Goal: Information Seeking & Learning: Check status

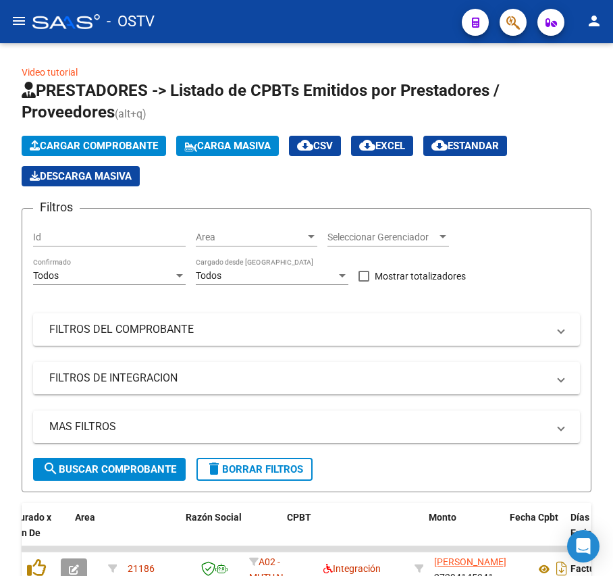
scroll to position [0, 249]
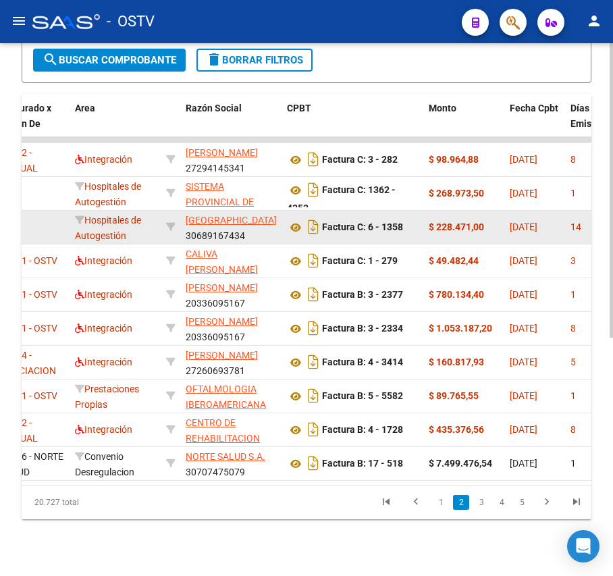
click at [241, 226] on span "[GEOGRAPHIC_DATA]" at bounding box center [231, 220] width 91 height 11
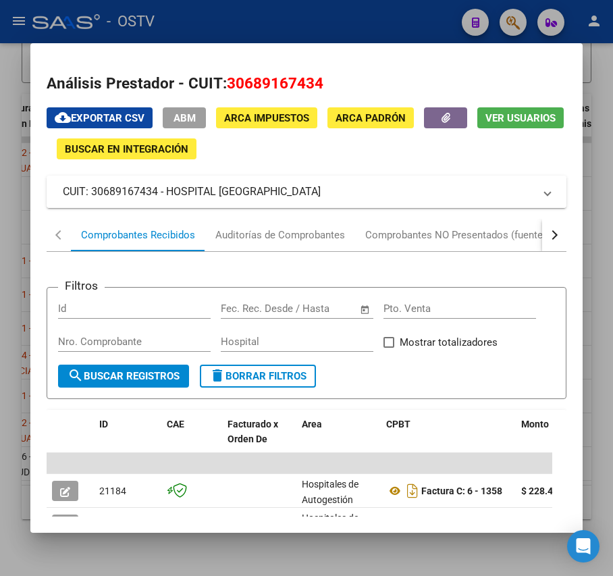
drag, startPoint x: 373, startPoint y: 195, endPoint x: 166, endPoint y: 198, distance: 207.4
click at [166, 198] on mat-panel-title "CUIT: 30689167434 - HOSPITAL [GEOGRAPHIC_DATA]" at bounding box center [298, 192] width 471 height 16
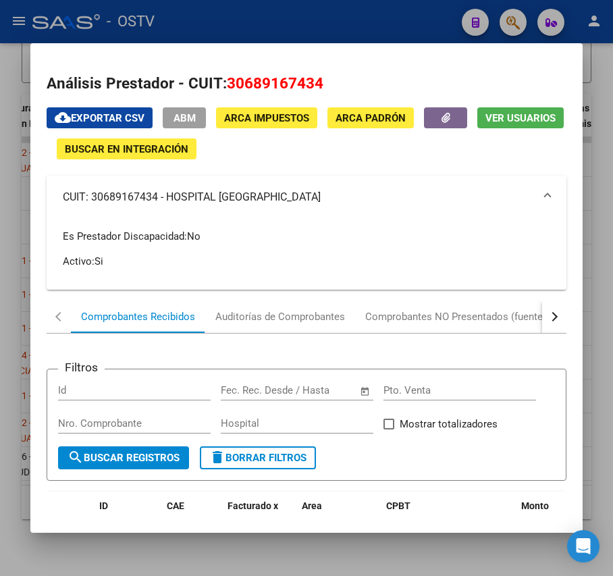
copy mat-panel-title "[GEOGRAPHIC_DATA]"
click at [322, 19] on div at bounding box center [306, 288] width 613 height 576
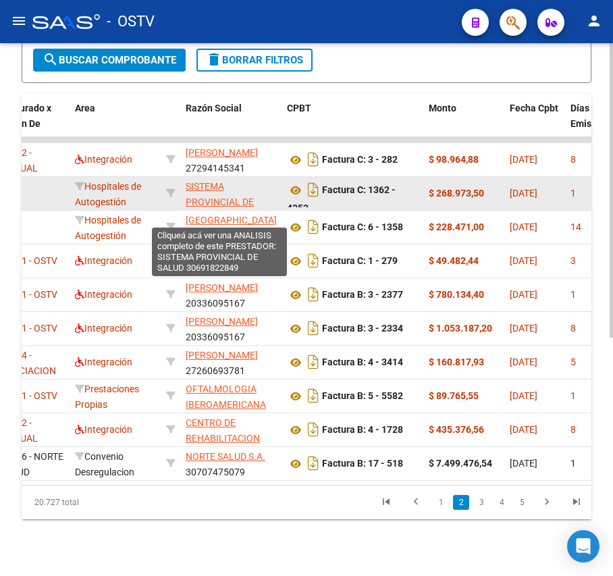
click at [211, 198] on span "SISTEMA PROVINCIAL DE SALUD" at bounding box center [220, 202] width 68 height 42
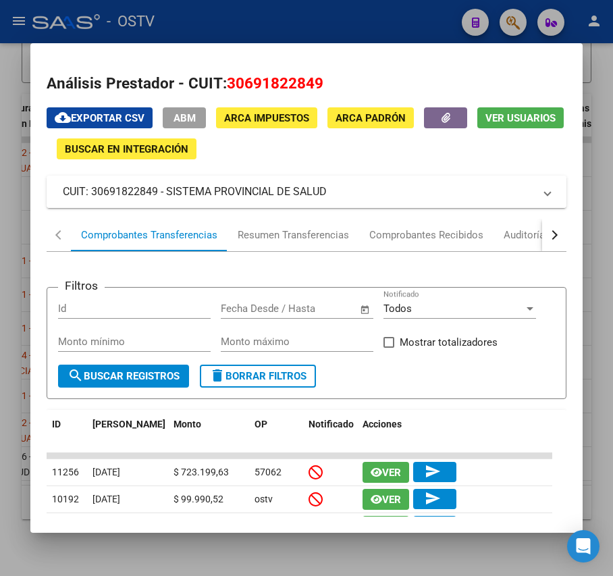
drag, startPoint x: 333, startPoint y: 195, endPoint x: 167, endPoint y: 198, distance: 165.5
click at [167, 198] on mat-panel-title "CUIT: 30691822849 - SISTEMA PROVINCIAL DE SALUD" at bounding box center [298, 192] width 471 height 16
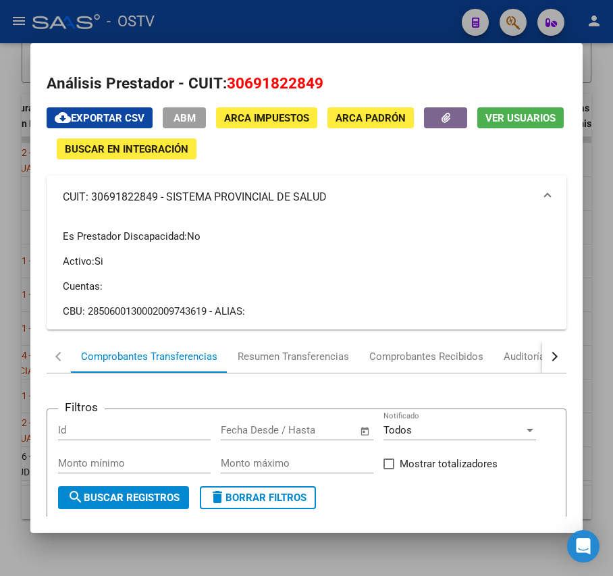
copy mat-panel-title "SISTEMA PROVINCIAL DE SALUD"
drag, startPoint x: 362, startPoint y: 1, endPoint x: 371, endPoint y: 11, distance: 12.9
click at [361, 1] on div at bounding box center [306, 288] width 613 height 576
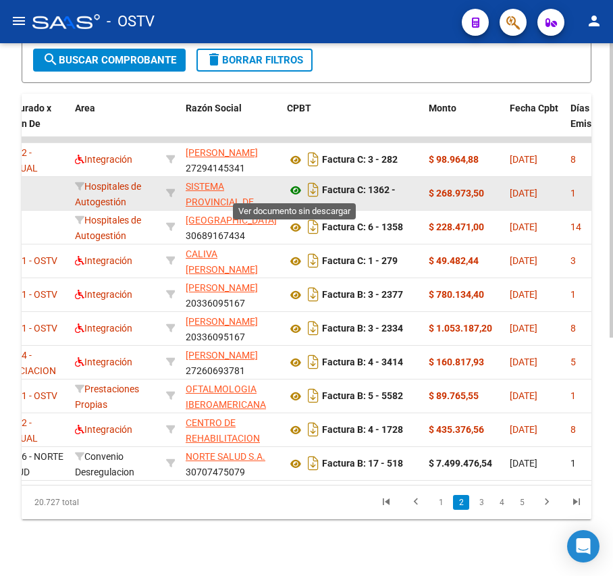
click at [300, 187] on icon at bounding box center [296, 190] width 18 height 16
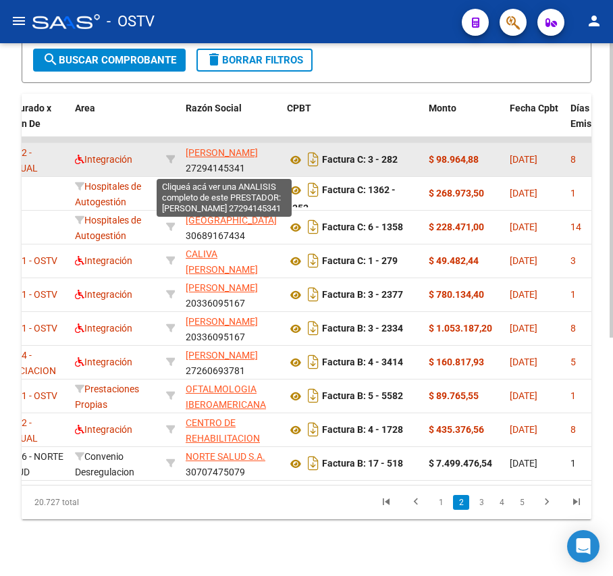
click at [227, 149] on span "[PERSON_NAME]" at bounding box center [222, 152] width 72 height 11
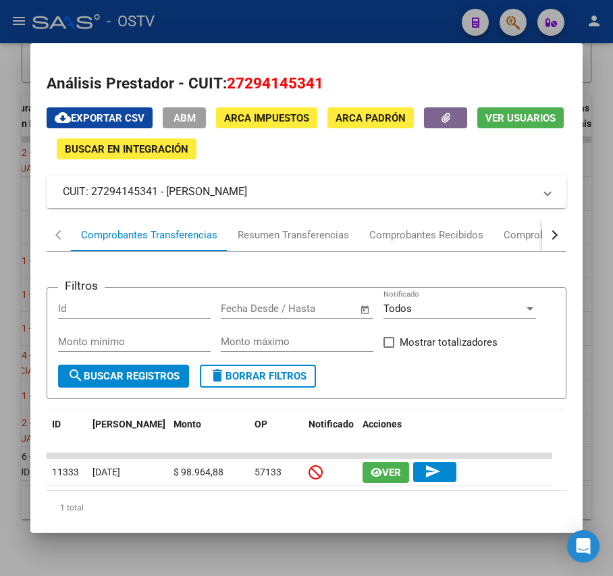
drag, startPoint x: 344, startPoint y: 188, endPoint x: 168, endPoint y: 200, distance: 176.0
click at [168, 200] on mat-panel-title "CUIT: 27294145341 - [PERSON_NAME]" at bounding box center [298, 192] width 471 height 16
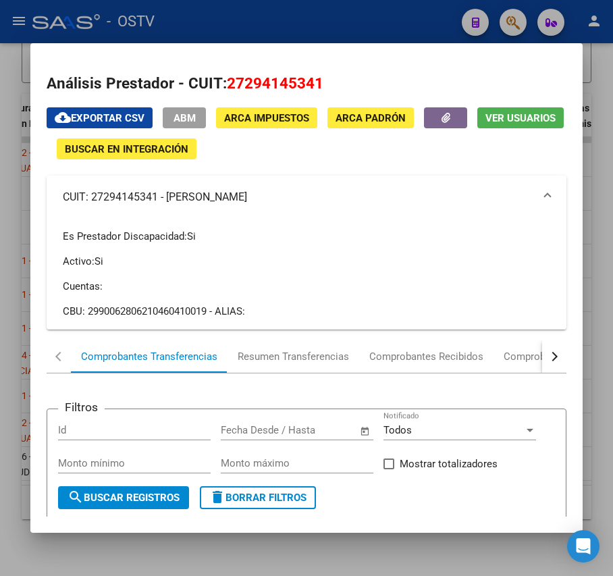
copy mat-panel-title "[PERSON_NAME]"
click at [341, 22] on div at bounding box center [306, 288] width 613 height 576
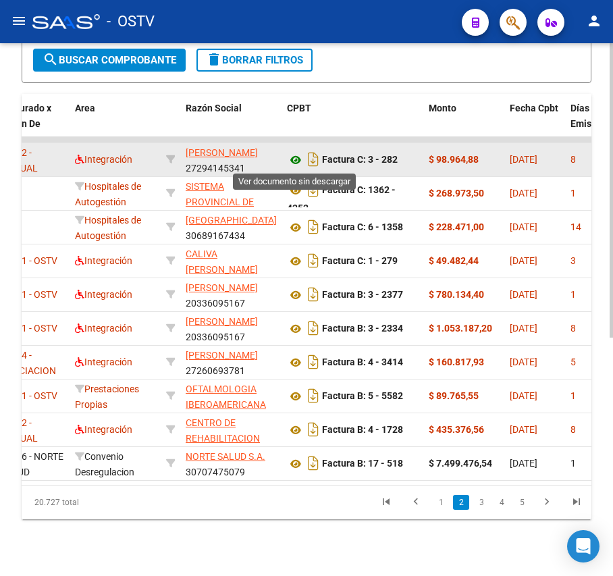
click at [292, 163] on icon at bounding box center [296, 160] width 18 height 16
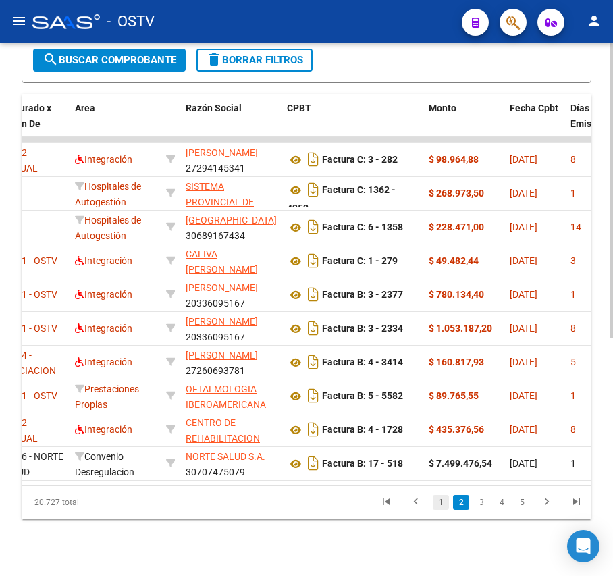
click at [444, 510] on link "1" at bounding box center [441, 502] width 16 height 15
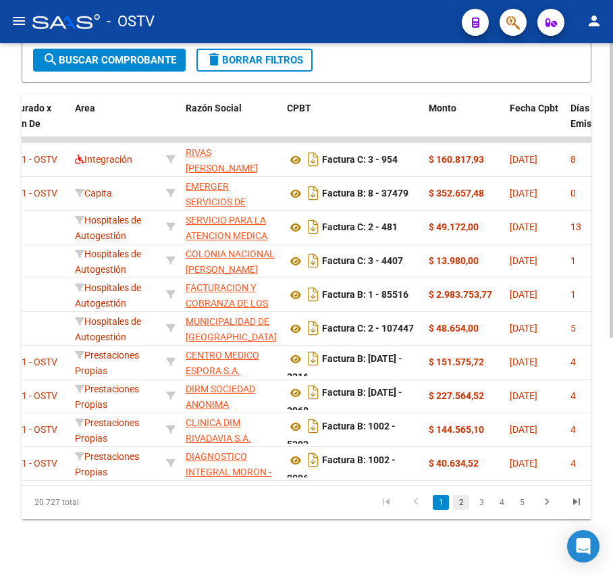
click at [461, 510] on link "2" at bounding box center [461, 502] width 16 height 15
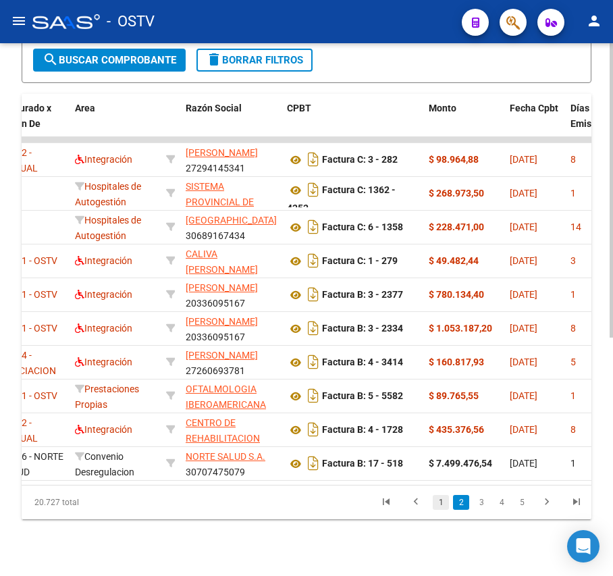
click at [438, 510] on link "1" at bounding box center [441, 502] width 16 height 15
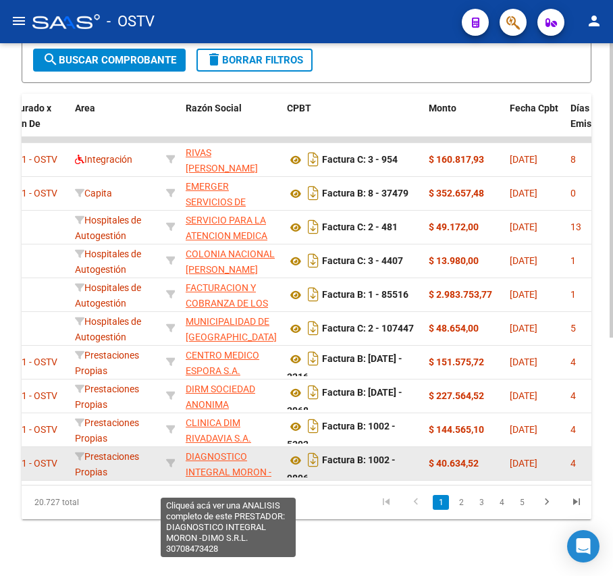
click at [246, 467] on span "DIAGNOSTICO INTEGRAL MORON -DIMO S.R.L." at bounding box center [229, 472] width 86 height 42
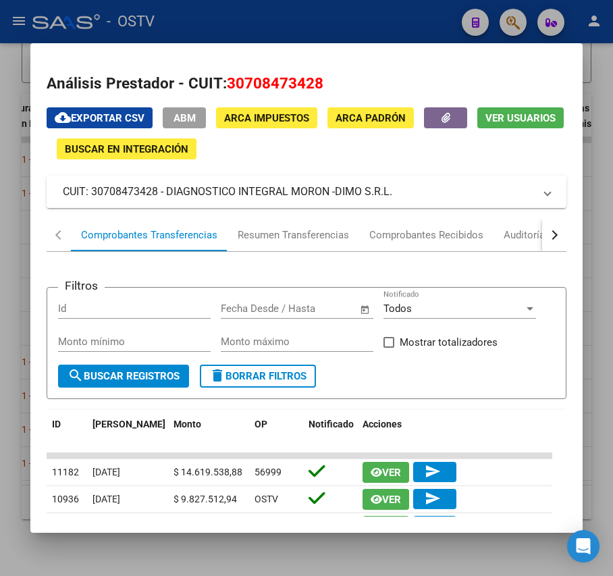
drag, startPoint x: 396, startPoint y: 192, endPoint x: 167, endPoint y: 193, distance: 228.3
click at [167, 193] on mat-panel-title "CUIT: 30708473428 - DIAGNOSTICO INTEGRAL MORON -DIMO S.R.L." at bounding box center [298, 192] width 471 height 16
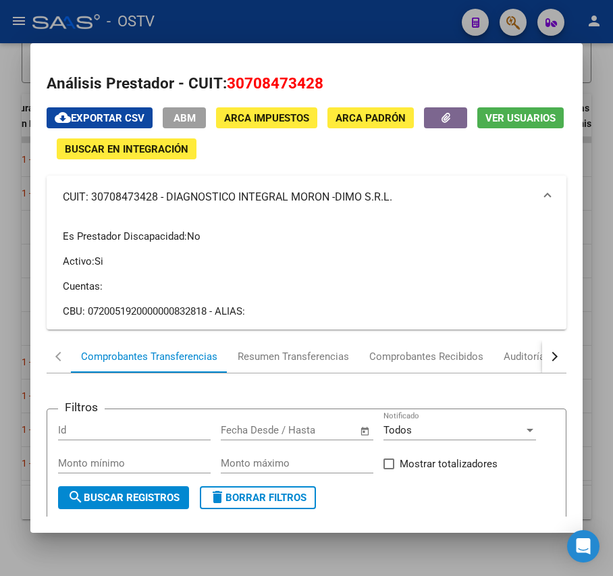
copy mat-panel-title "DIAGNOSTICO INTEGRAL MORON -DIMO S.R.L."
click at [249, 12] on div at bounding box center [306, 288] width 613 height 576
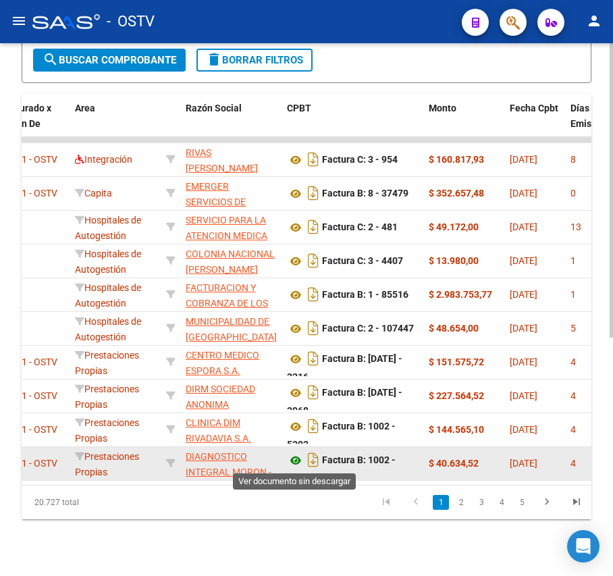
click at [298, 457] on icon at bounding box center [296, 460] width 18 height 16
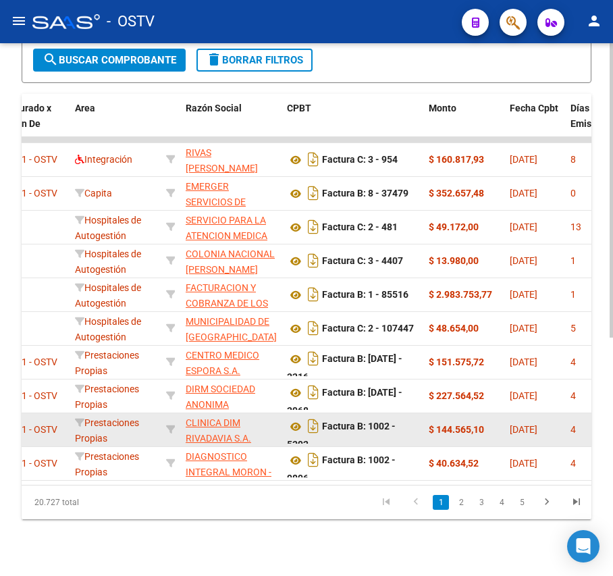
click at [208, 428] on app-link-go-to "CLINICA DIM RIVADAVIA S.A." at bounding box center [231, 430] width 90 height 31
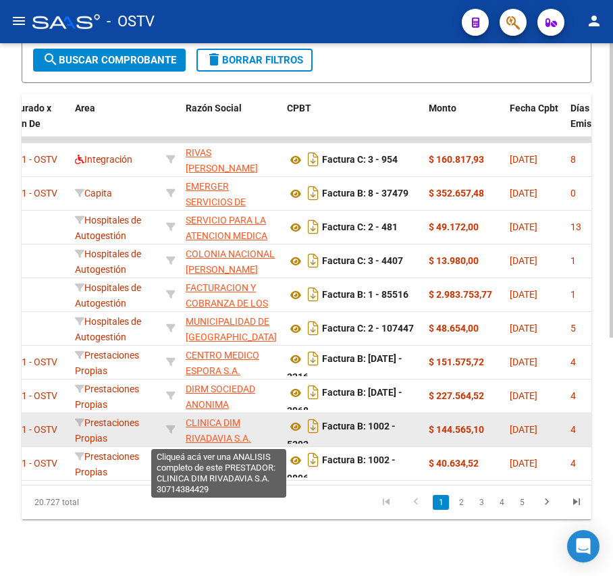
click at [214, 422] on span "CLINICA DIM RIVADAVIA S.A." at bounding box center [219, 430] width 66 height 26
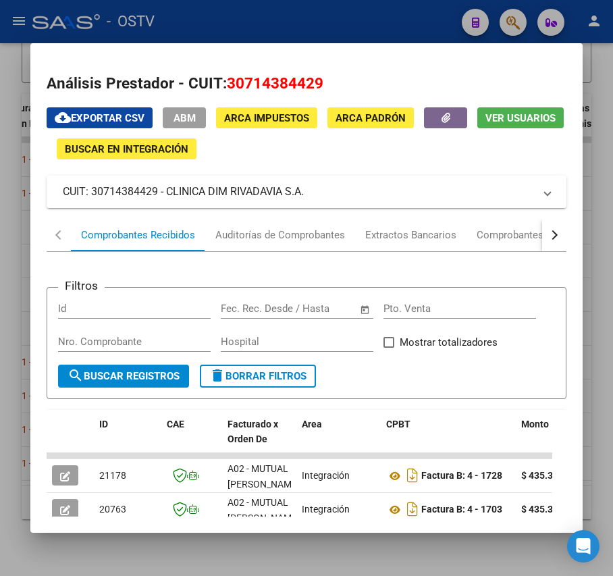
drag, startPoint x: 333, startPoint y: 197, endPoint x: 168, endPoint y: 184, distance: 165.3
click at [168, 184] on mat-panel-title "CUIT: 30714384429 - CLINICA DIM RIVADAVIA S.A." at bounding box center [298, 192] width 471 height 16
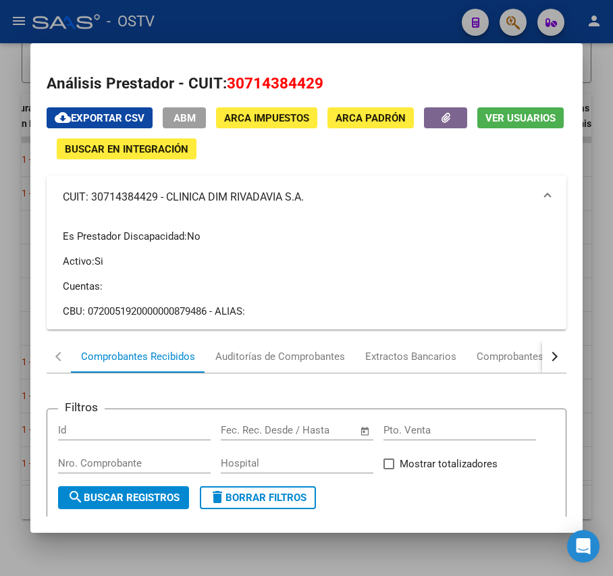
copy mat-panel-title "CLINICA DIM RIVADAVIA S.A."
click at [342, 3] on div at bounding box center [306, 288] width 613 height 576
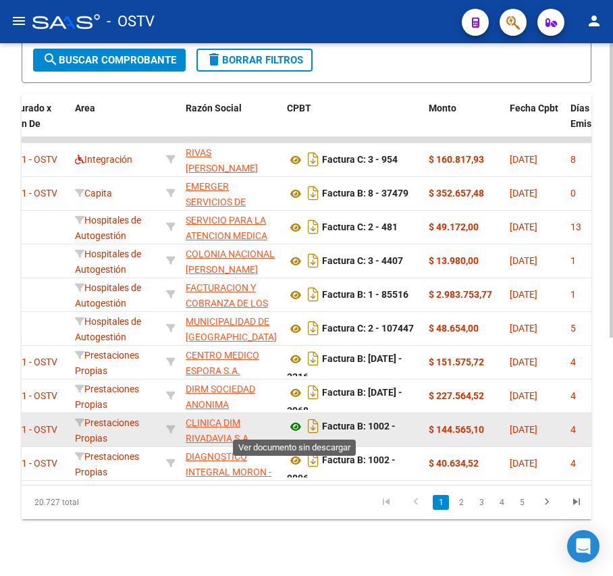
click at [298, 424] on icon at bounding box center [296, 427] width 18 height 16
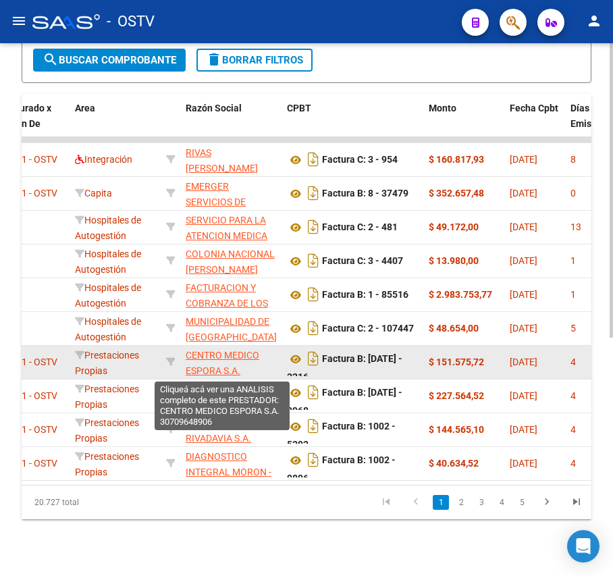
click at [232, 357] on span "CENTRO MEDICO ESPORA S.A." at bounding box center [223, 363] width 74 height 26
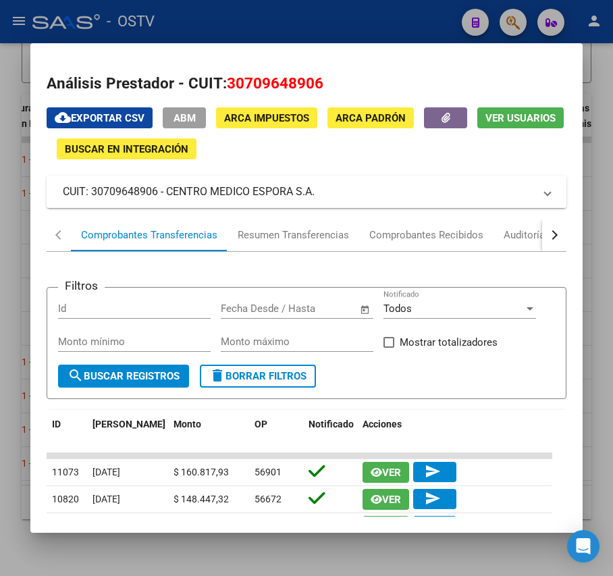
drag, startPoint x: 326, startPoint y: 195, endPoint x: 169, endPoint y: 198, distance: 156.7
click at [169, 198] on mat-panel-title "CUIT: 30709648906 - CENTRO MEDICO ESPORA S.A." at bounding box center [298, 192] width 471 height 16
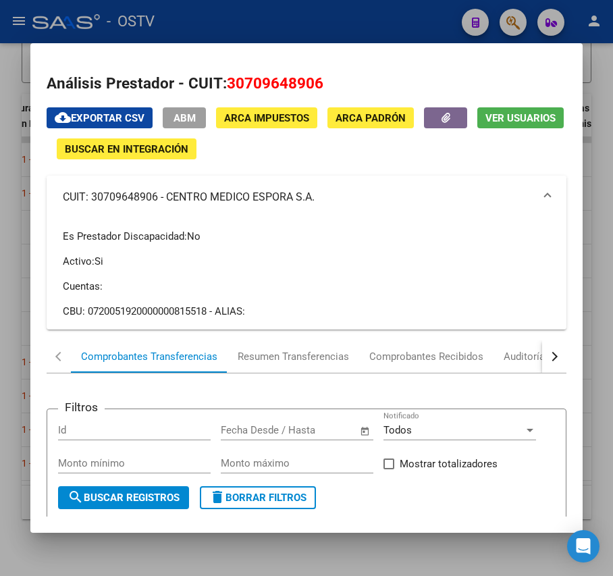
copy mat-panel-title "CENTRO MEDICO ESPORA S.A."
click at [15, 167] on div at bounding box center [306, 288] width 613 height 576
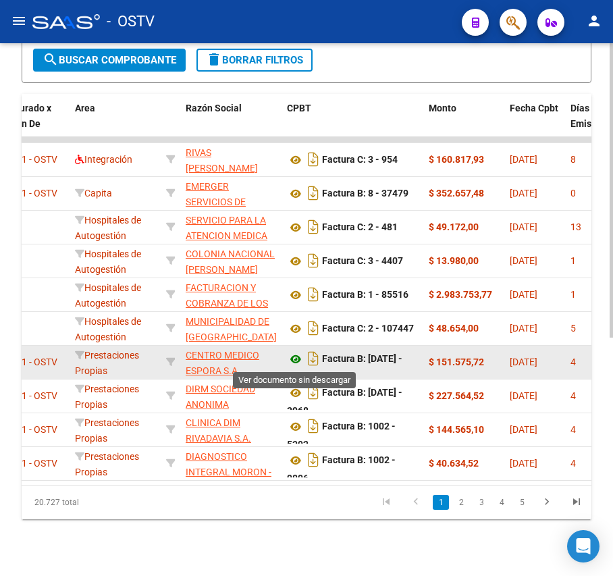
click at [303, 358] on icon at bounding box center [296, 359] width 18 height 16
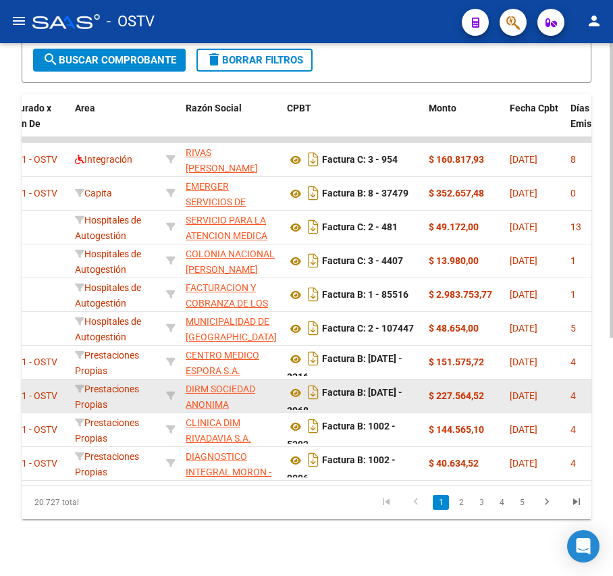
click at [209, 396] on app-link-go-to "DIRM SOCIEDAD ANONIMA" at bounding box center [231, 397] width 90 height 31
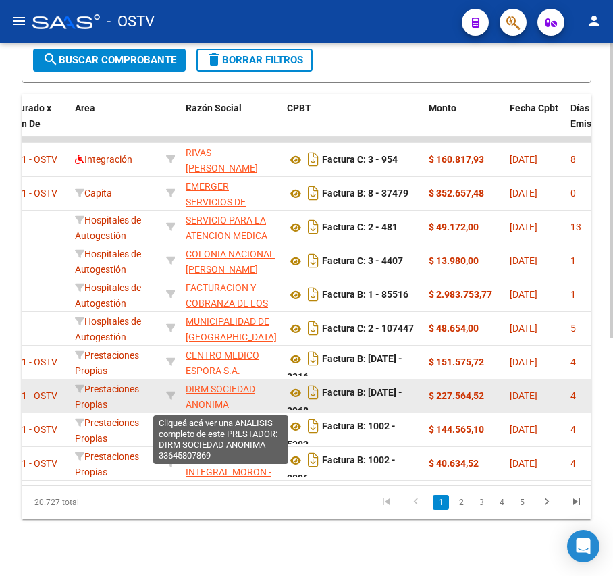
click at [239, 386] on span "DIRM SOCIEDAD ANONIMA" at bounding box center [221, 397] width 70 height 26
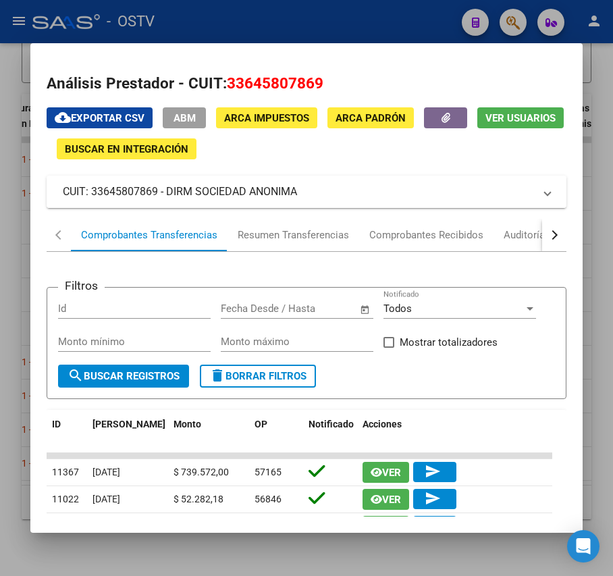
drag, startPoint x: 359, startPoint y: 195, endPoint x: 169, endPoint y: 187, distance: 190.6
click at [169, 187] on mat-panel-title "CUIT: 33645807869 - DIRM SOCIEDAD ANONIMA" at bounding box center [298, 192] width 471 height 16
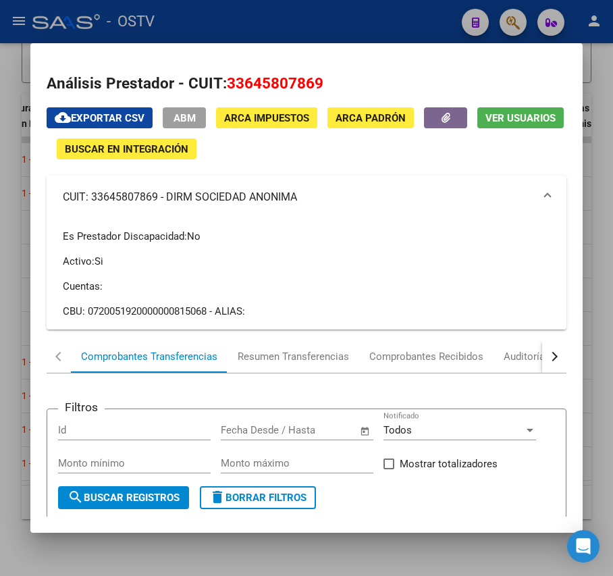
copy mat-panel-title "DIRM SOCIEDAD ANONIMA"
click at [330, 6] on div at bounding box center [306, 288] width 613 height 576
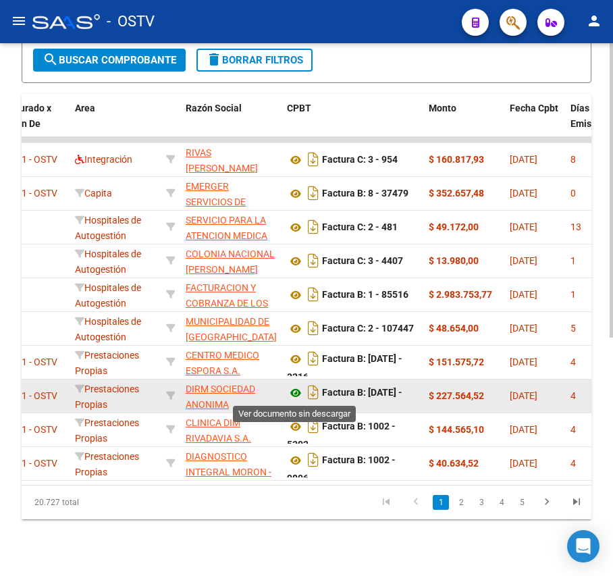
click at [294, 397] on icon at bounding box center [296, 393] width 18 height 16
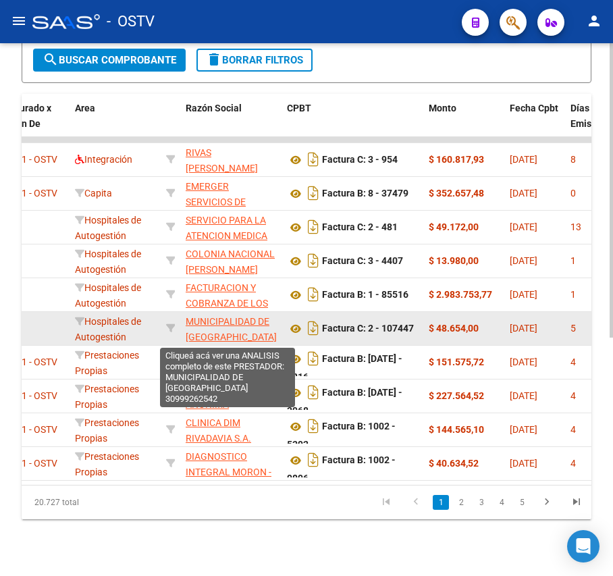
click at [255, 326] on span "MUNICIPALIDAD DE [GEOGRAPHIC_DATA]" at bounding box center [231, 329] width 91 height 26
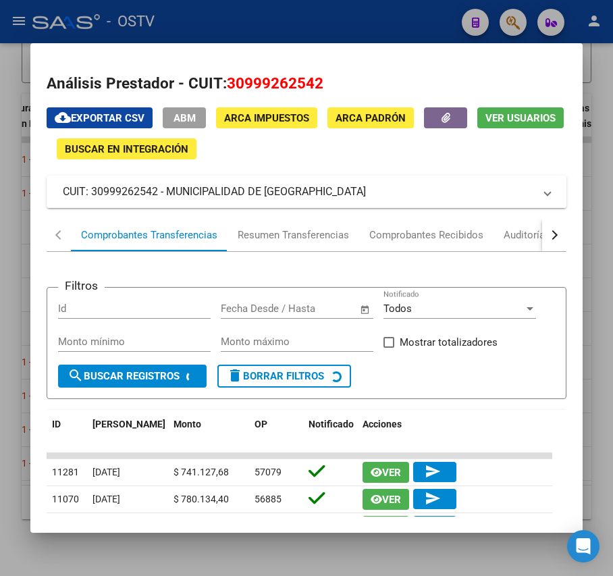
drag, startPoint x: 340, startPoint y: 189, endPoint x: 170, endPoint y: 196, distance: 170.3
click at [170, 196] on mat-panel-title "CUIT: 30999262542 - MUNICIPALIDAD DE [GEOGRAPHIC_DATA]" at bounding box center [298, 192] width 471 height 16
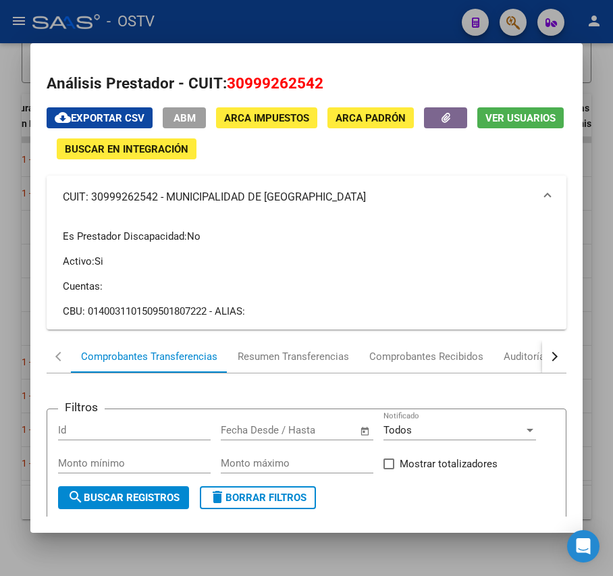
drag, startPoint x: 332, startPoint y: 205, endPoint x: 167, endPoint y: 201, distance: 164.8
click at [167, 201] on mat-panel-title "CUIT: 30999262542 - MUNICIPALIDAD DE [GEOGRAPHIC_DATA]" at bounding box center [298, 197] width 471 height 16
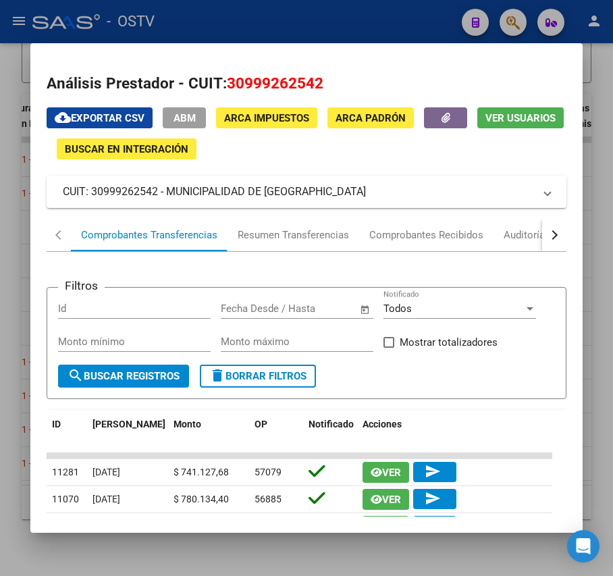
copy mat-panel-title "MUNICIPALIDAD DE [GEOGRAPHIC_DATA]"
click at [320, 38] on div at bounding box center [306, 288] width 613 height 576
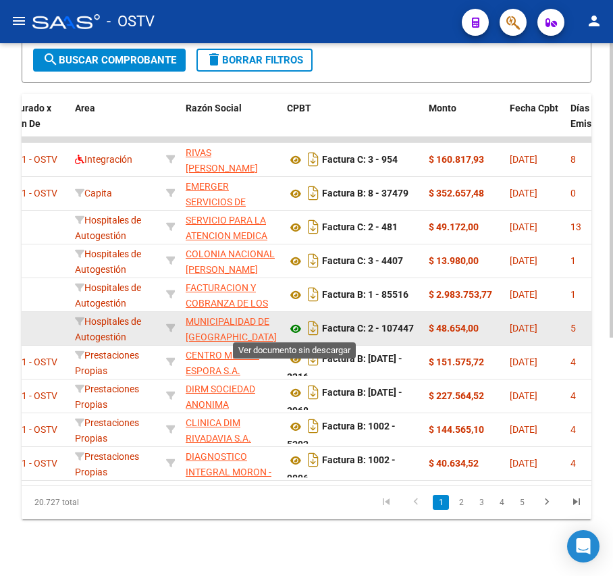
click at [292, 326] on icon at bounding box center [296, 329] width 18 height 16
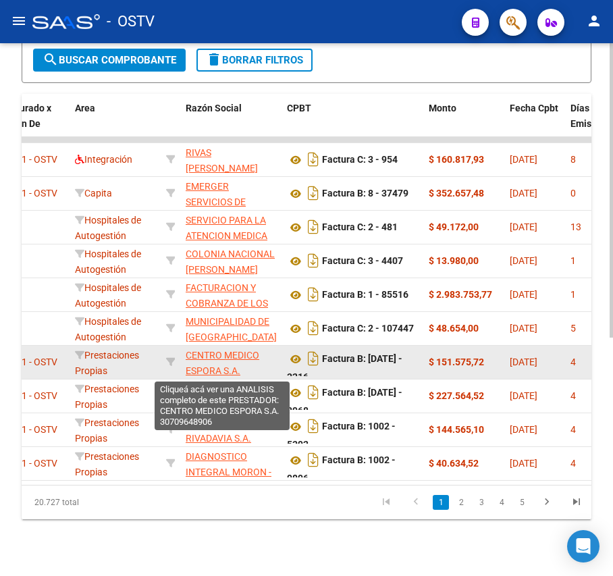
click at [226, 367] on span "CENTRO MEDICO ESPORA S.A." at bounding box center [223, 363] width 74 height 26
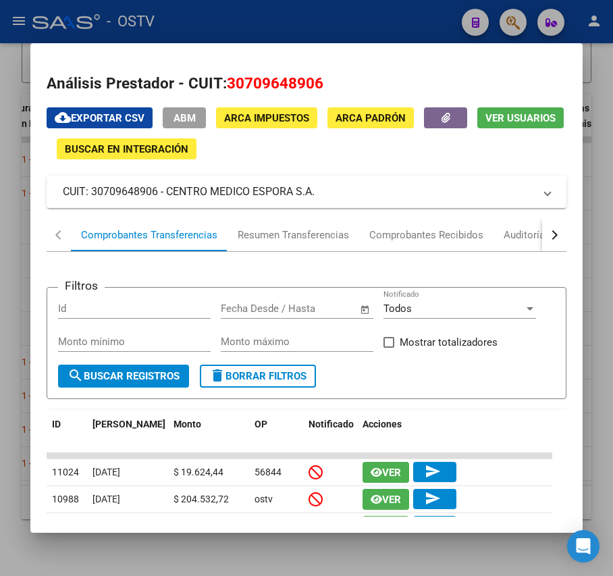
drag, startPoint x: 314, startPoint y: 185, endPoint x: 168, endPoint y: 203, distance: 146.9
click at [168, 203] on mat-expansion-panel-header "CUIT: 30709648906 - CENTRO MEDICO ESPORA S.A." at bounding box center [306, 192] width 519 height 32
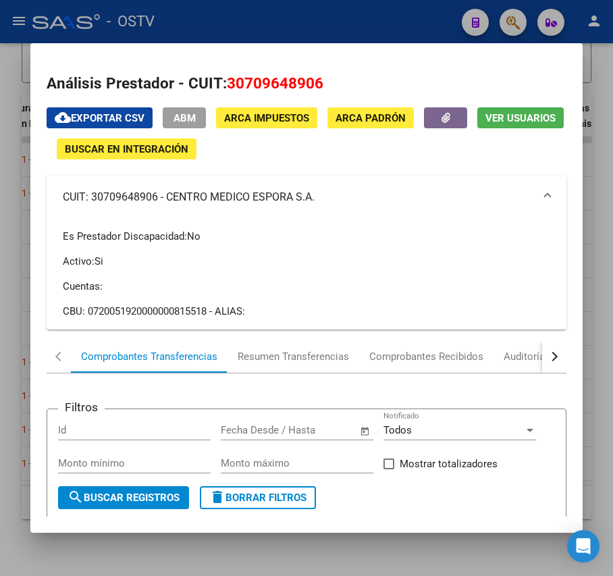
copy mat-panel-title "CENTRO MEDICO ESPORA S.A"
click at [396, 28] on div at bounding box center [306, 288] width 613 height 576
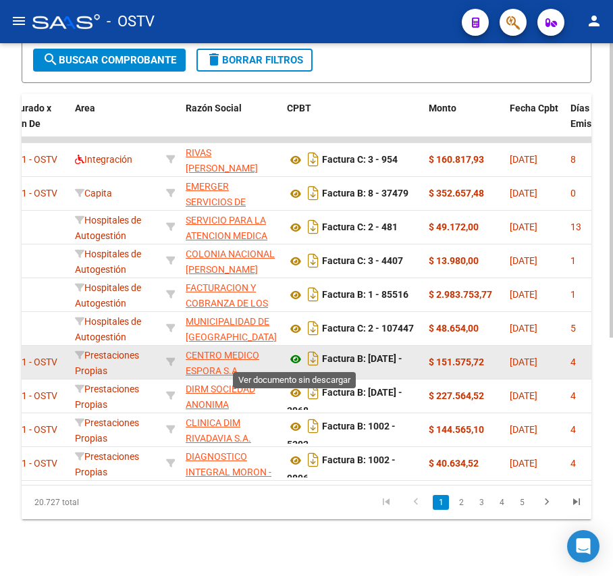
click at [295, 361] on icon at bounding box center [296, 359] width 18 height 16
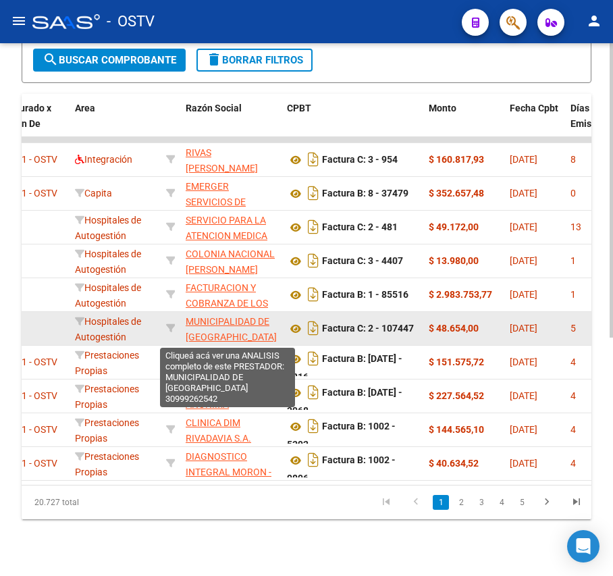
click at [231, 336] on span "MUNICIPALIDAD DE [GEOGRAPHIC_DATA]" at bounding box center [231, 329] width 91 height 26
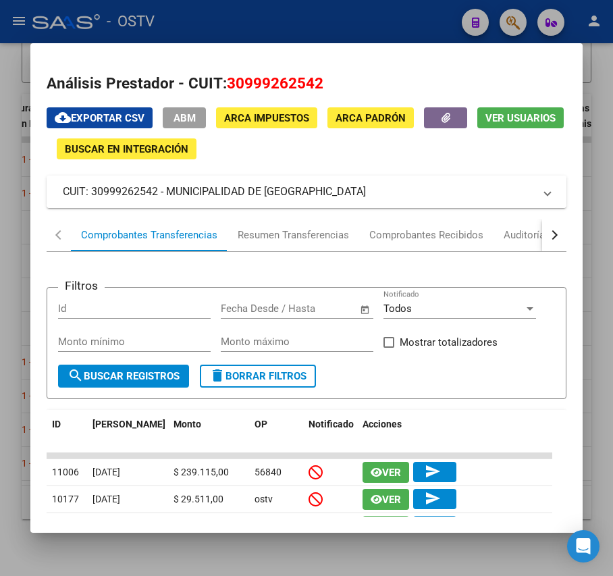
drag, startPoint x: 358, startPoint y: 188, endPoint x: 167, endPoint y: 184, distance: 190.5
click at [167, 184] on mat-panel-title "CUIT: 30999262542 - MUNICIPALIDAD DE [GEOGRAPHIC_DATA]" at bounding box center [298, 192] width 471 height 16
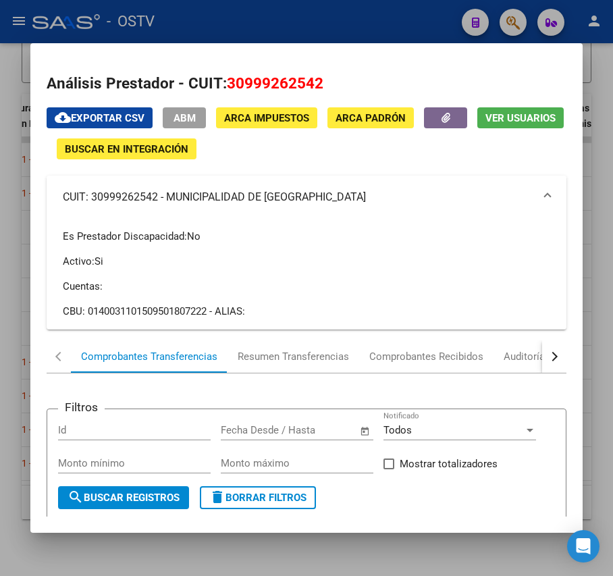
copy mat-panel-title "MUNICIPALIDAD DE [GEOGRAPHIC_DATA]"
click at [307, 34] on div at bounding box center [306, 288] width 613 height 576
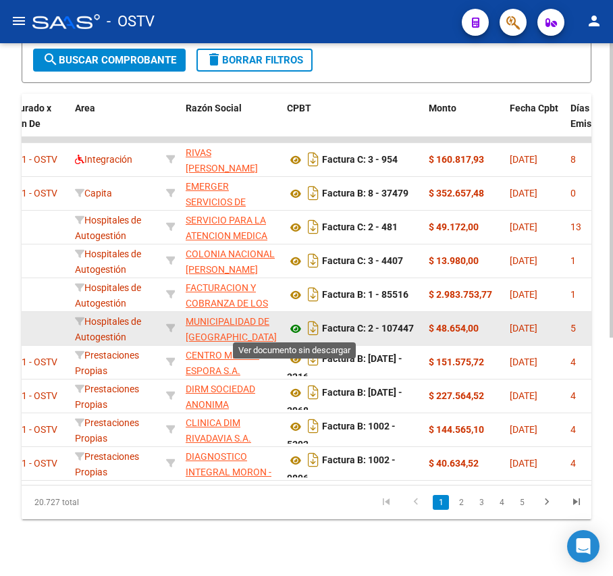
click at [293, 330] on icon at bounding box center [296, 329] width 18 height 16
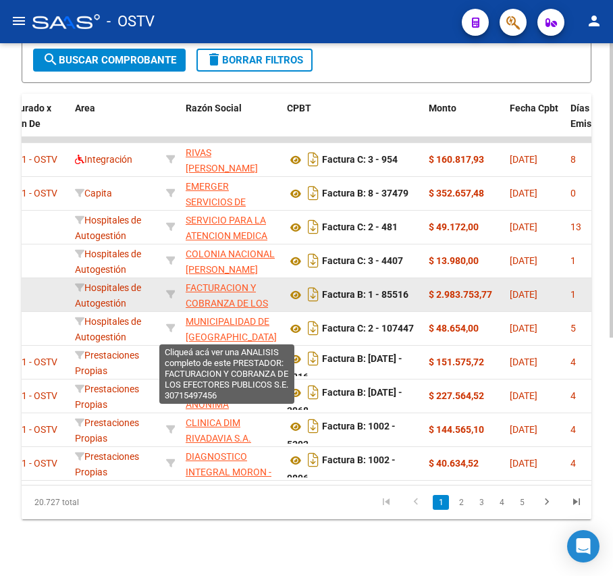
click at [201, 284] on span "FACTURACION Y COBRANZA DE LOS EFECTORES PUBLICOS S.E." at bounding box center [227, 310] width 82 height 57
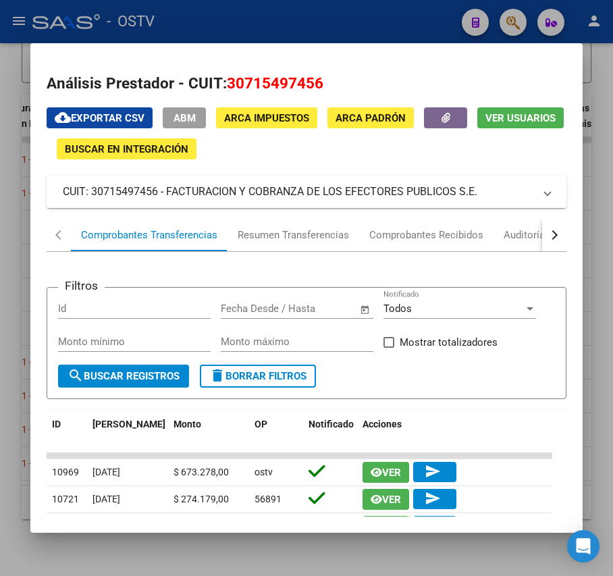
drag, startPoint x: 486, startPoint y: 193, endPoint x: 167, endPoint y: 192, distance: 318.8
click at [167, 192] on mat-panel-title "CUIT: 30715497456 - FACTURACION Y COBRANZA DE LOS EFECTORES PUBLICOS S.E." at bounding box center [298, 192] width 471 height 16
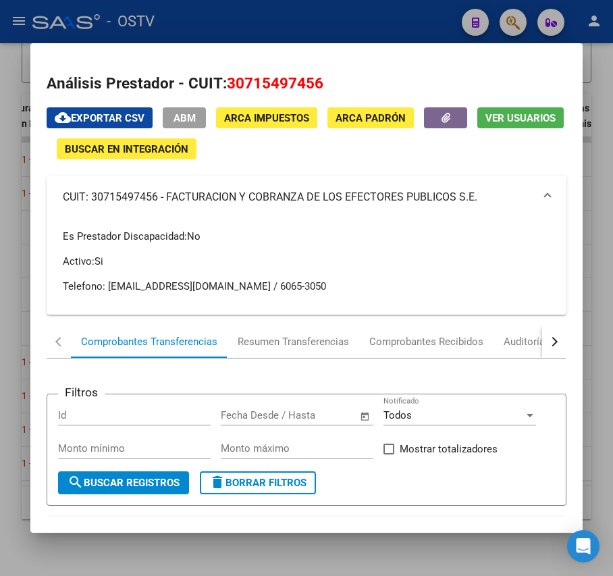
click at [331, 16] on div at bounding box center [306, 288] width 613 height 576
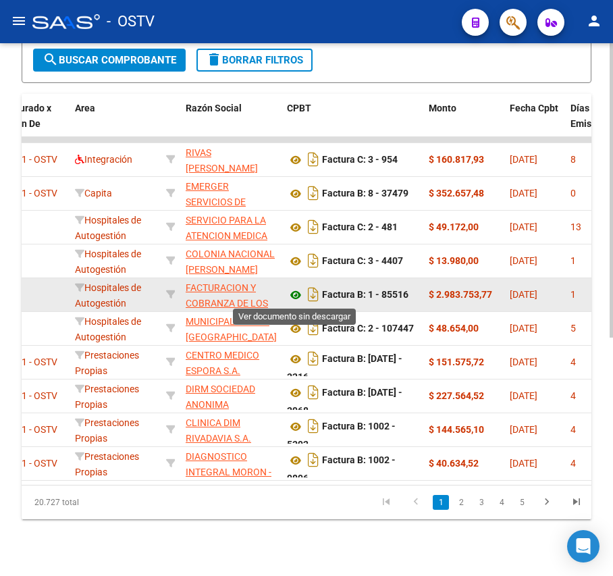
click at [293, 290] on icon at bounding box center [296, 295] width 18 height 16
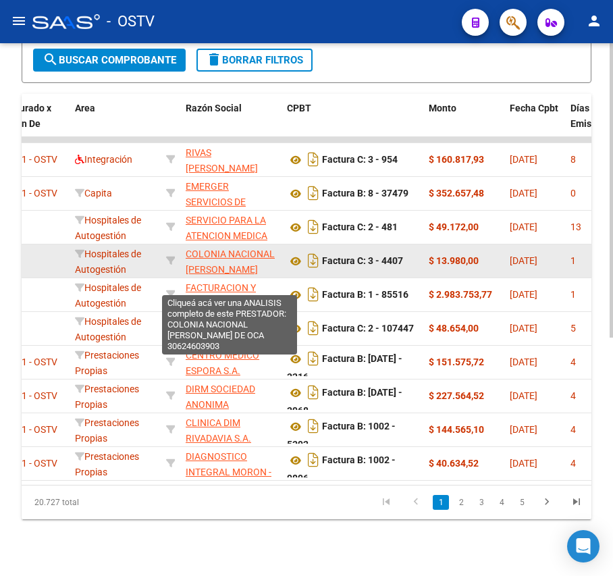
click at [217, 251] on span "COLONIA NACIONAL [PERSON_NAME]" at bounding box center [230, 262] width 89 height 26
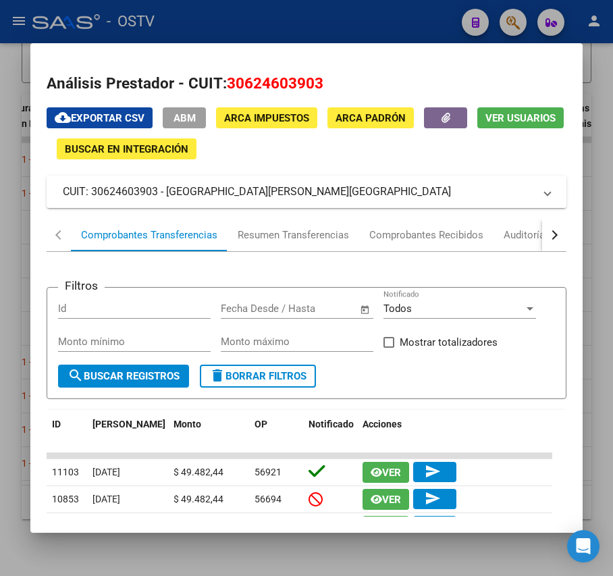
drag, startPoint x: 444, startPoint y: 192, endPoint x: 169, endPoint y: 204, distance: 275.8
click at [169, 204] on mat-expansion-panel-header "CUIT: 30624603903 - [GEOGRAPHIC_DATA][PERSON_NAME][GEOGRAPHIC_DATA]" at bounding box center [306, 192] width 519 height 32
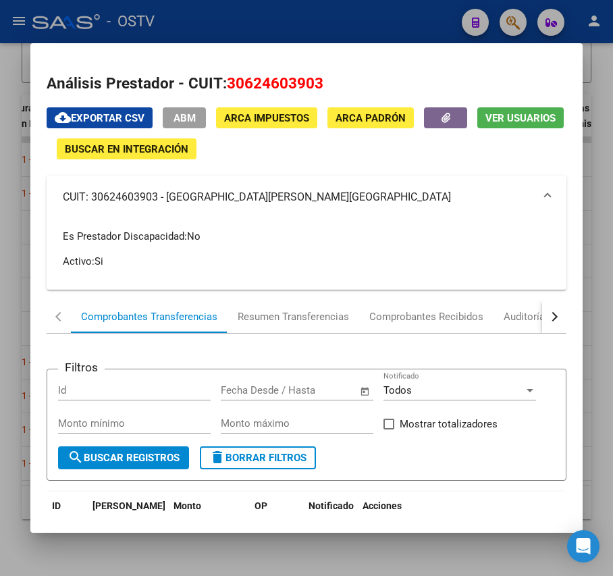
click at [297, 24] on div at bounding box center [306, 288] width 613 height 576
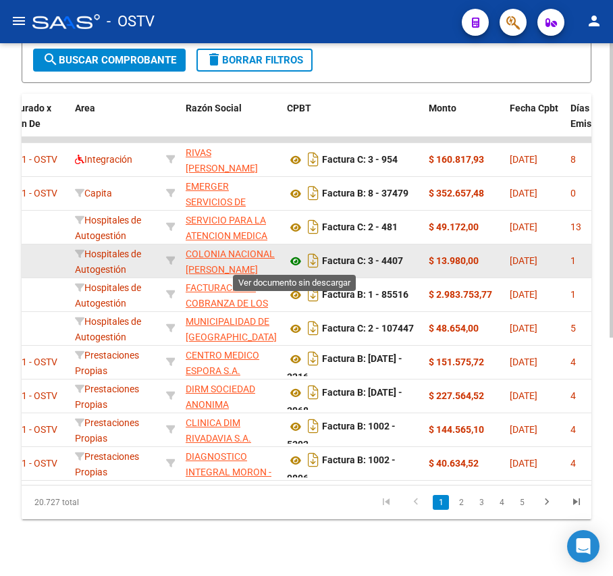
click at [297, 255] on icon at bounding box center [296, 261] width 18 height 16
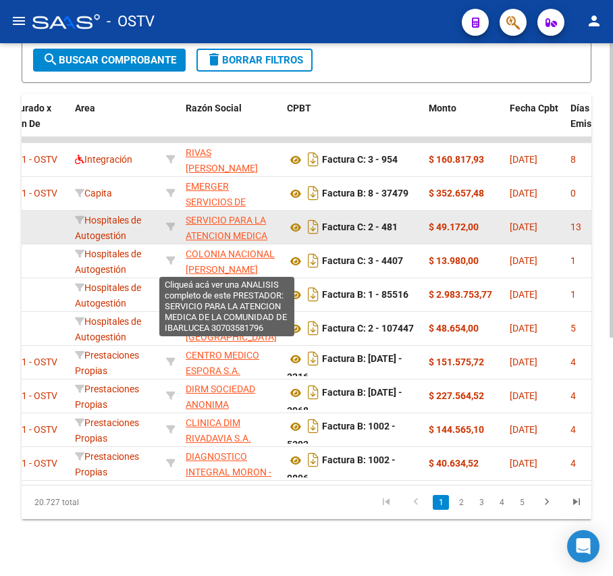
click at [236, 223] on span "SERVICIO PARA LA ATENCION MEDICA DE LA COMUNIDAD DE IBARLUCEA" at bounding box center [227, 243] width 82 height 57
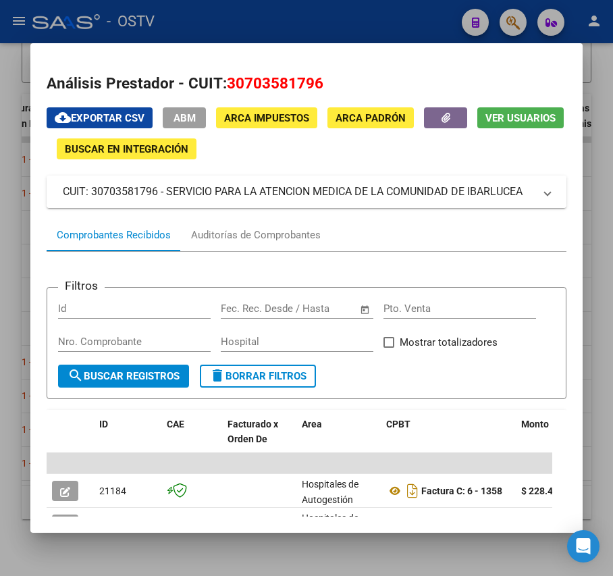
click at [400, 187] on mat-panel-title "CUIT: 30703581796 - SERVICIO PARA LA ATENCION MEDICA DE LA COMUNIDAD DE IBARLUC…" at bounding box center [298, 192] width 471 height 16
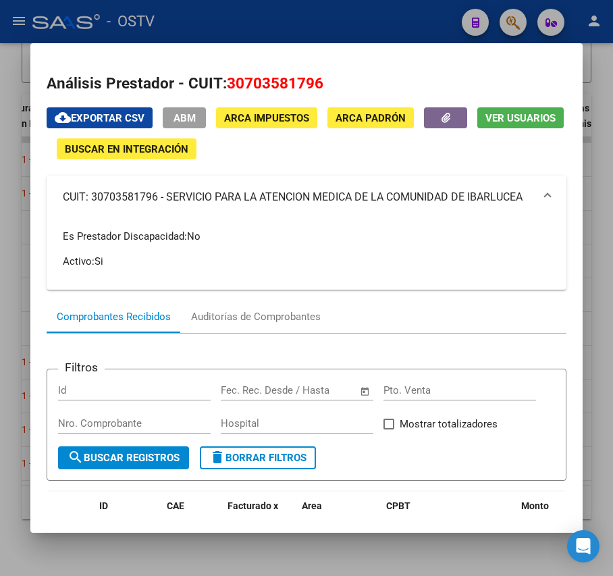
drag, startPoint x: 166, startPoint y: 188, endPoint x: 177, endPoint y: 209, distance: 24.2
click at [177, 205] on mat-panel-title "CUIT: 30703581796 - SERVICIO PARA LA ATENCION MEDICA DE LA COMUNIDAD DE IBARLUC…" at bounding box center [298, 197] width 471 height 16
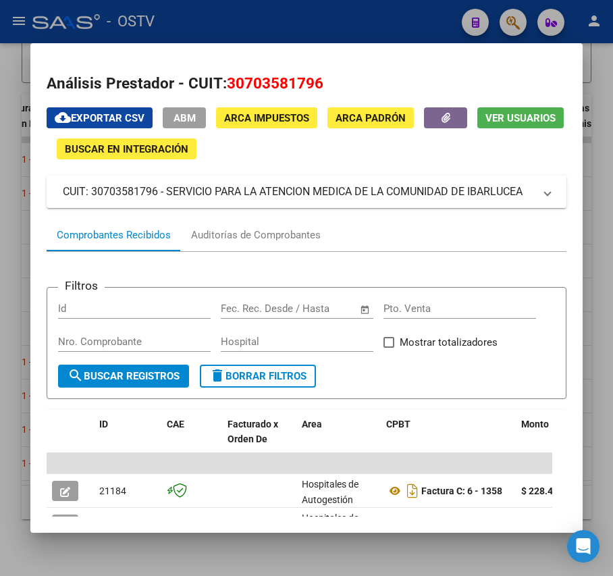
click at [319, 30] on div at bounding box center [306, 288] width 613 height 576
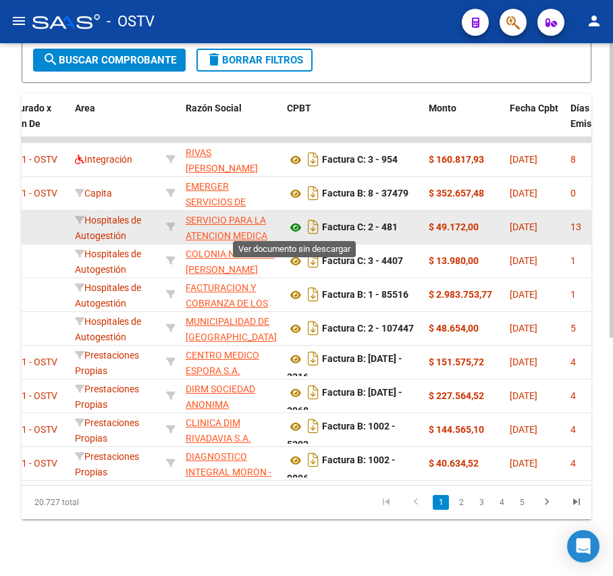
click at [292, 228] on icon at bounding box center [296, 227] width 18 height 16
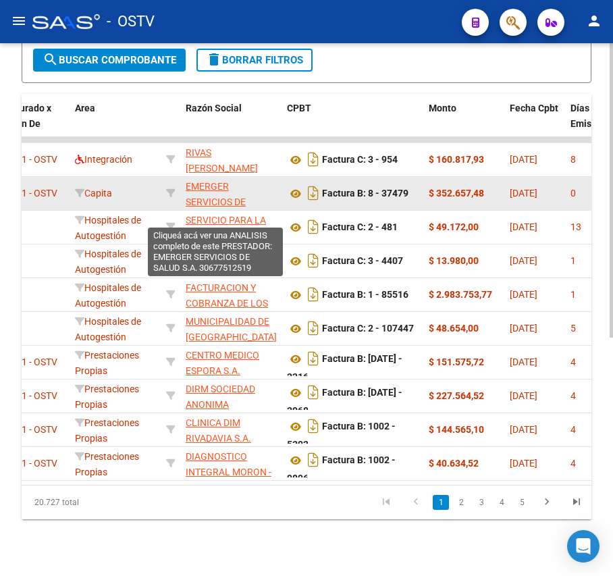
click at [208, 200] on span "EMERGER SERVICIOS DE SALUD S.A." at bounding box center [216, 202] width 60 height 42
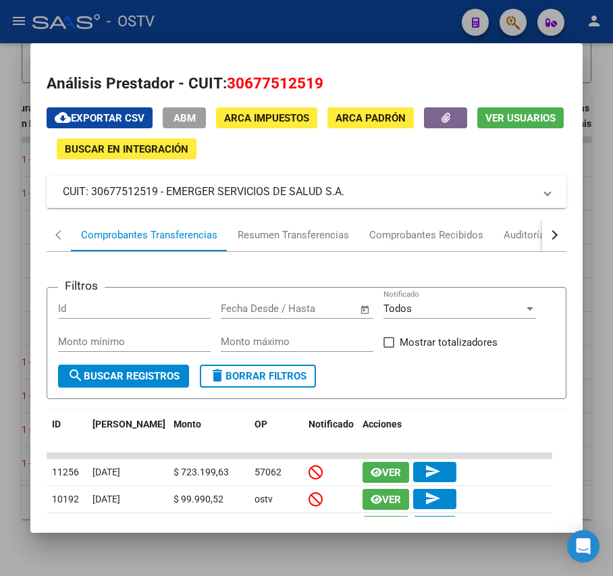
drag, startPoint x: 357, startPoint y: 201, endPoint x: 165, endPoint y: 186, distance: 191.7
click at [165, 186] on mat-expansion-panel-header "CUIT: 30677512519 - EMERGER SERVICIOS DE SALUD S.A." at bounding box center [306, 192] width 519 height 32
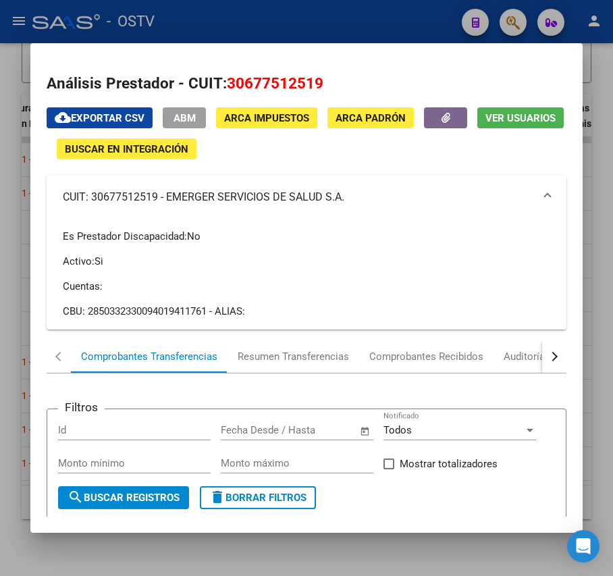
click at [328, 32] on div at bounding box center [306, 288] width 613 height 576
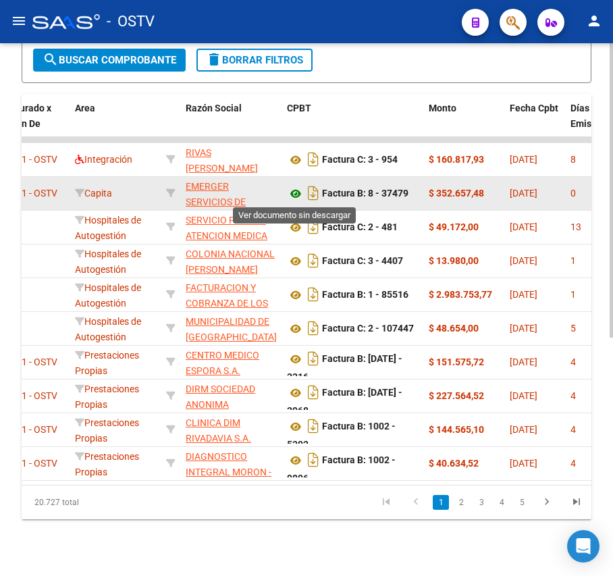
click at [300, 192] on icon at bounding box center [296, 194] width 18 height 16
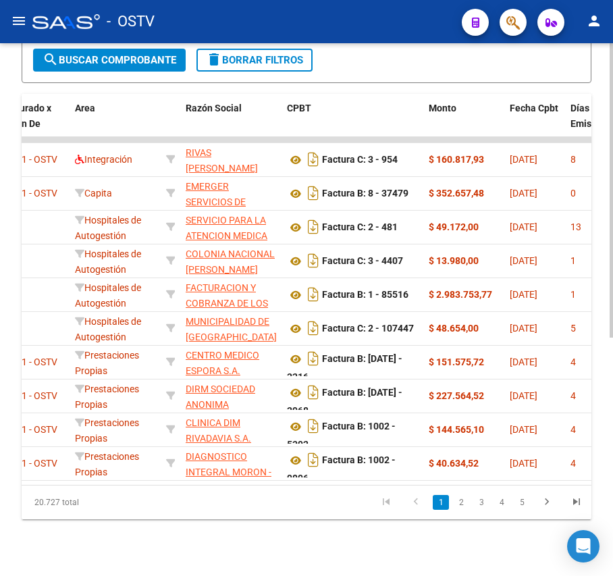
click at [126, 61] on span "search Buscar Comprobante" at bounding box center [110, 60] width 134 height 12
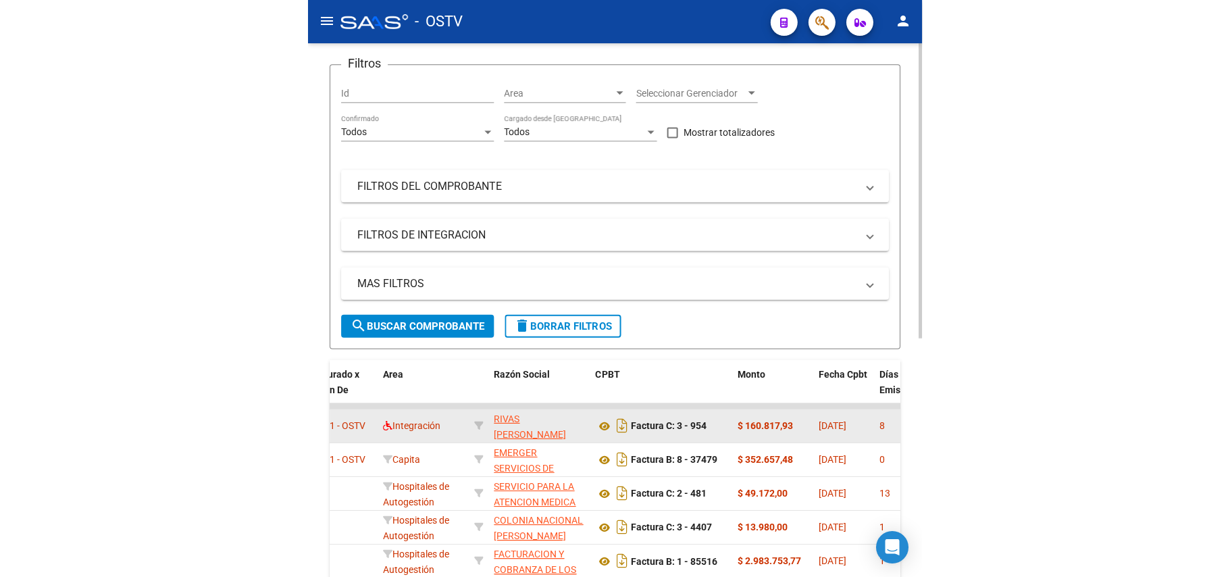
scroll to position [360, 0]
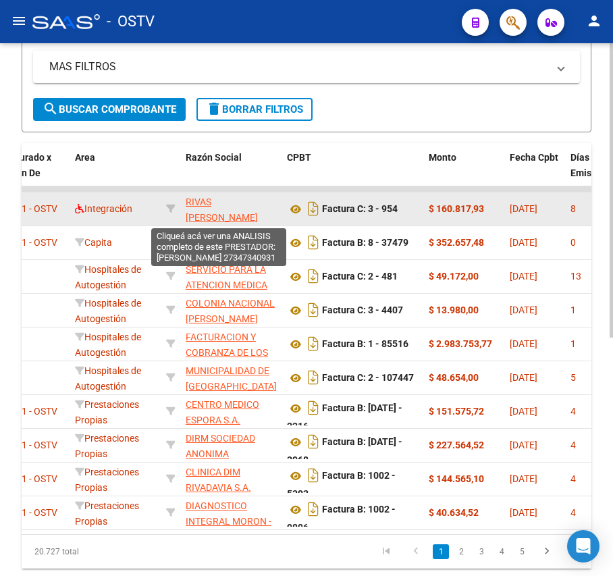
click at [209, 200] on span "RIVAS [PERSON_NAME]" at bounding box center [222, 210] width 72 height 26
type textarea "27347340931"
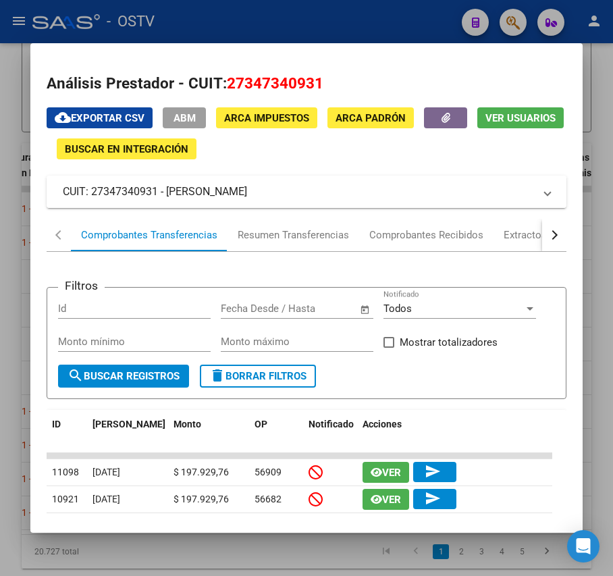
drag, startPoint x: 334, startPoint y: 196, endPoint x: 165, endPoint y: 204, distance: 168.4
click at [166, 199] on mat-panel-title "CUIT: 27347340931 - [PERSON_NAME]" at bounding box center [298, 192] width 471 height 16
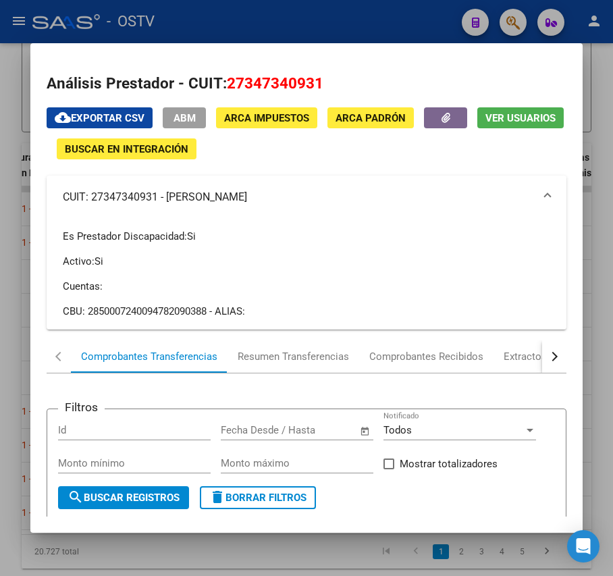
click at [271, 7] on div at bounding box center [306, 288] width 613 height 576
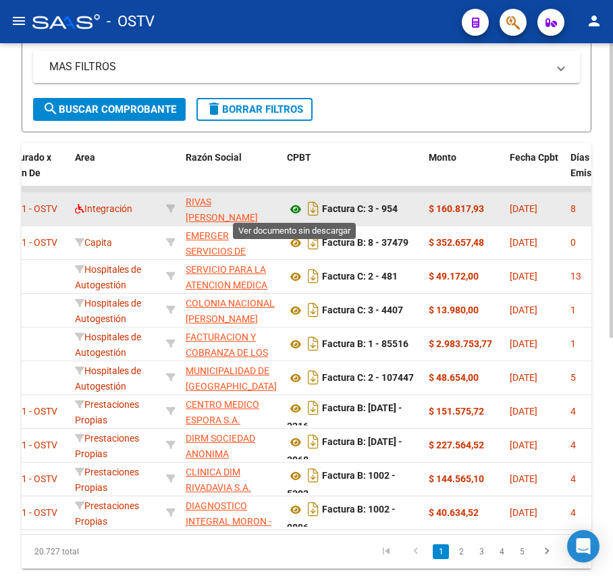
click at [295, 207] on icon at bounding box center [296, 209] width 18 height 16
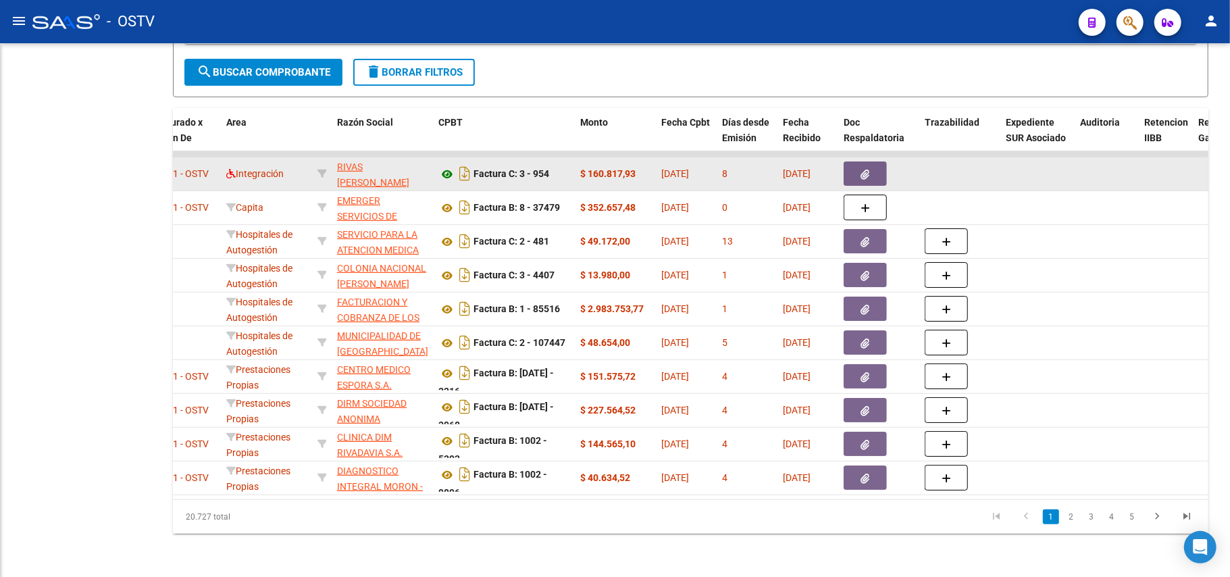
scroll to position [276, 0]
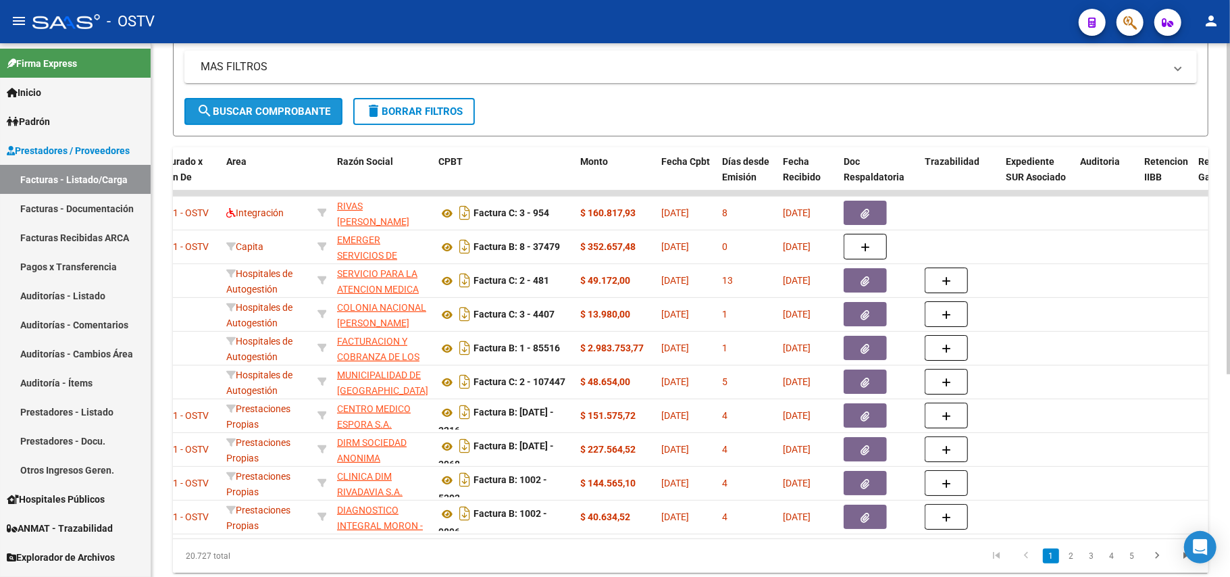
click at [317, 116] on span "search Buscar Comprobante" at bounding box center [264, 111] width 134 height 12
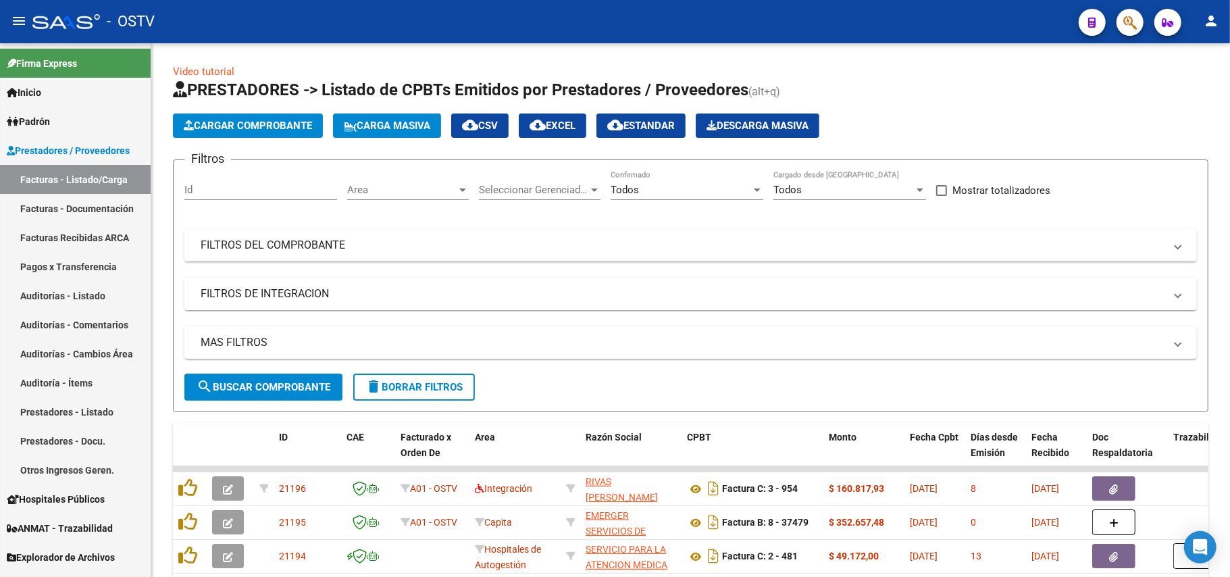
scroll to position [0, 0]
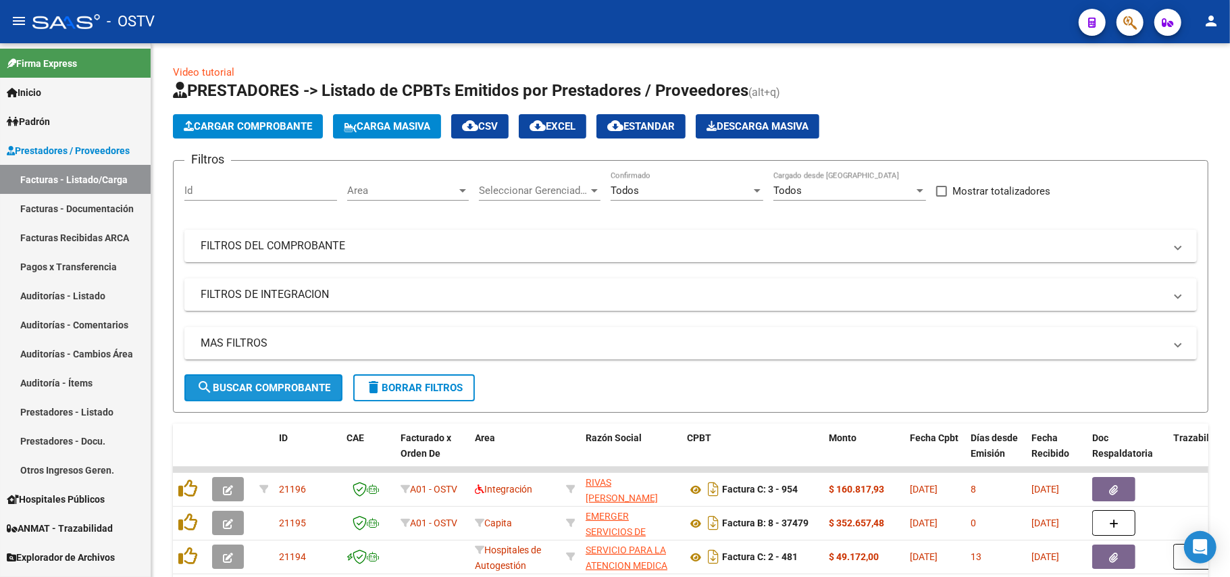
click at [311, 382] on span "search Buscar Comprobante" at bounding box center [264, 388] width 134 height 12
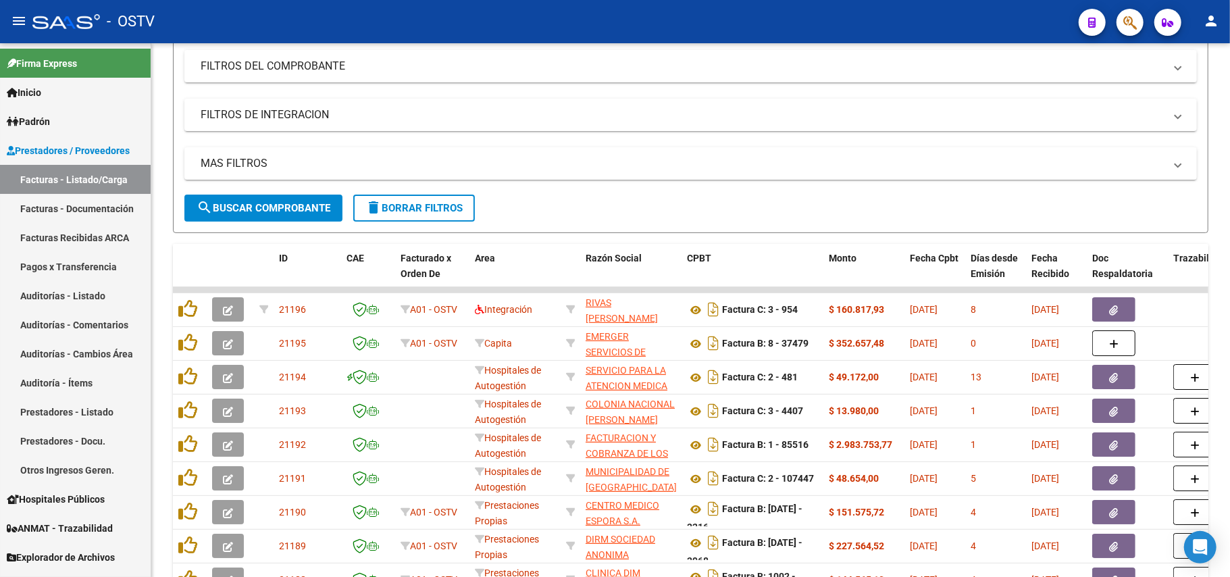
click at [243, 224] on form "Filtros Id Area Area Seleccionar Gerenciador Seleccionar Gerenciador Todos Conf…" at bounding box center [690, 106] width 1035 height 253
click at [249, 214] on button "search Buscar Comprobante" at bounding box center [263, 208] width 158 height 27
click at [315, 204] on span "search Buscar Comprobante" at bounding box center [264, 208] width 134 height 12
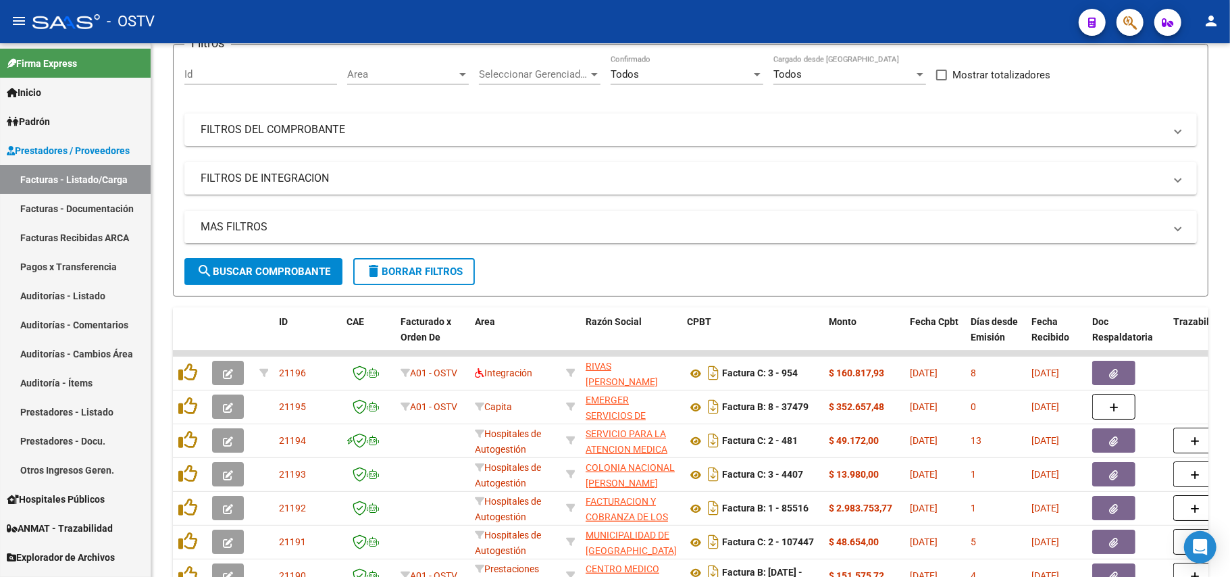
scroll to position [0, 0]
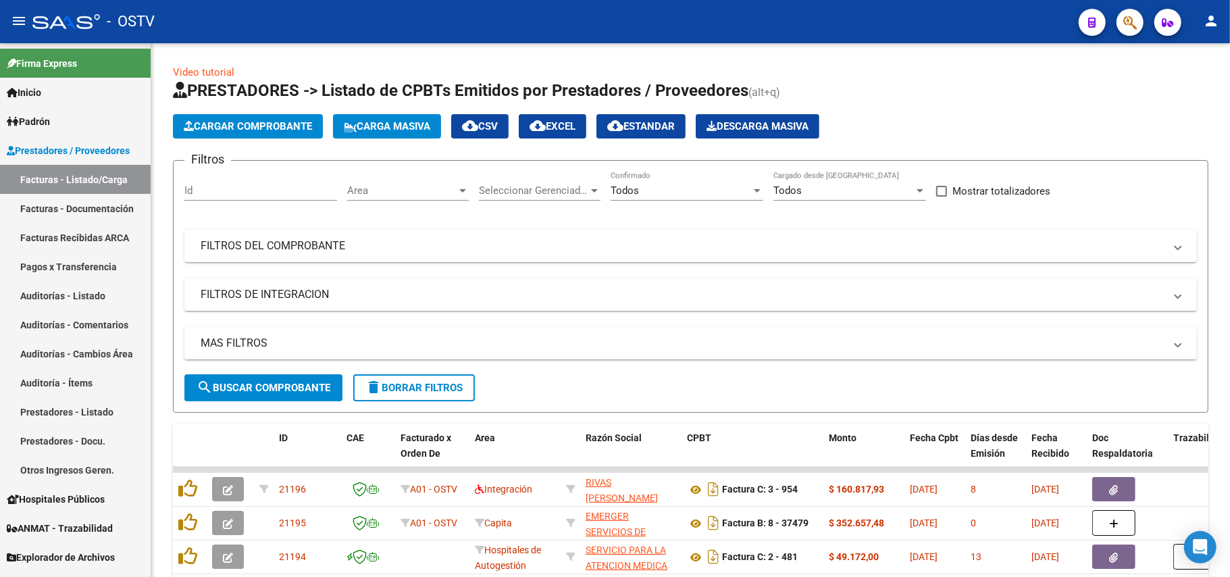
click at [271, 387] on span "search Buscar Comprobante" at bounding box center [264, 388] width 134 height 12
click at [249, 382] on span "search Buscar Comprobante" at bounding box center [264, 388] width 134 height 12
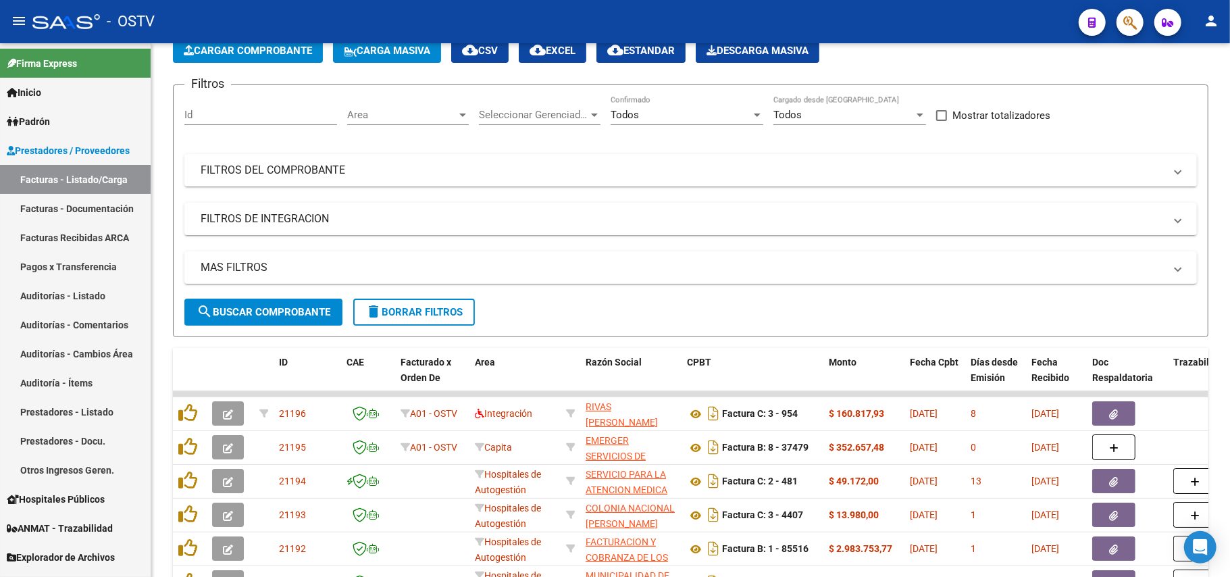
scroll to position [180, 0]
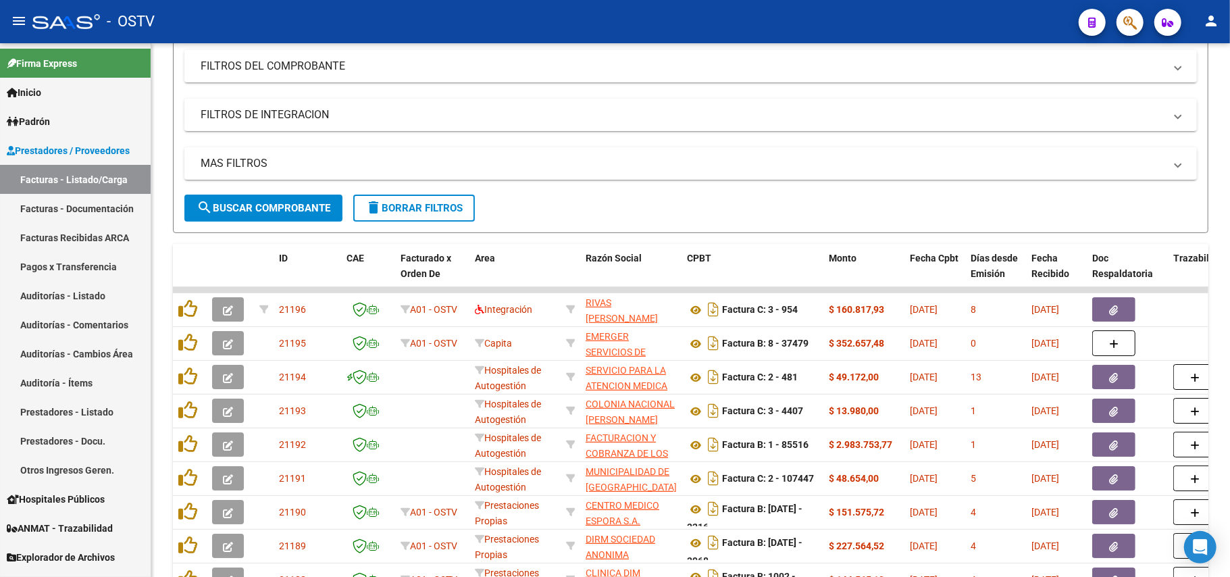
click at [342, 203] on button "search Buscar Comprobante" at bounding box center [263, 208] width 158 height 27
click at [309, 204] on span "search Buscar Comprobante" at bounding box center [264, 208] width 134 height 12
click at [211, 206] on mat-icon "search" at bounding box center [205, 207] width 16 height 16
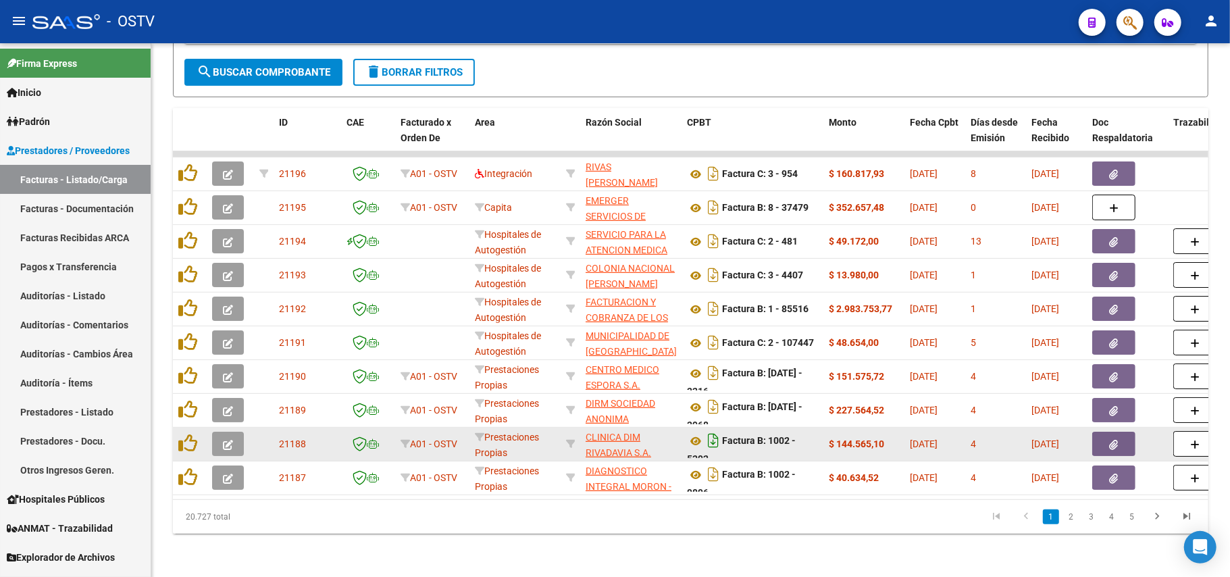
scroll to position [328, 0]
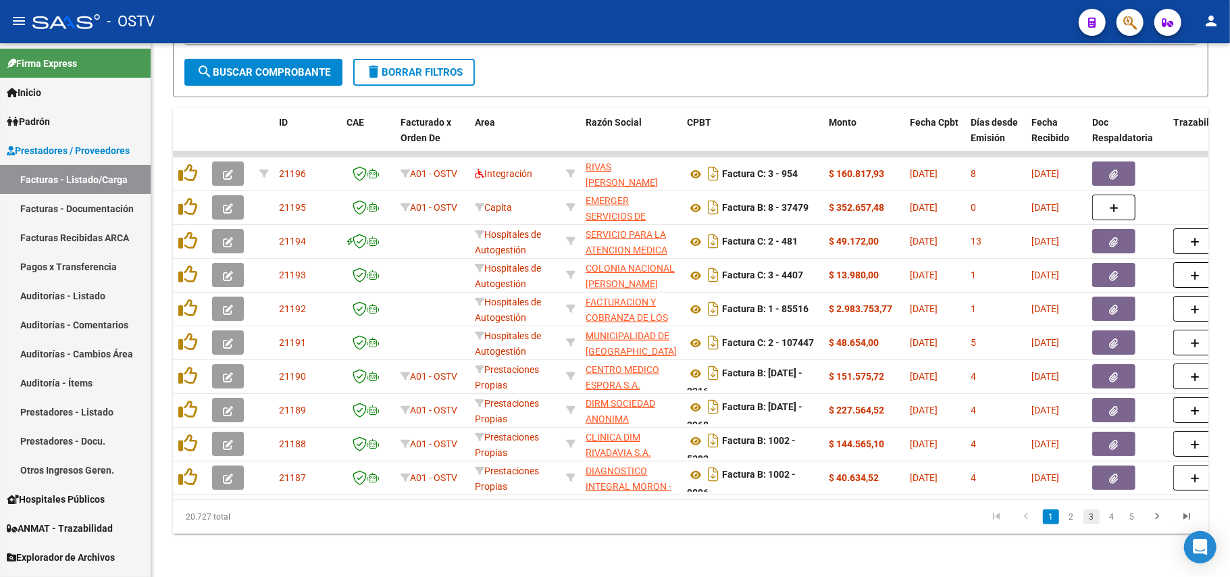
click at [613, 519] on link "3" at bounding box center [1091, 516] width 16 height 15
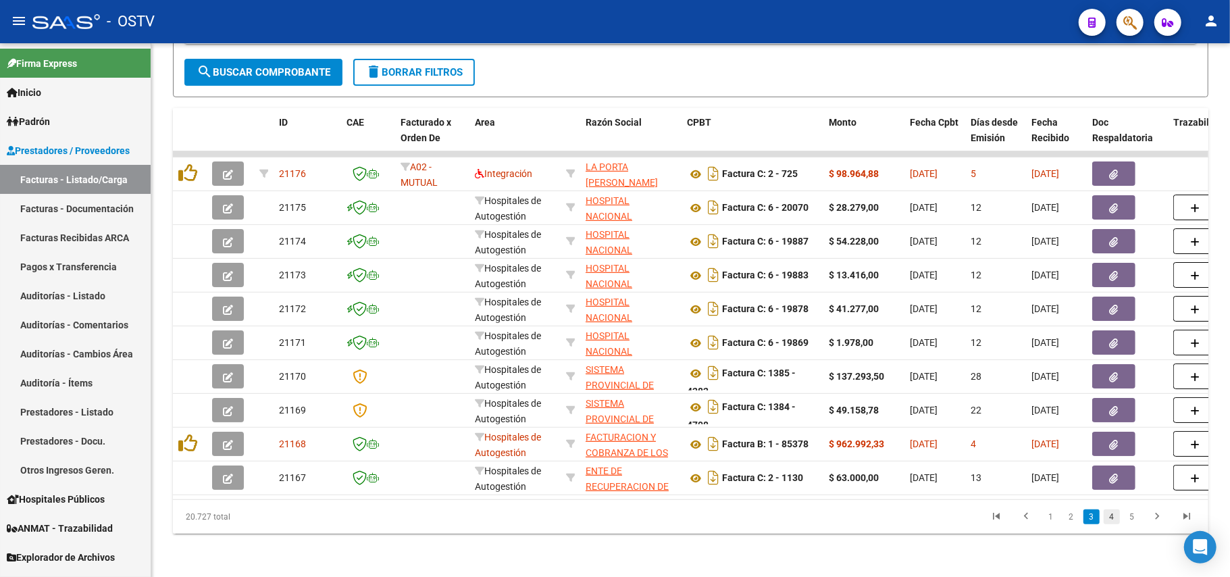
click at [613, 514] on link "4" at bounding box center [1112, 516] width 16 height 15
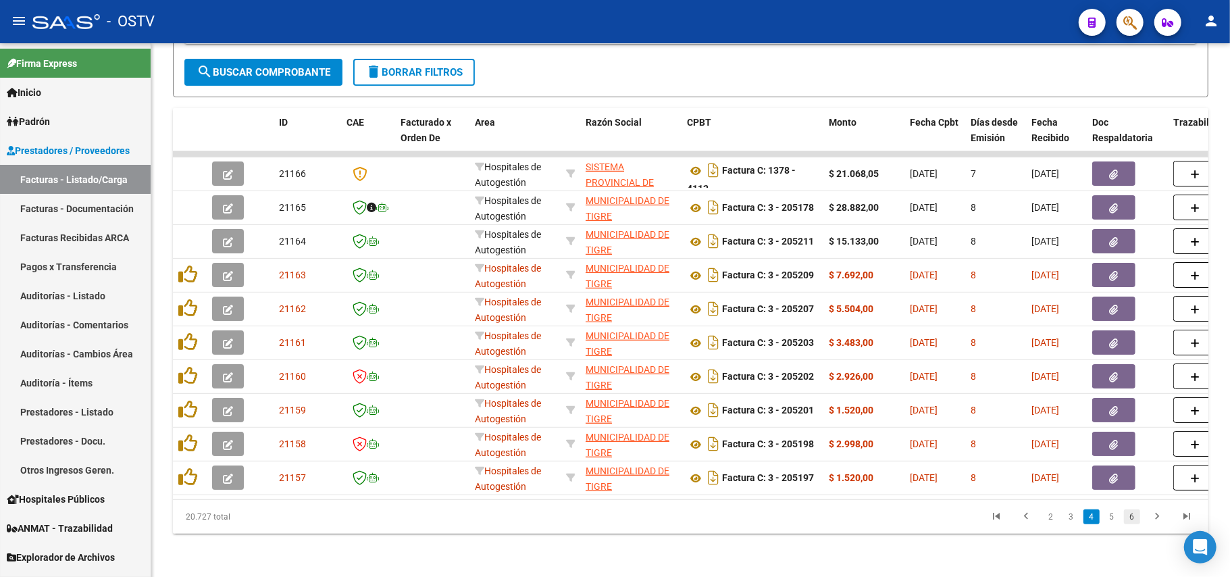
click at [613, 515] on link "6" at bounding box center [1132, 516] width 16 height 15
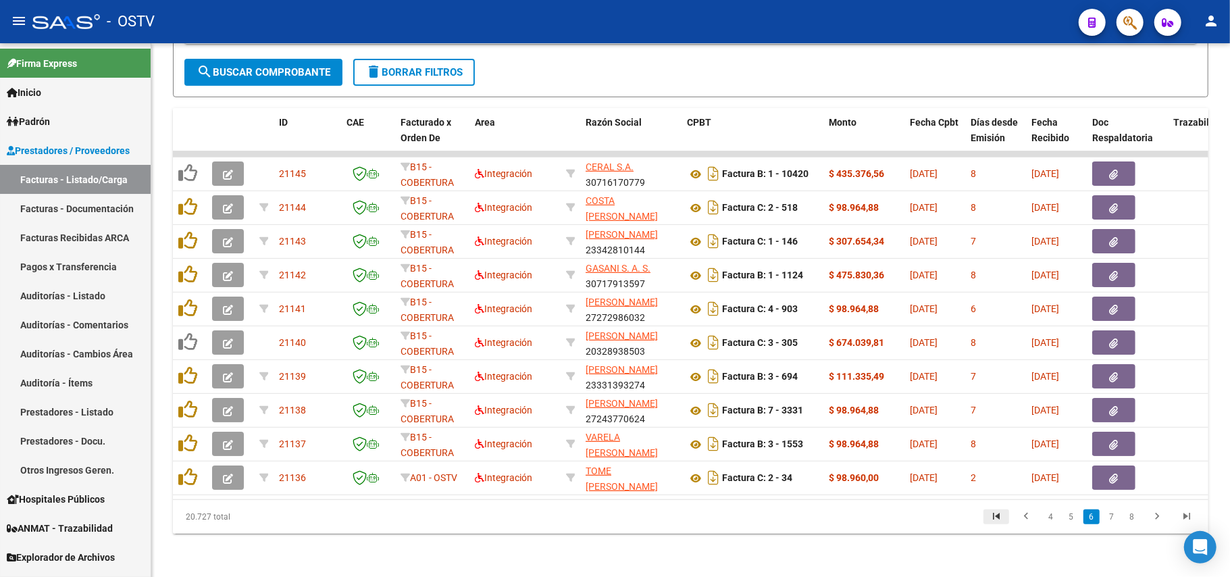
click at [613, 513] on icon "go to first page" at bounding box center [996, 518] width 18 height 16
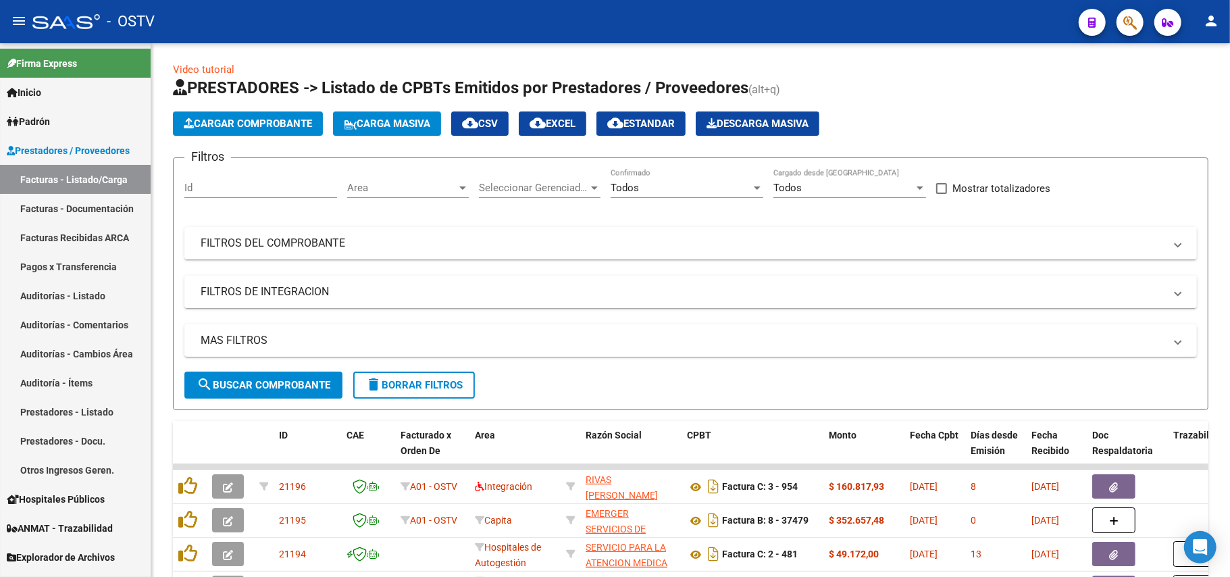
scroll to position [0, 0]
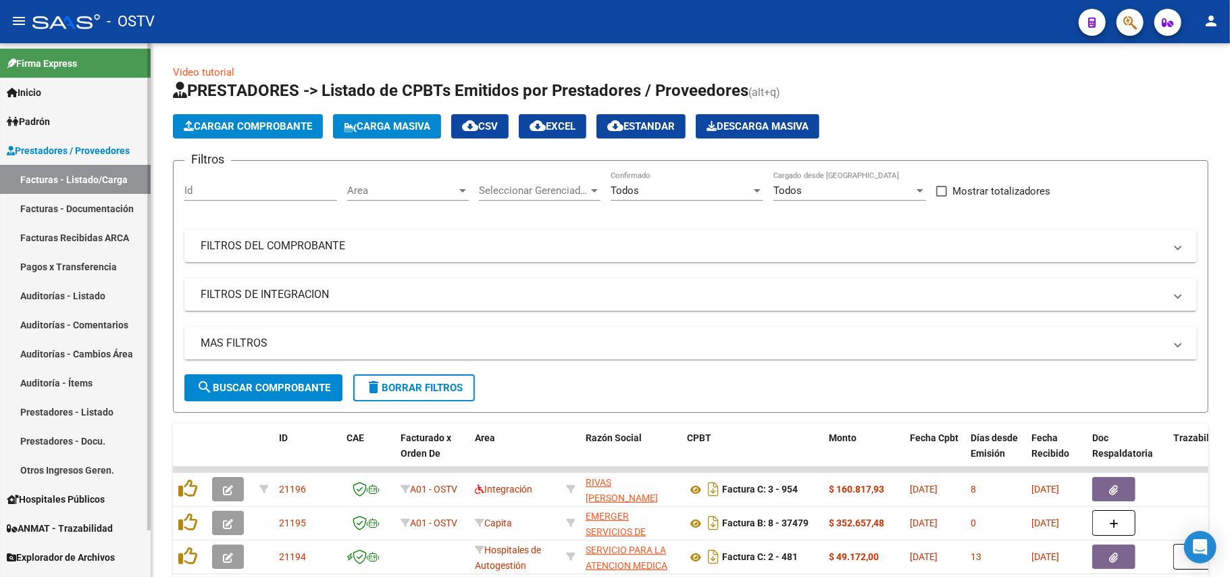
click at [39, 273] on link "Pagos x Transferencia" at bounding box center [75, 266] width 151 height 29
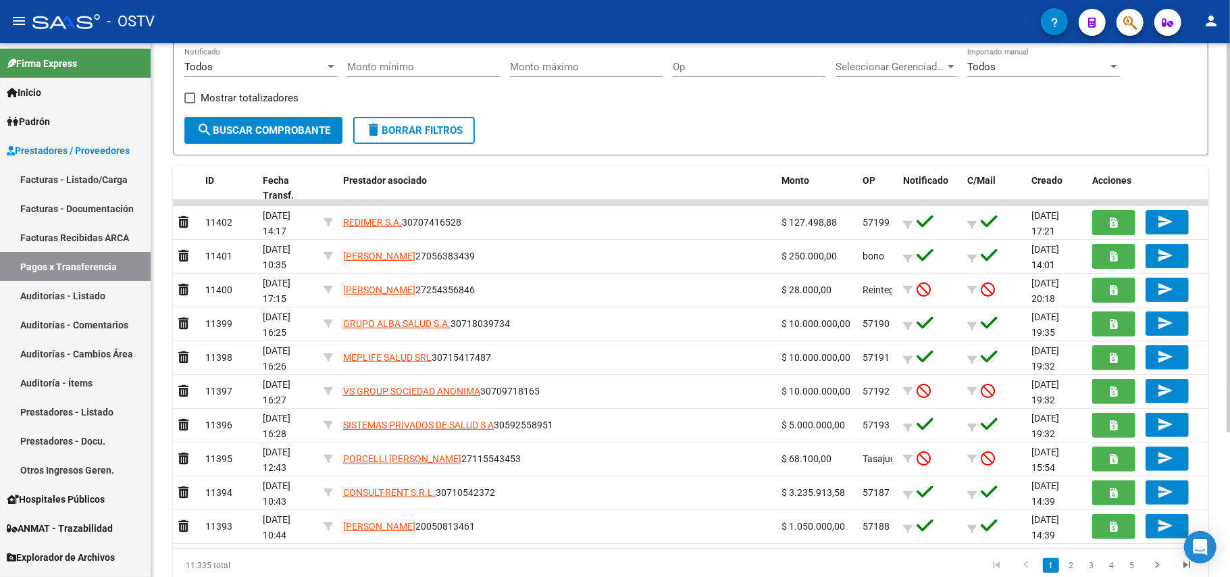
scroll to position [180, 0]
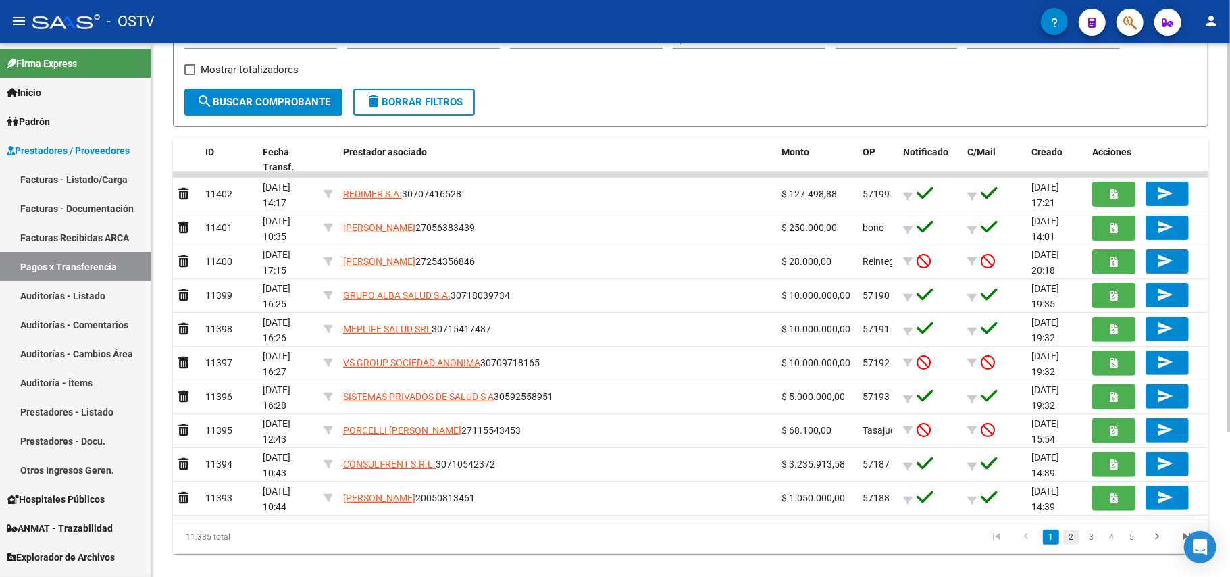
click at [613, 538] on link "2" at bounding box center [1071, 536] width 16 height 15
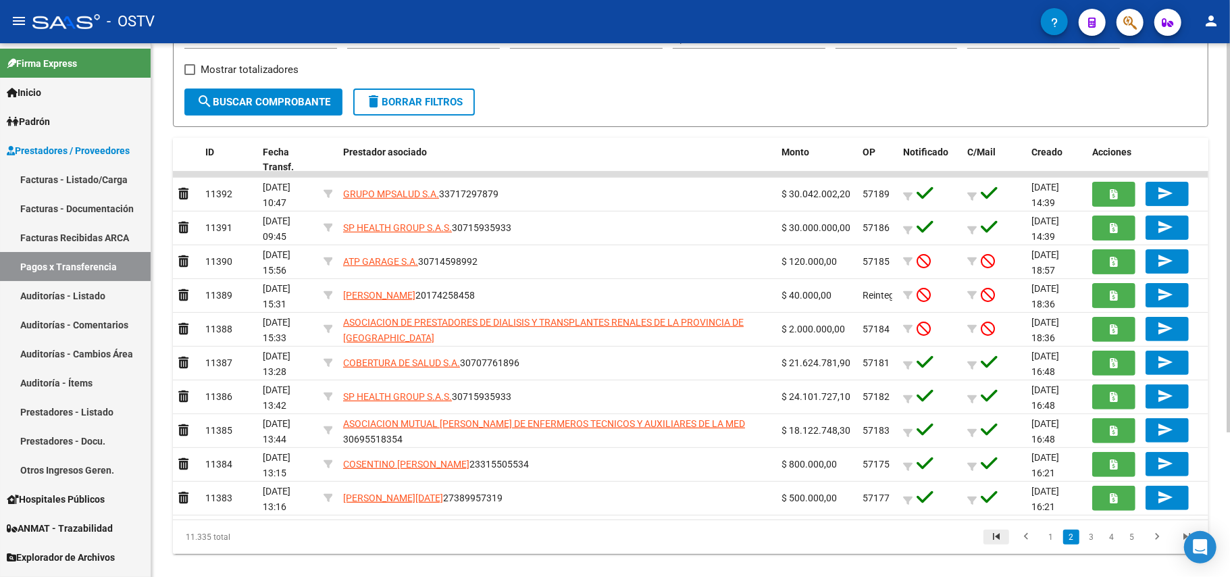
click at [613, 538] on icon "go to first page" at bounding box center [996, 538] width 18 height 16
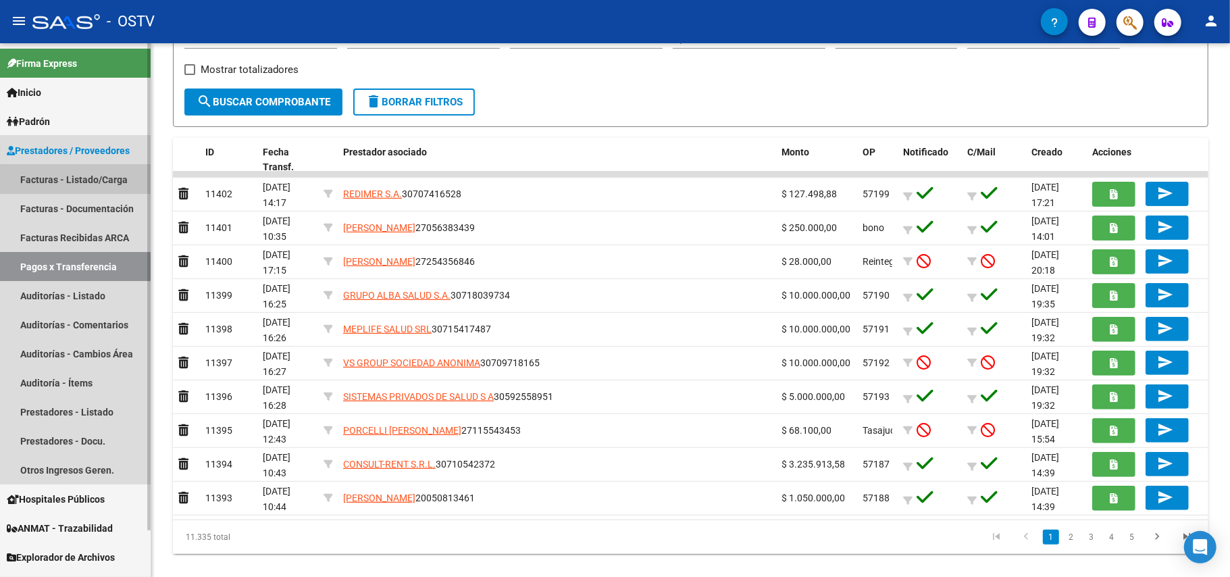
click at [31, 172] on link "Facturas - Listado/Carga" at bounding box center [75, 179] width 151 height 29
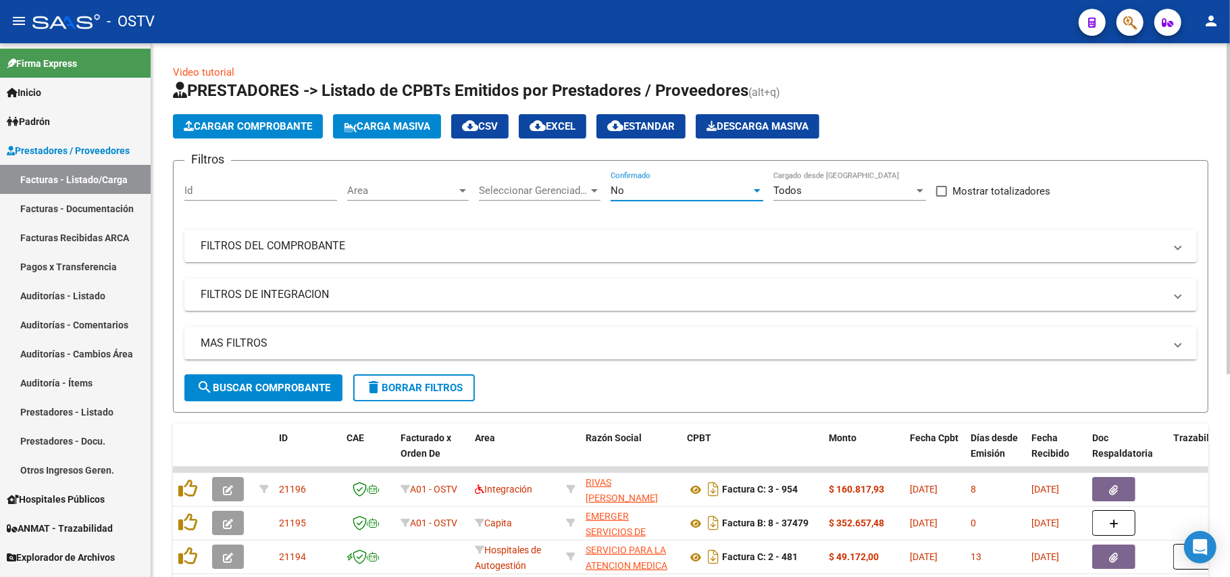
click at [613, 192] on div "No" at bounding box center [681, 190] width 140 height 12
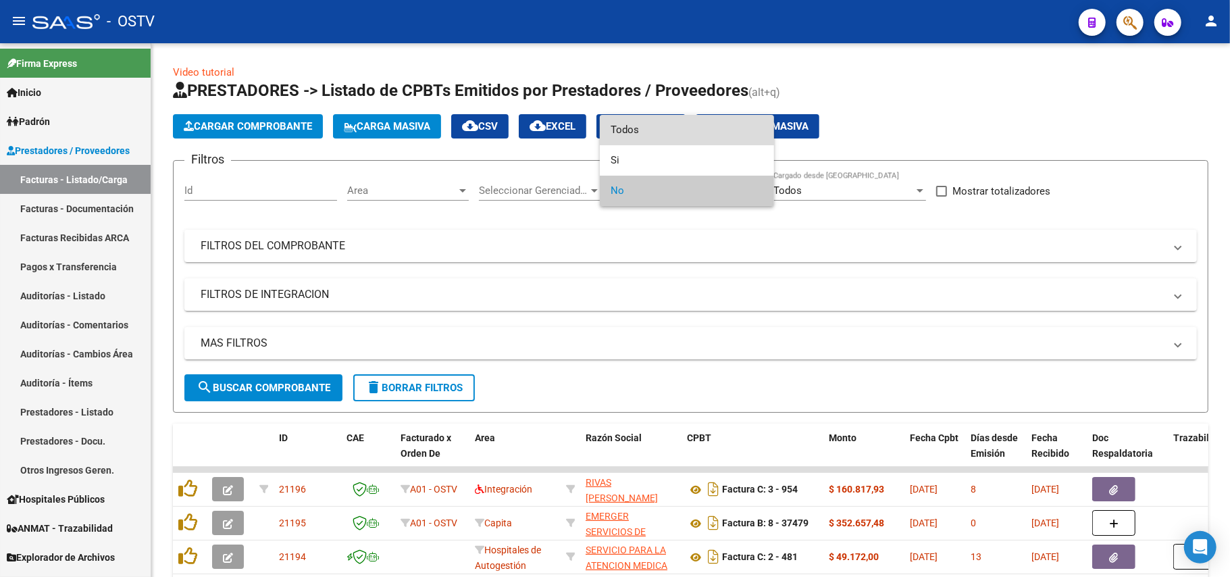
click at [613, 122] on span "Todos" at bounding box center [687, 130] width 153 height 30
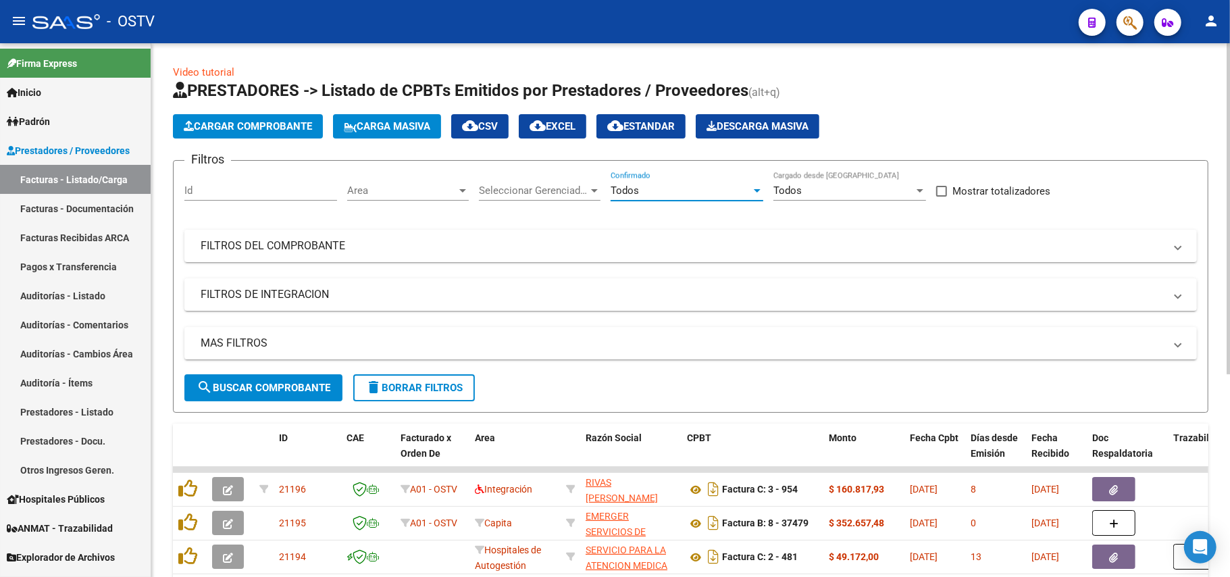
click at [319, 389] on span "search Buscar Comprobante" at bounding box center [264, 388] width 134 height 12
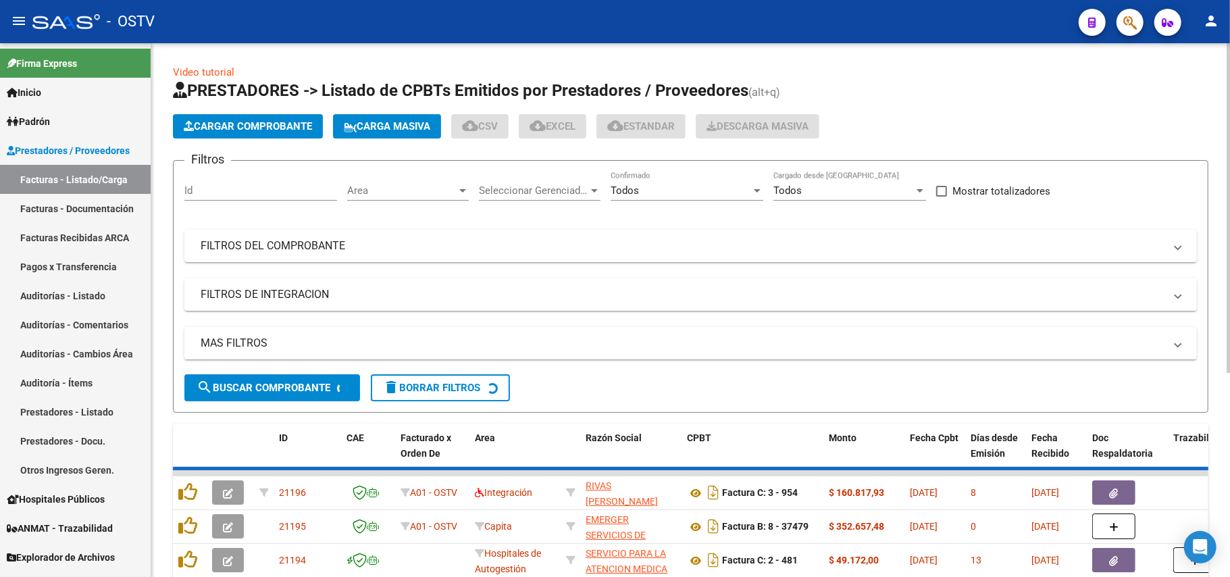
scroll to position [270, 0]
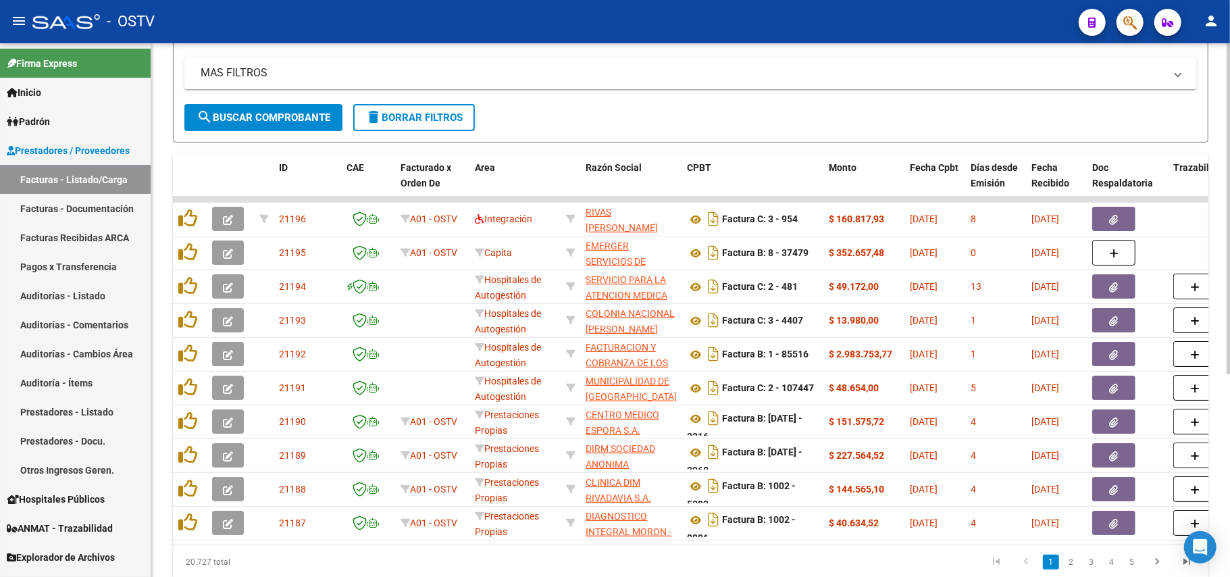
click at [317, 114] on span "search Buscar Comprobante" at bounding box center [264, 117] width 134 height 12
click at [313, 126] on button "search Buscar Comprobante" at bounding box center [263, 117] width 158 height 27
click at [251, 114] on span "search Buscar Comprobante" at bounding box center [264, 117] width 134 height 12
click at [280, 117] on span "search Buscar Comprobante" at bounding box center [264, 117] width 134 height 12
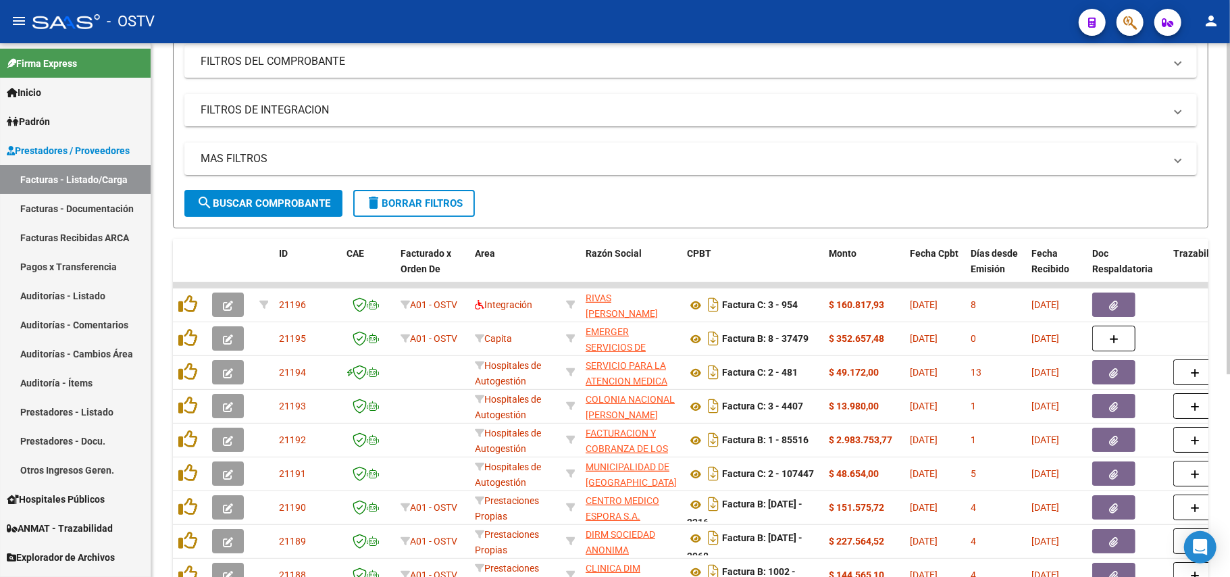
scroll to position [0, 0]
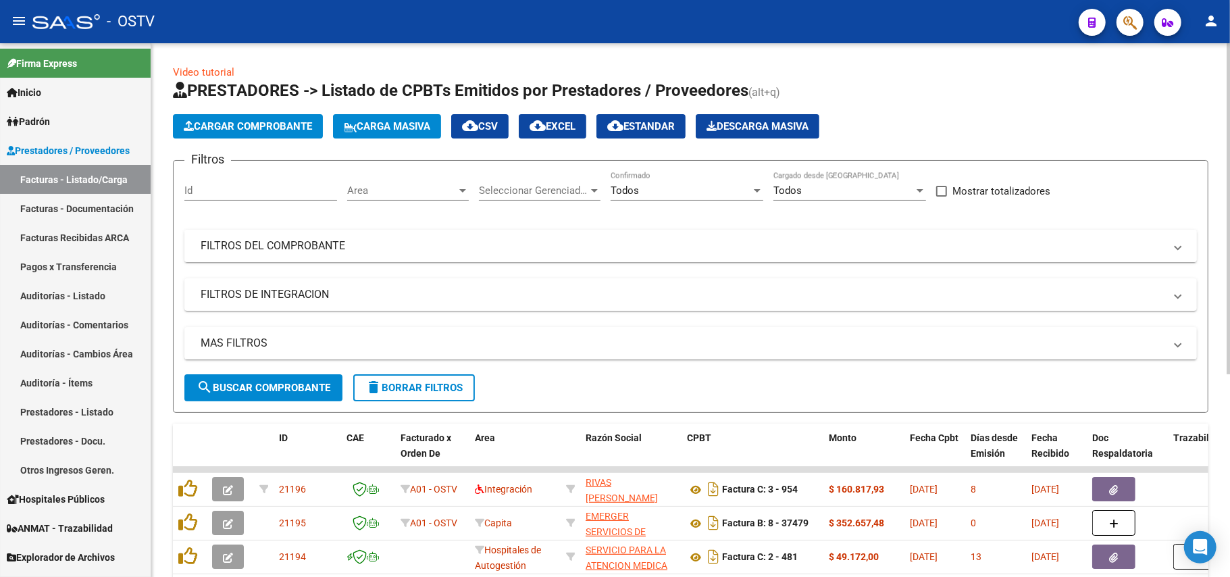
click at [448, 257] on mat-expansion-panel-header "FILTROS DEL COMPROBANTE" at bounding box center [690, 246] width 1012 height 32
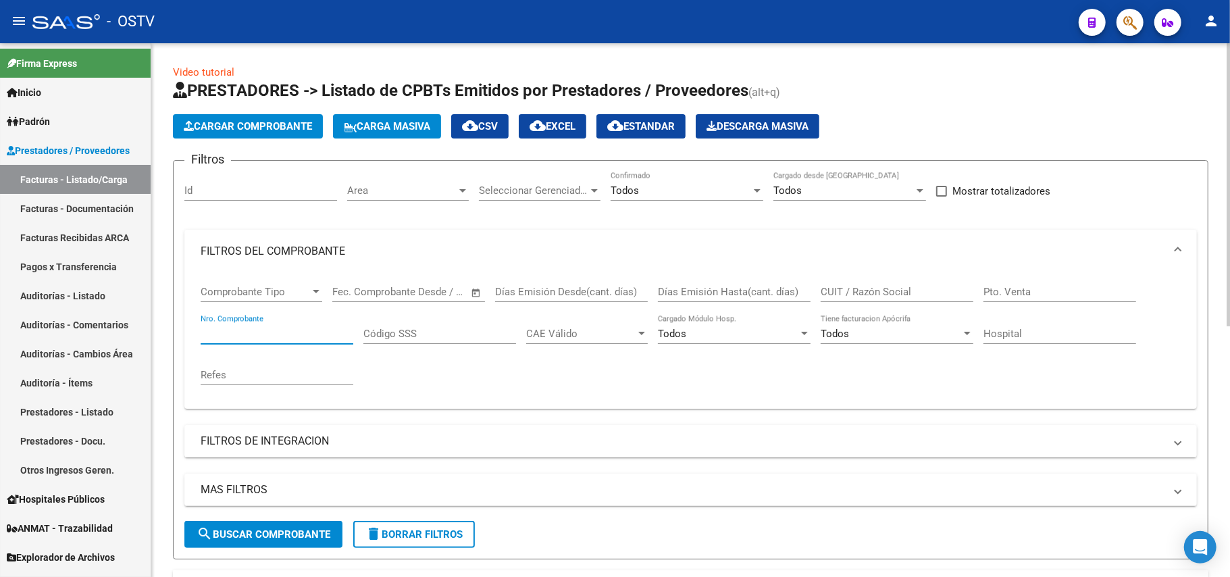
paste input "513"
type input "513"
click at [299, 527] on button "search Buscar Comprobante" at bounding box center [263, 534] width 158 height 27
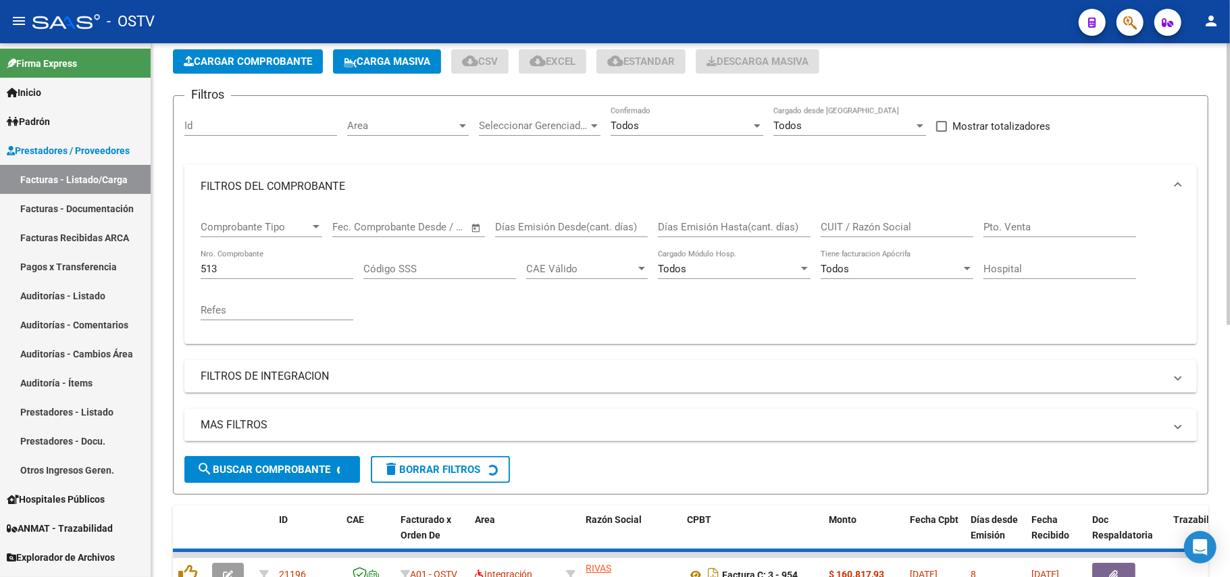
scroll to position [270, 0]
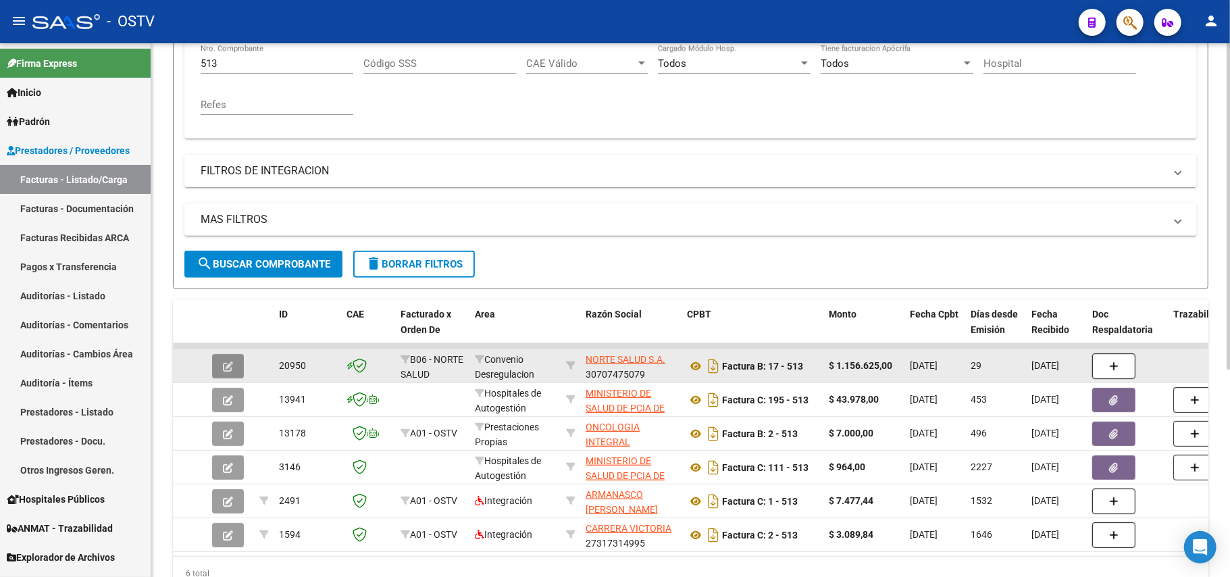
click at [223, 373] on button "button" at bounding box center [228, 366] width 32 height 24
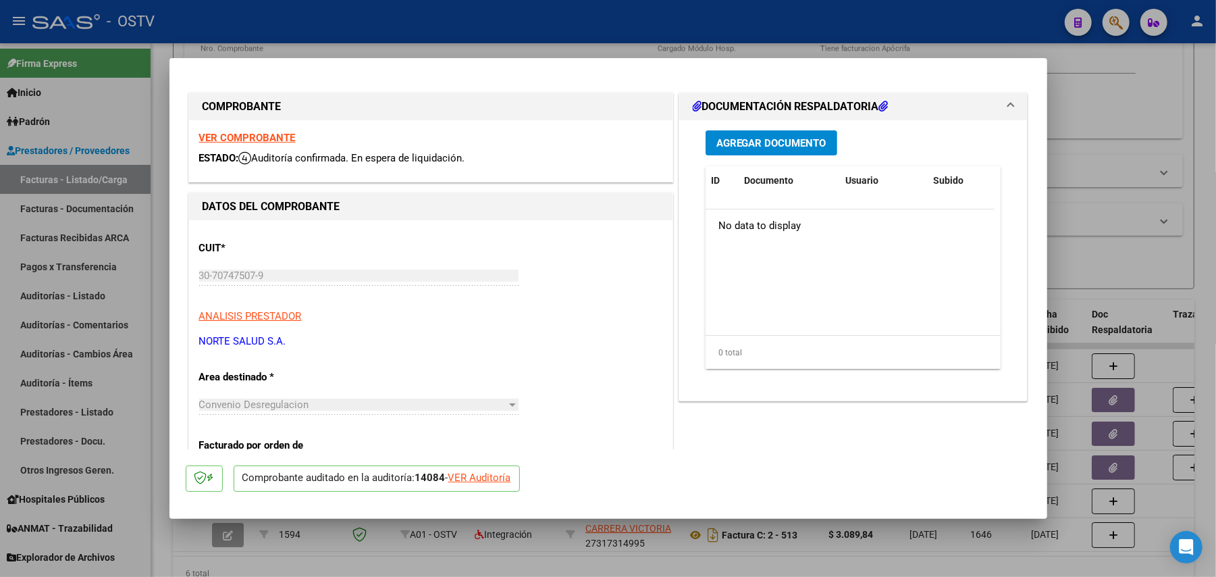
click at [613, 149] on span "Agregar Documento" at bounding box center [772, 143] width 110 height 12
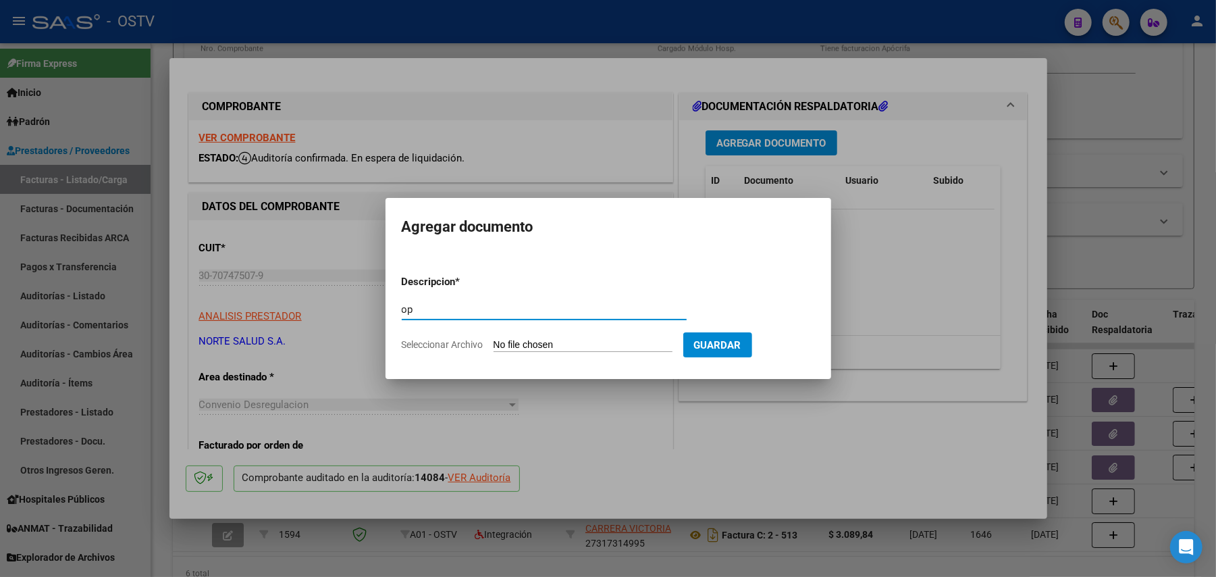
type input "op"
click at [558, 343] on input "Seleccionar Archivo" at bounding box center [583, 345] width 179 height 13
type input "C:\fakepath\OP 57200 Norte Salud.pdf"
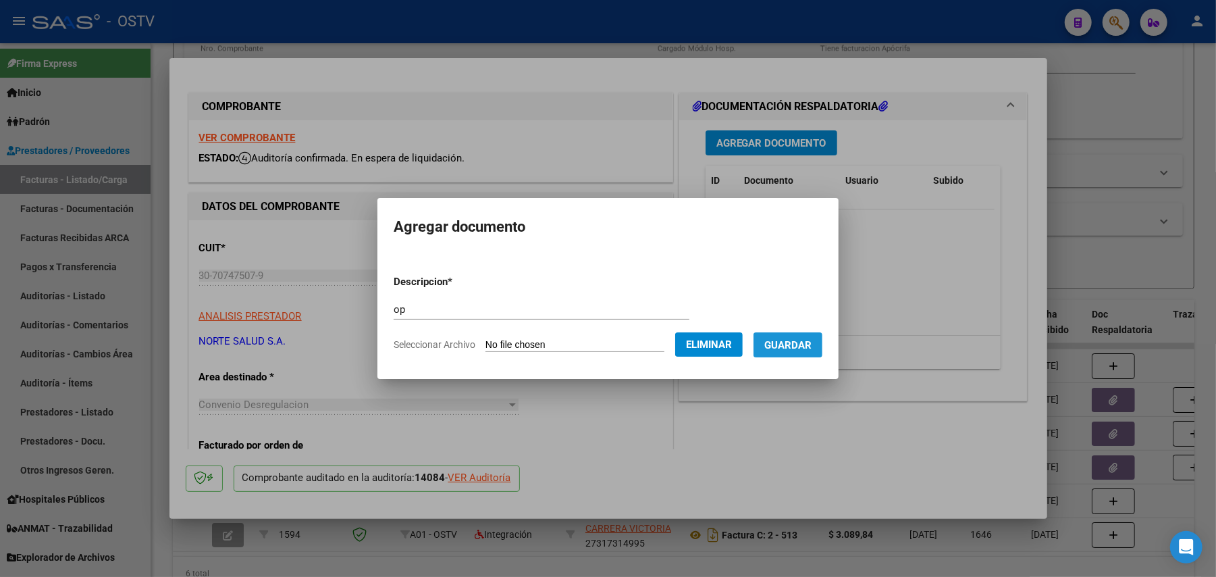
click at [613, 348] on span "Guardar" at bounding box center [788, 345] width 47 height 12
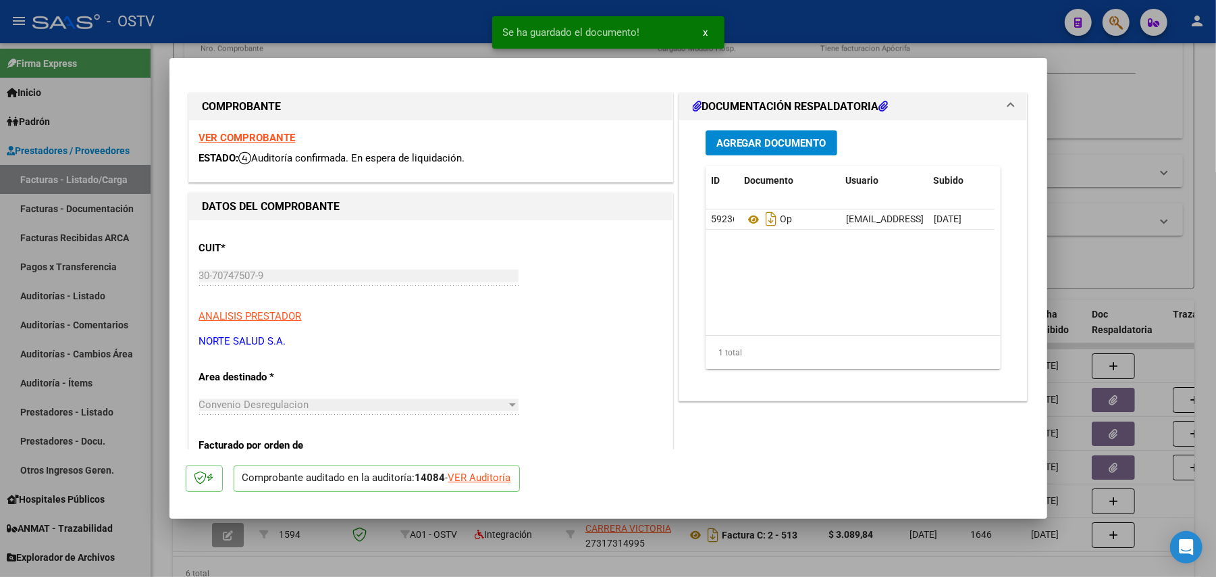
click at [613, 262] on div at bounding box center [608, 288] width 1216 height 577
type input "$ 0,00"
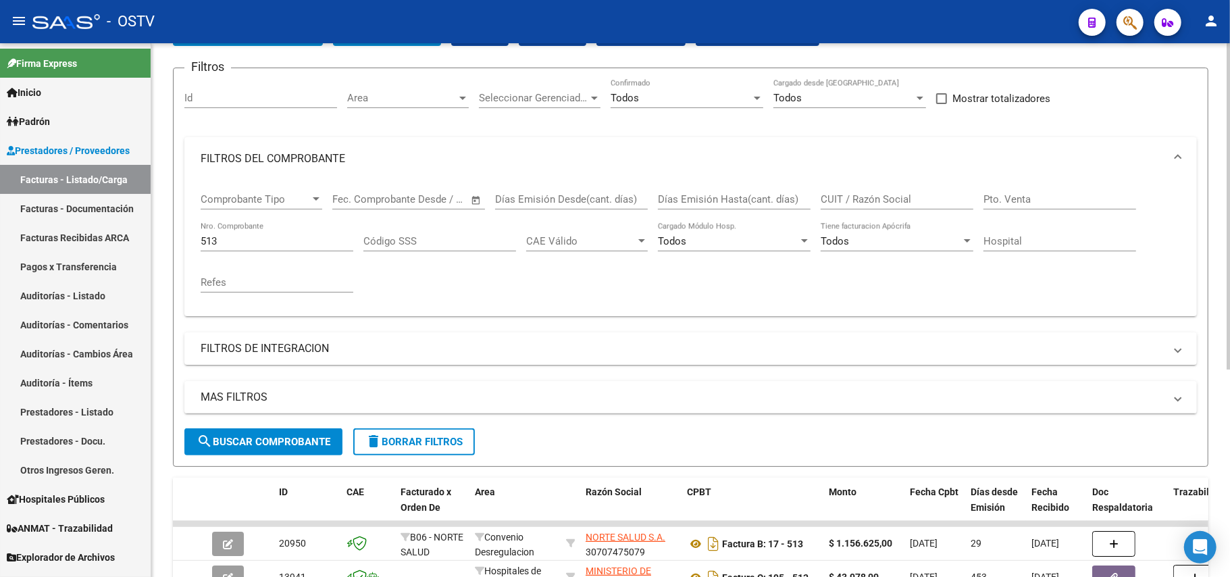
scroll to position [90, 0]
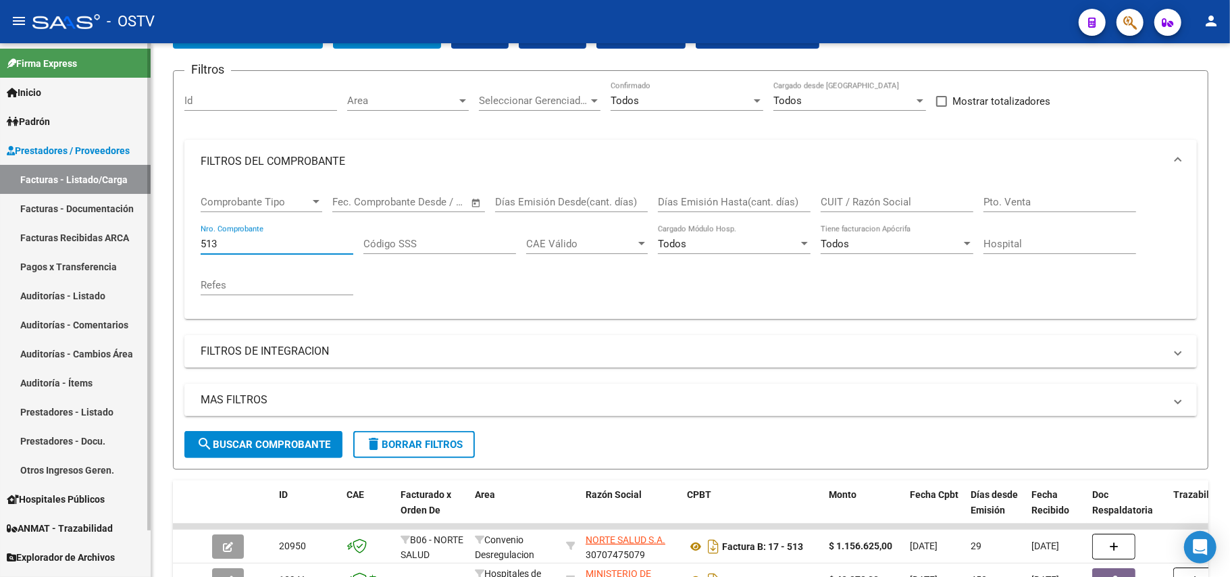
drag, startPoint x: 278, startPoint y: 244, endPoint x: 6, endPoint y: 167, distance: 282.9
click at [0, 190] on mat-sidenav-container "Firma Express Inicio Instructivos Contacto OS Padrón Afiliados Empadronados Mov…" at bounding box center [615, 310] width 1230 height 534
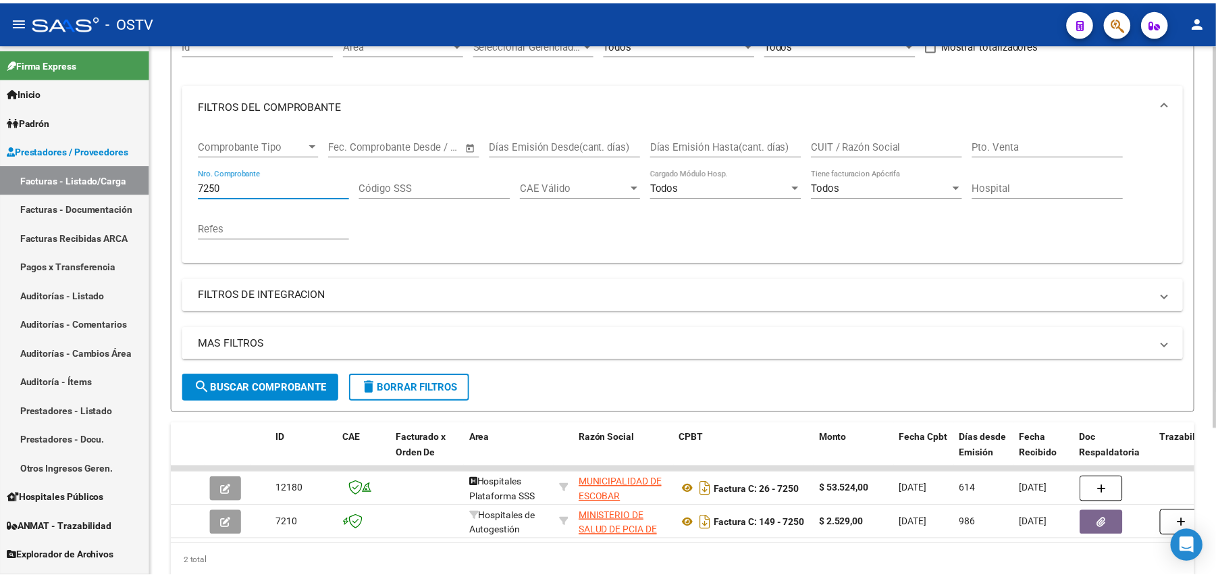
scroll to position [205, 0]
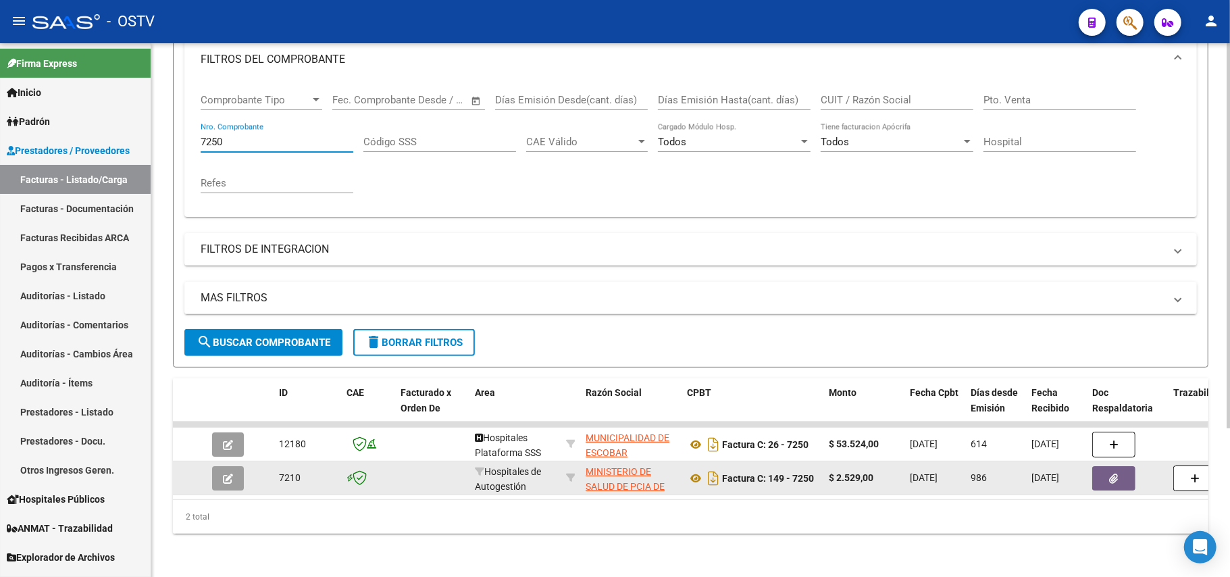
type input "7250"
click at [226, 473] on icon "button" at bounding box center [228, 478] width 10 height 10
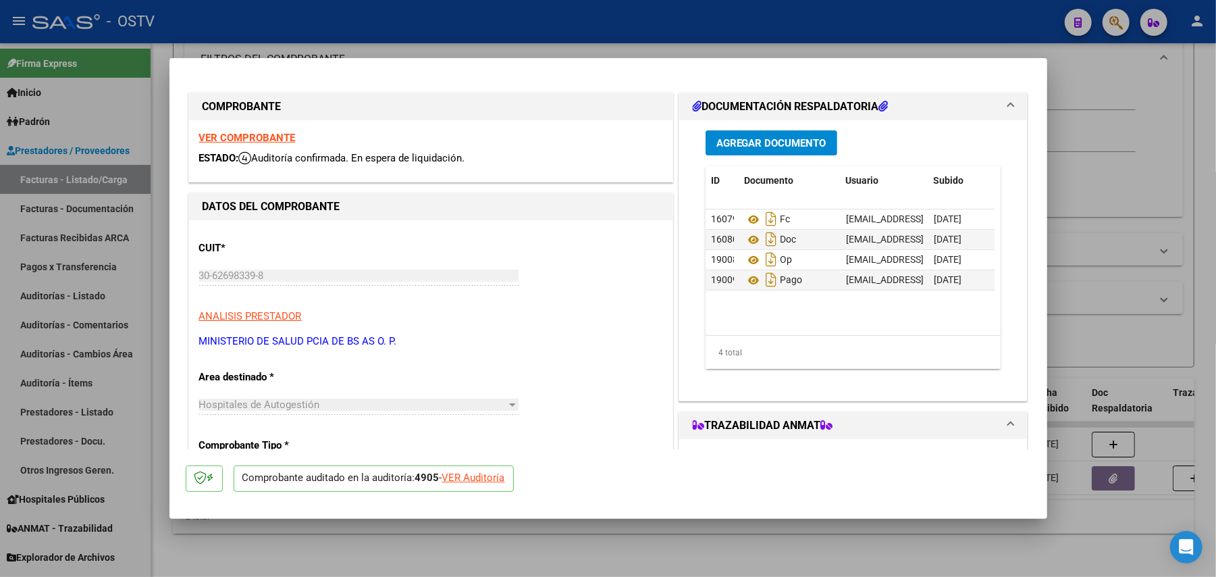
click at [613, 373] on div at bounding box center [608, 288] width 1216 height 577
type input "$ 0,00"
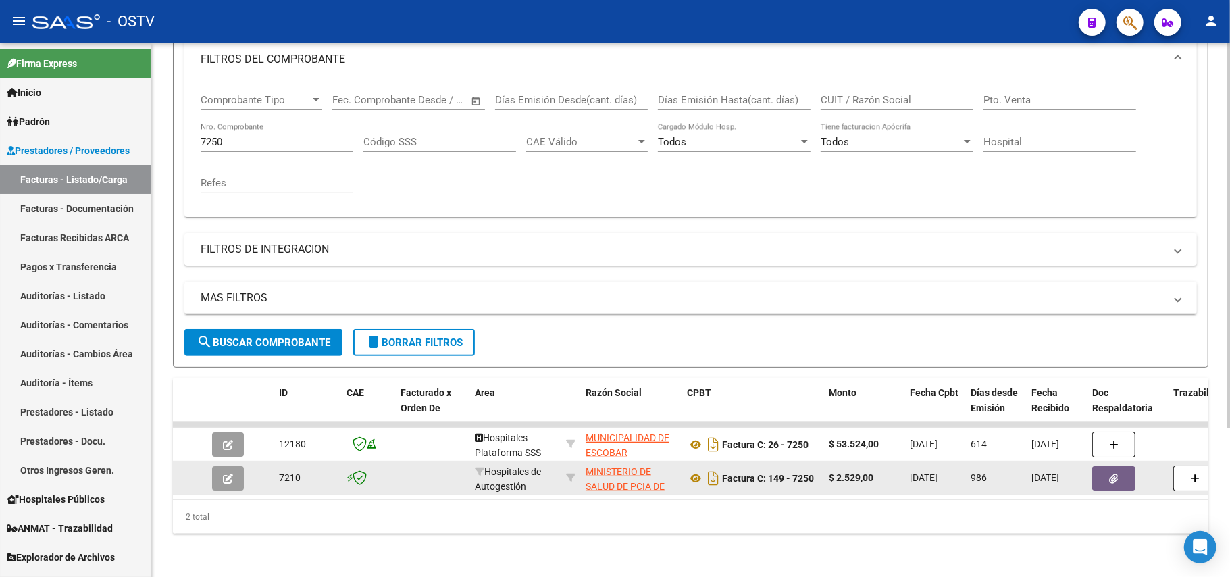
click at [416, 474] on datatable-body-cell at bounding box center [432, 477] width 74 height 33
click at [613, 470] on icon at bounding box center [696, 478] width 18 height 16
click at [213, 467] on button "button" at bounding box center [228, 478] width 32 height 24
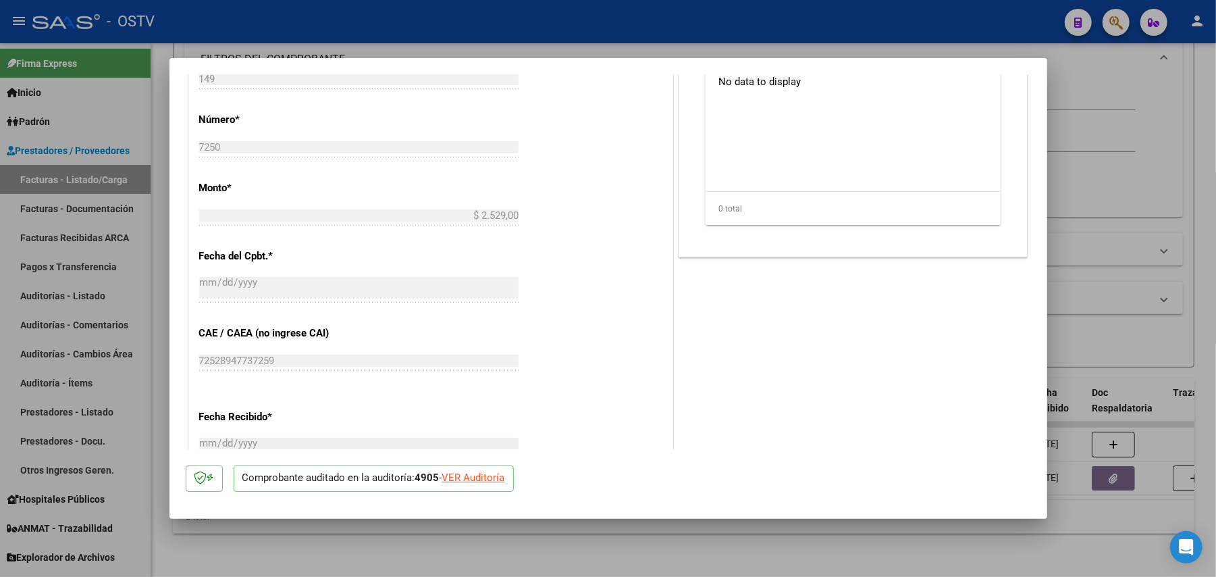
scroll to position [720, 0]
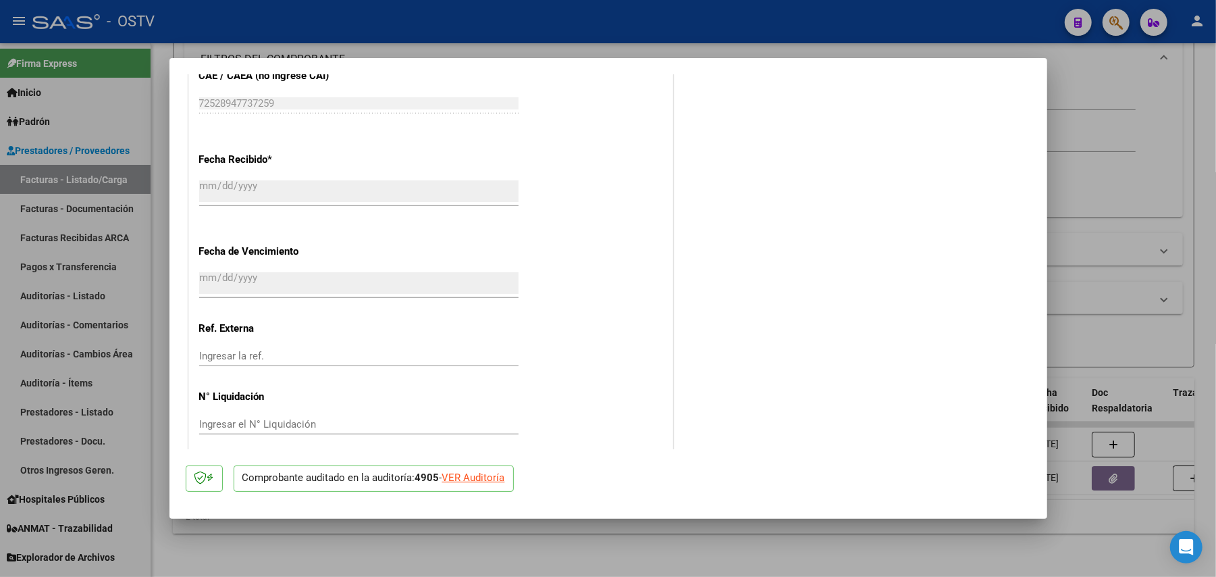
click at [473, 484] on div "VER Auditoría" at bounding box center [473, 478] width 63 height 16
type input "$ 0,00"
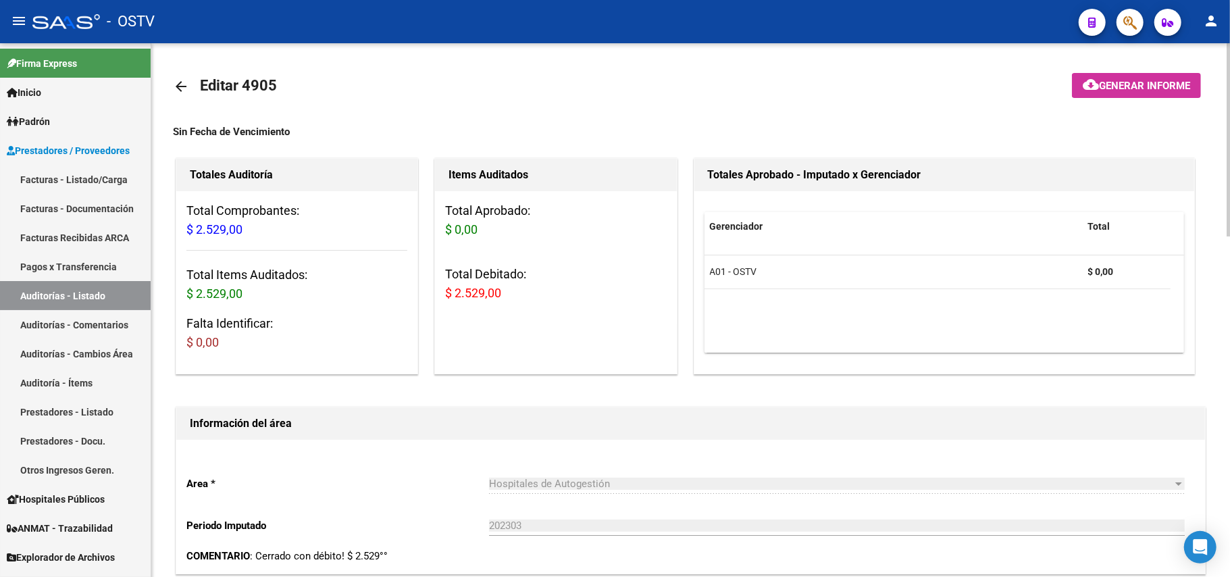
click at [613, 86] on span "Generar informe" at bounding box center [1144, 86] width 91 height 12
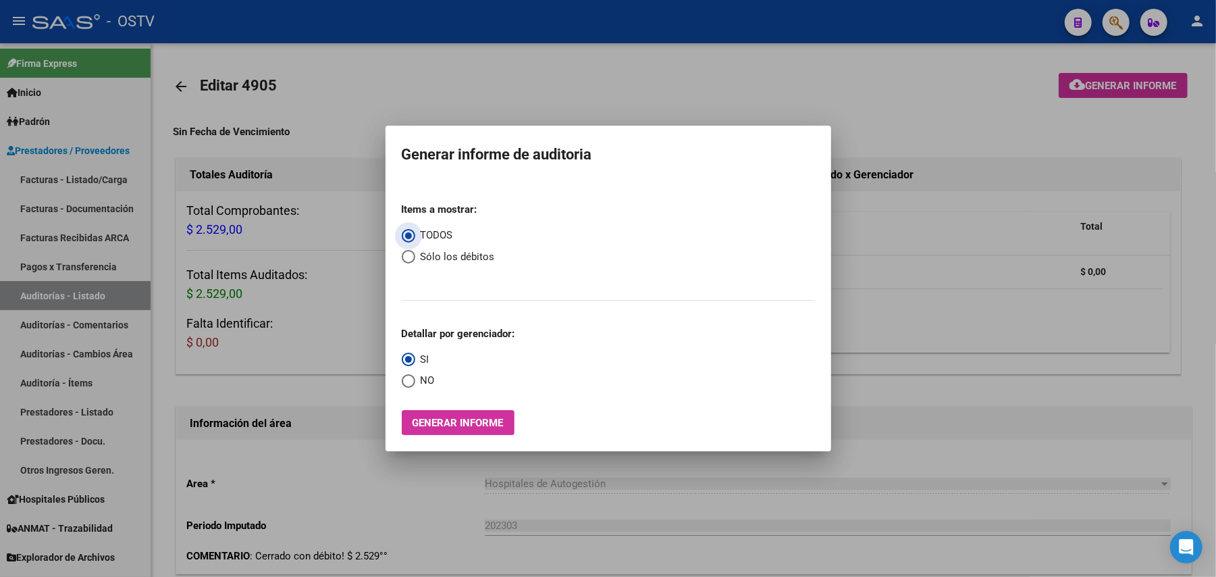
click at [413, 255] on span "Select an option" at bounding box center [409, 257] width 14 height 14
click at [413, 255] on input "Sólo los débitos" at bounding box center [409, 257] width 14 height 14
radio input "true"
click at [487, 412] on button "Generar informe" at bounding box center [458, 422] width 113 height 25
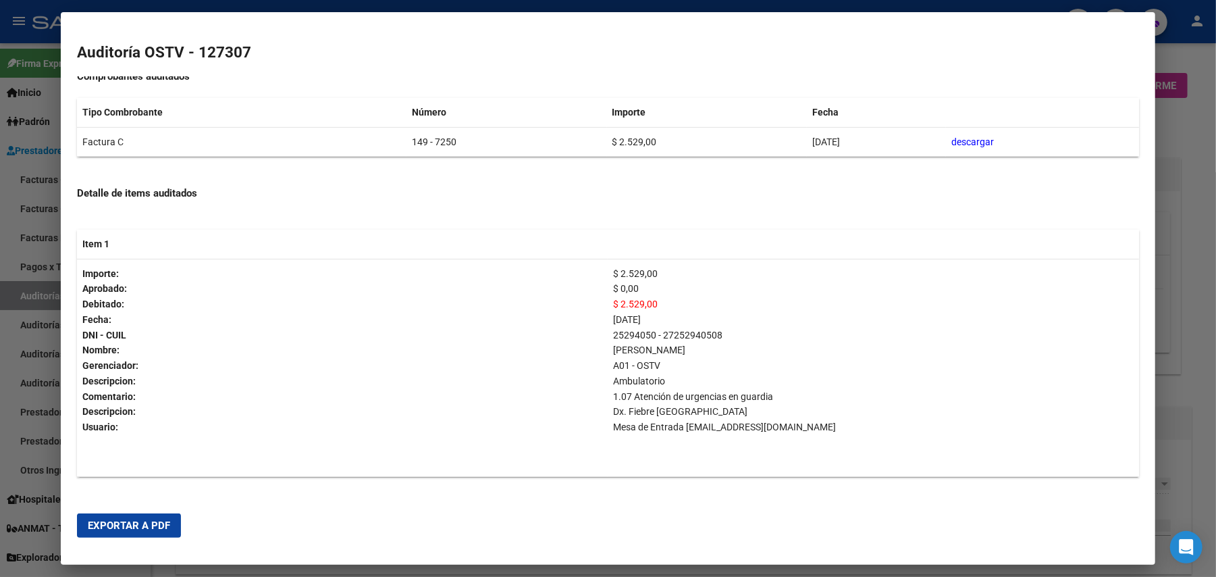
scroll to position [244, 0]
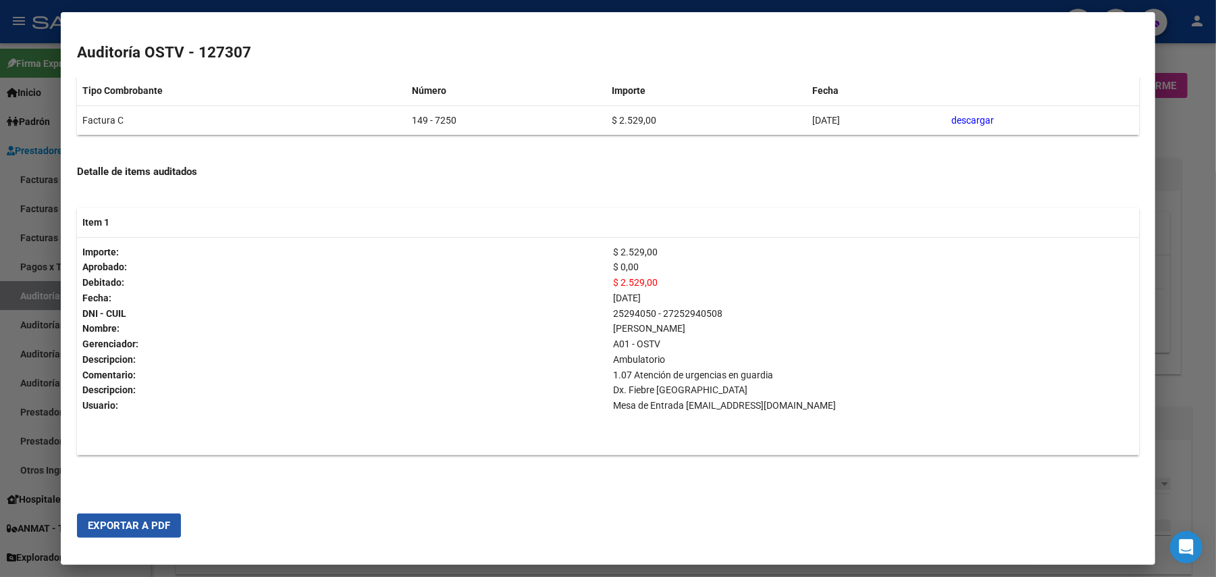
click at [149, 517] on button "Exportar a PDF" at bounding box center [129, 525] width 104 height 24
click at [457, 289] on p "Debitado:" at bounding box center [342, 283] width 520 height 16
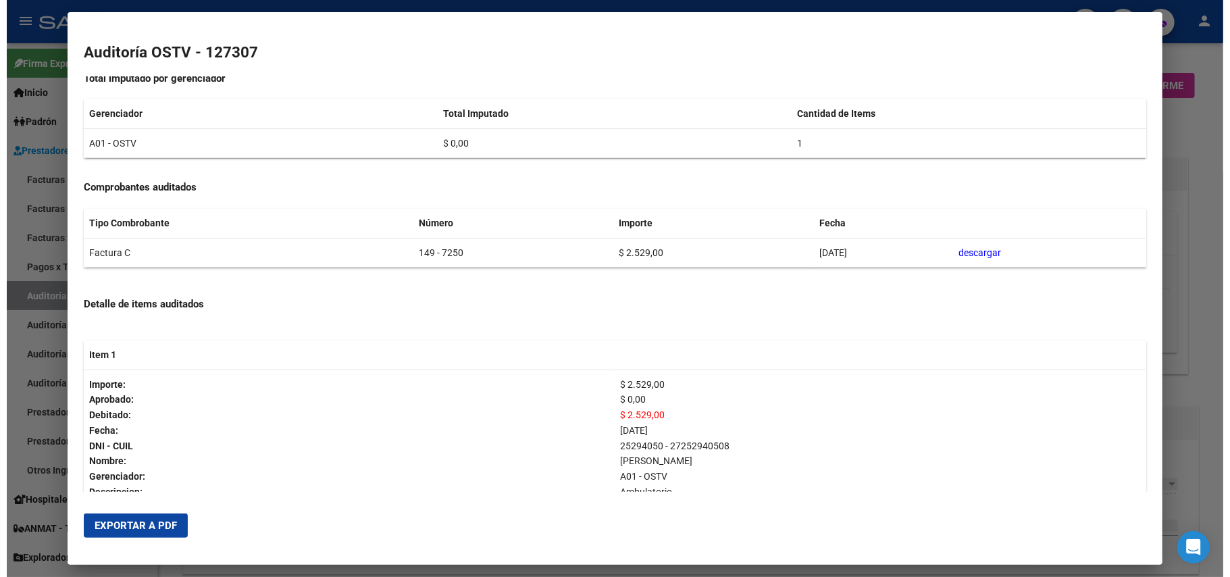
scroll to position [0, 0]
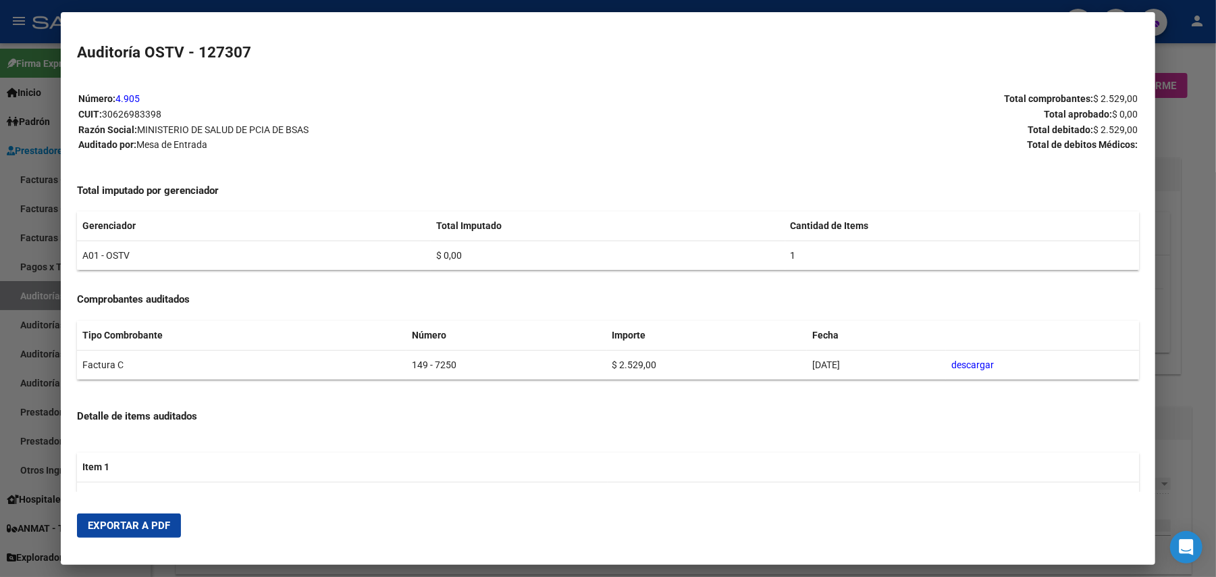
click at [613, 278] on div at bounding box center [608, 288] width 1216 height 577
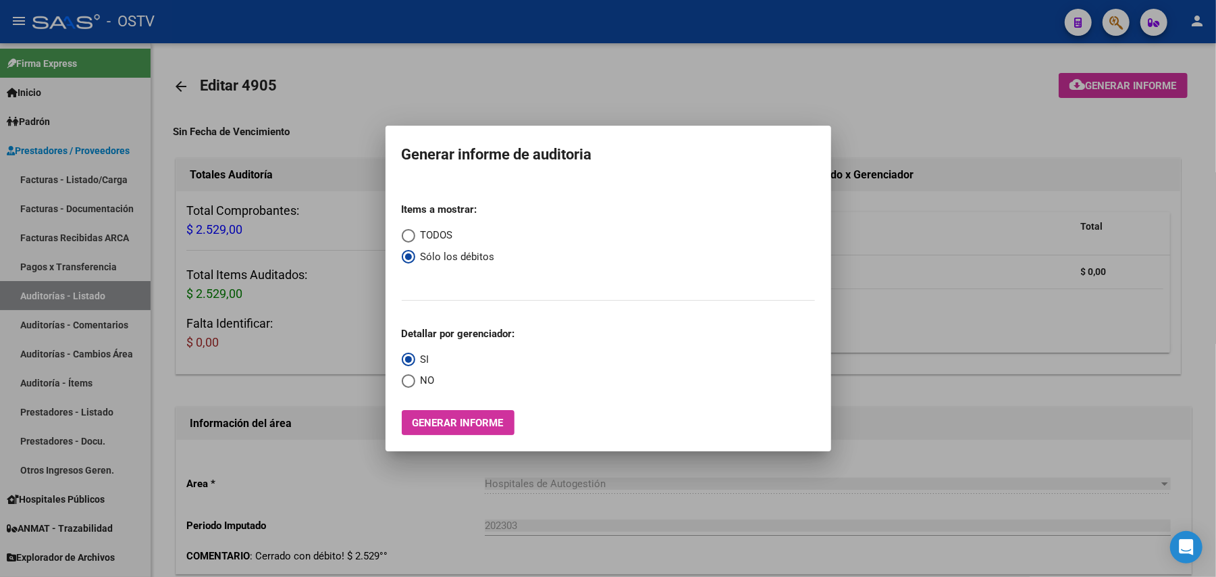
click at [317, 519] on div at bounding box center [608, 288] width 1216 height 577
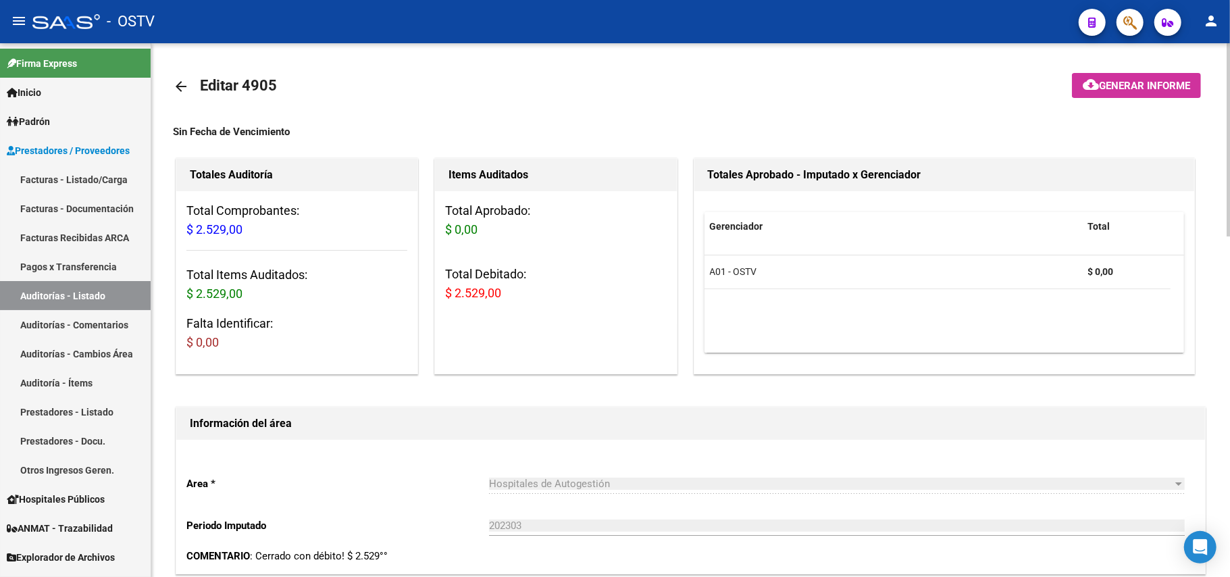
click at [184, 93] on mat-icon "arrow_back" at bounding box center [181, 86] width 16 height 16
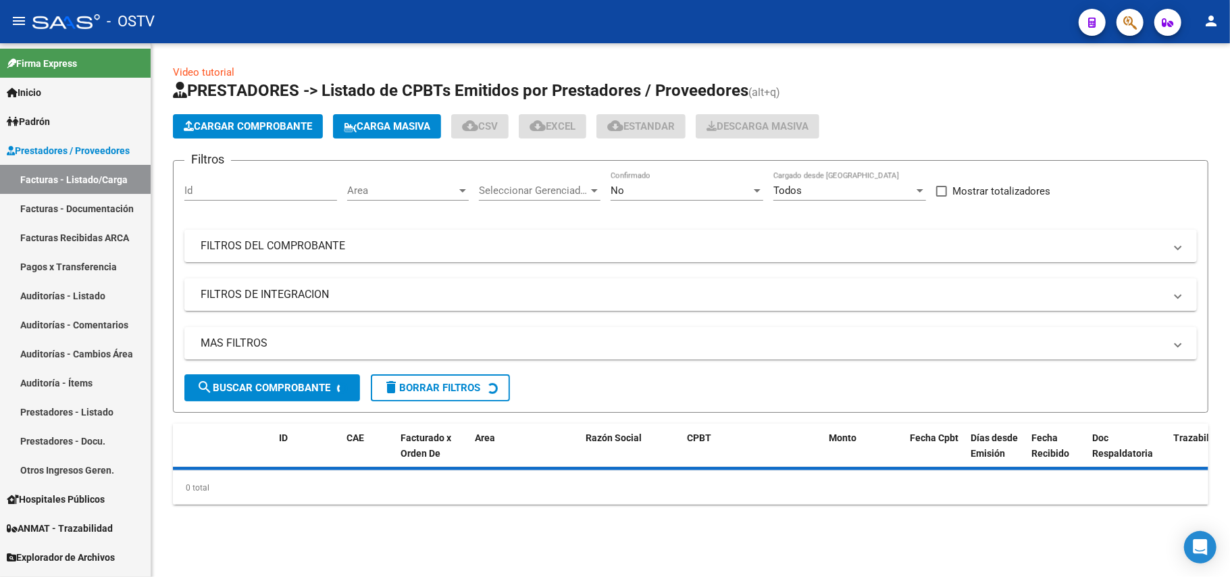
click at [443, 228] on div "Filtros Id Area Area Seleccionar Gerenciador Seleccionar Gerenciador No Confirm…" at bounding box center [690, 273] width 1012 height 203
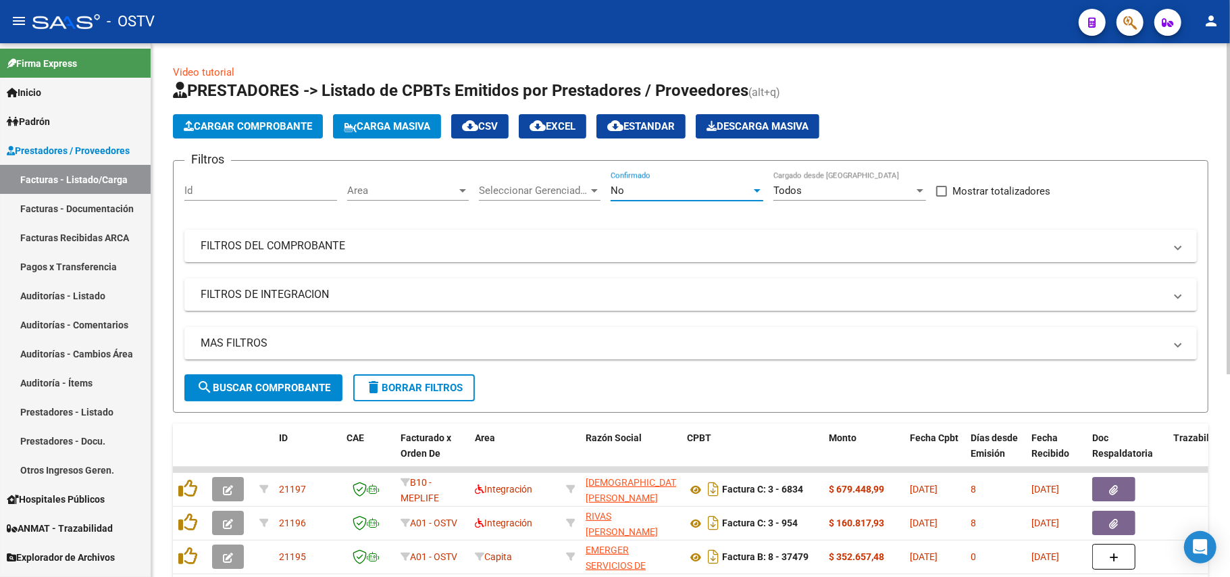
click at [613, 195] on div "No" at bounding box center [681, 190] width 140 height 12
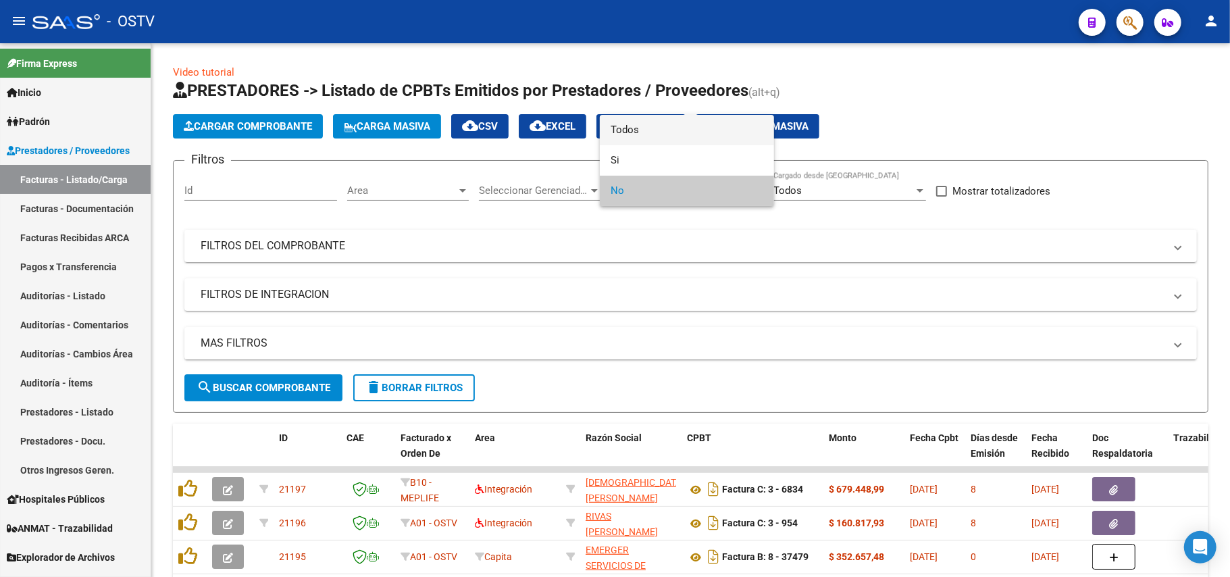
click at [613, 136] on span "Todos" at bounding box center [687, 130] width 153 height 30
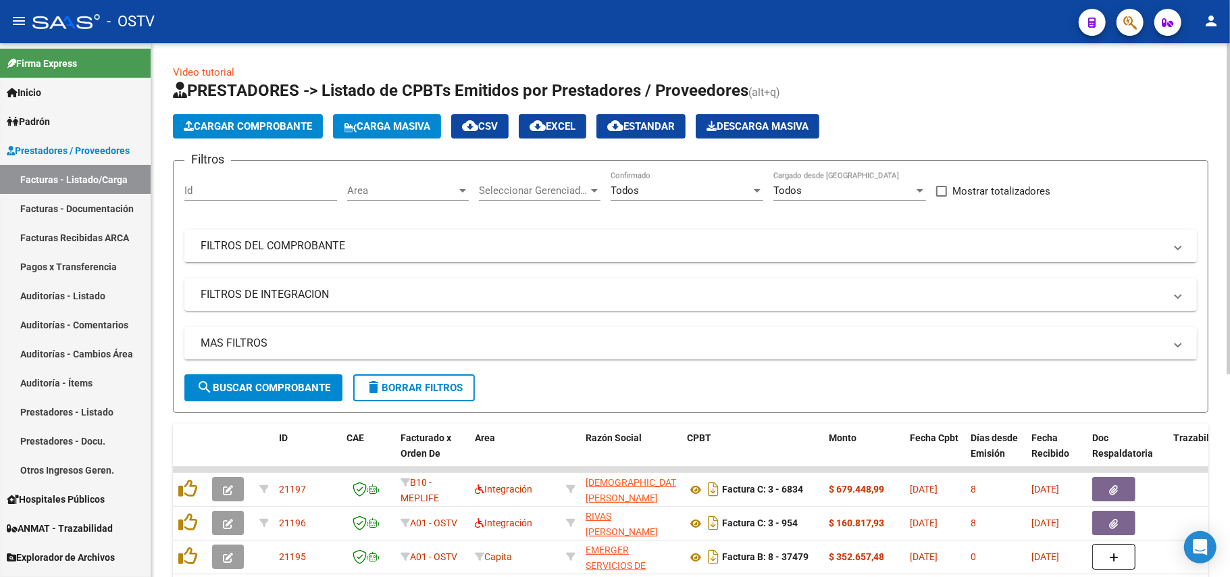
click at [350, 255] on mat-expansion-panel-header "FILTROS DEL COMPROBANTE" at bounding box center [690, 246] width 1012 height 32
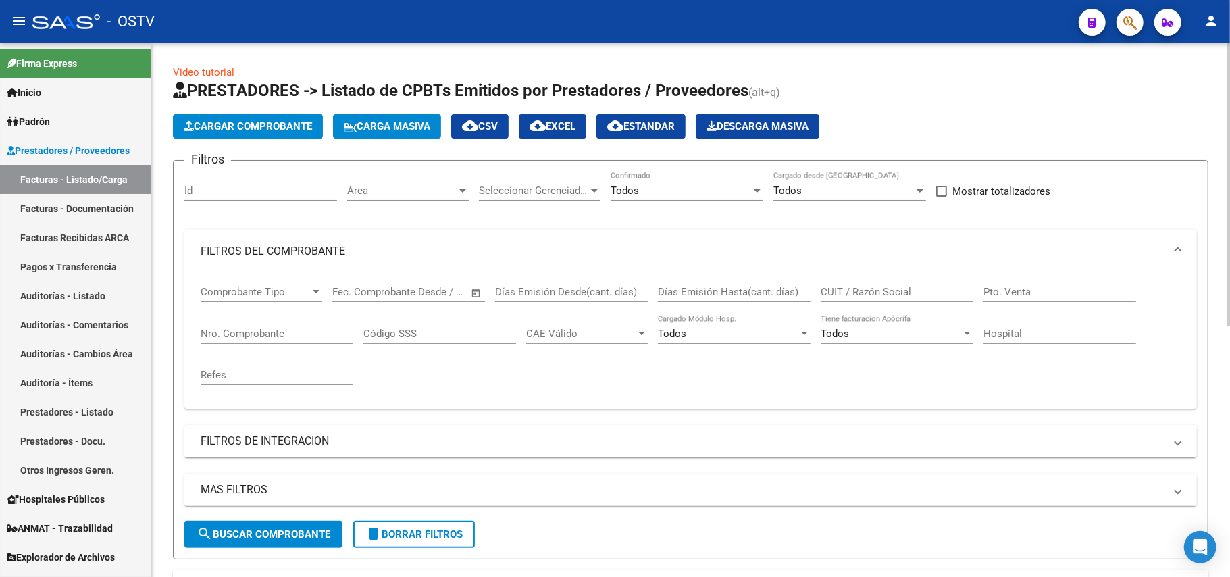
click at [308, 330] on input "Nro. Comprobante" at bounding box center [277, 334] width 153 height 12
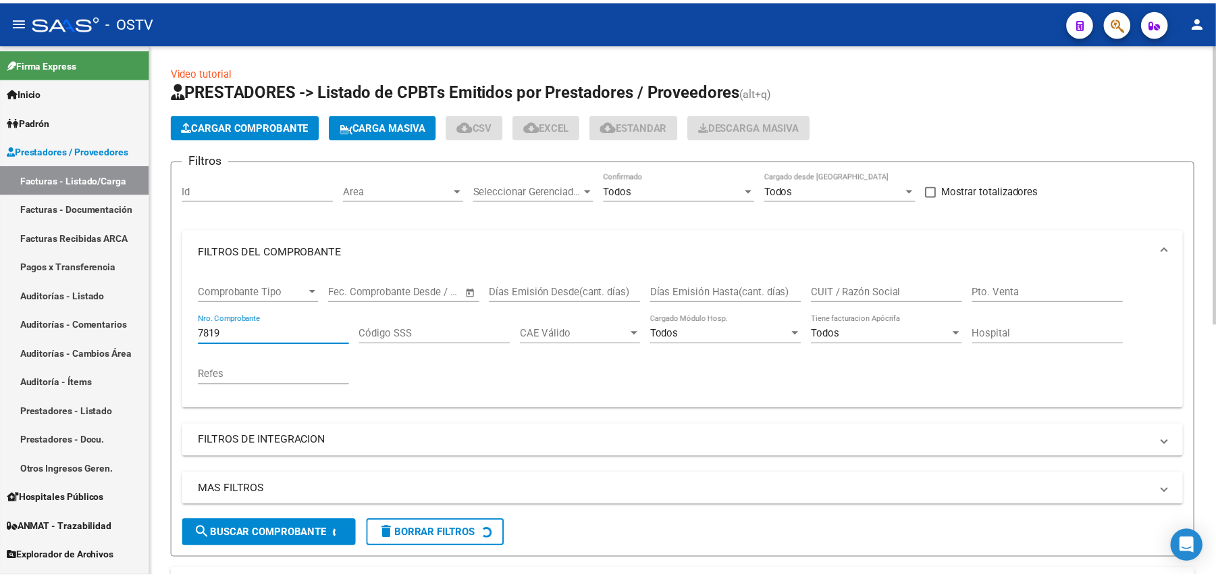
scroll to position [172, 0]
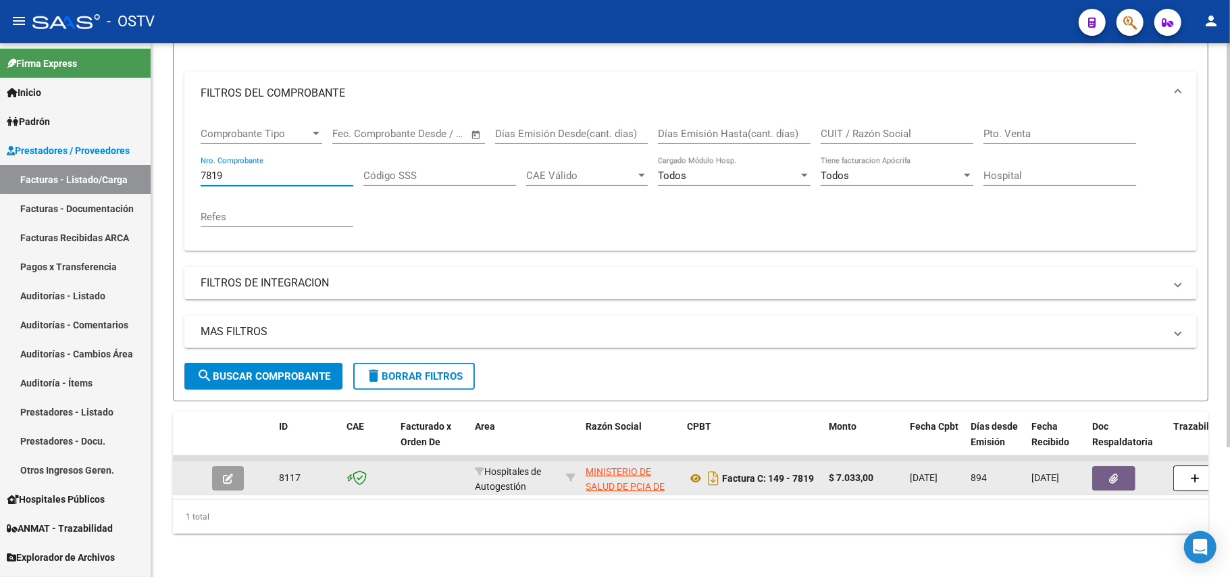
type input "7819"
click at [234, 471] on button "button" at bounding box center [228, 478] width 32 height 24
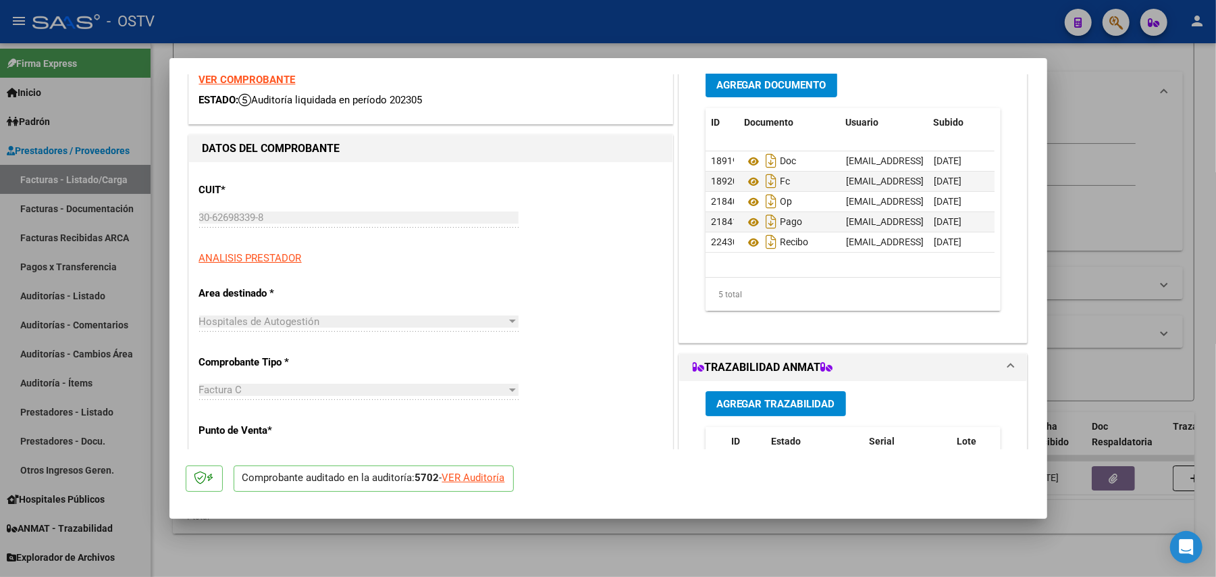
scroll to position [90, 0]
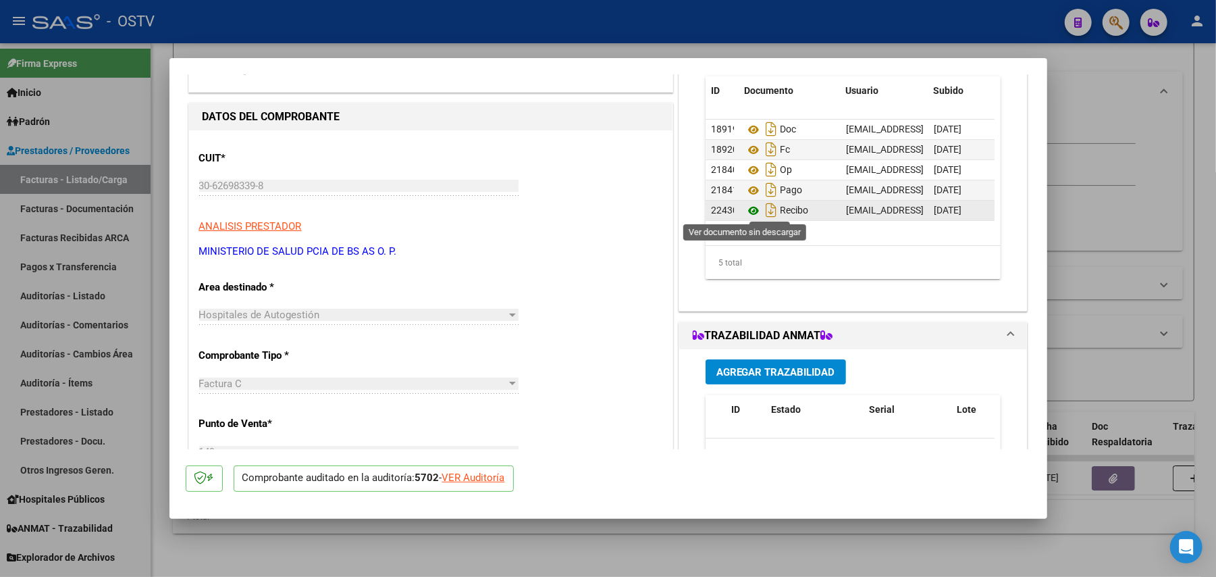
click at [613, 204] on icon at bounding box center [754, 211] width 18 height 16
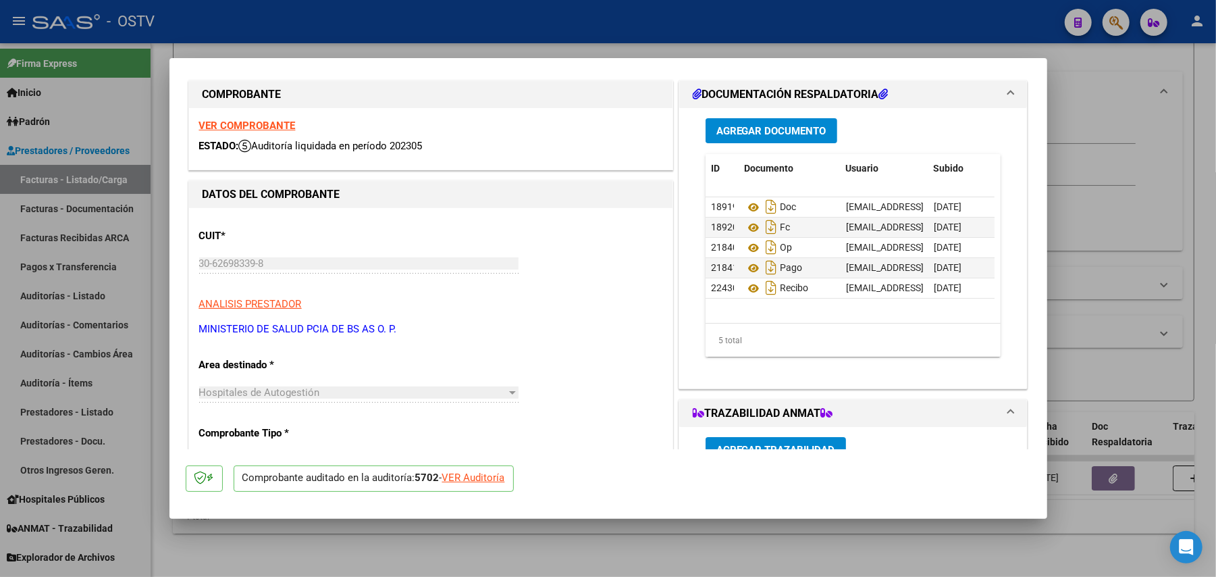
scroll to position [0, 0]
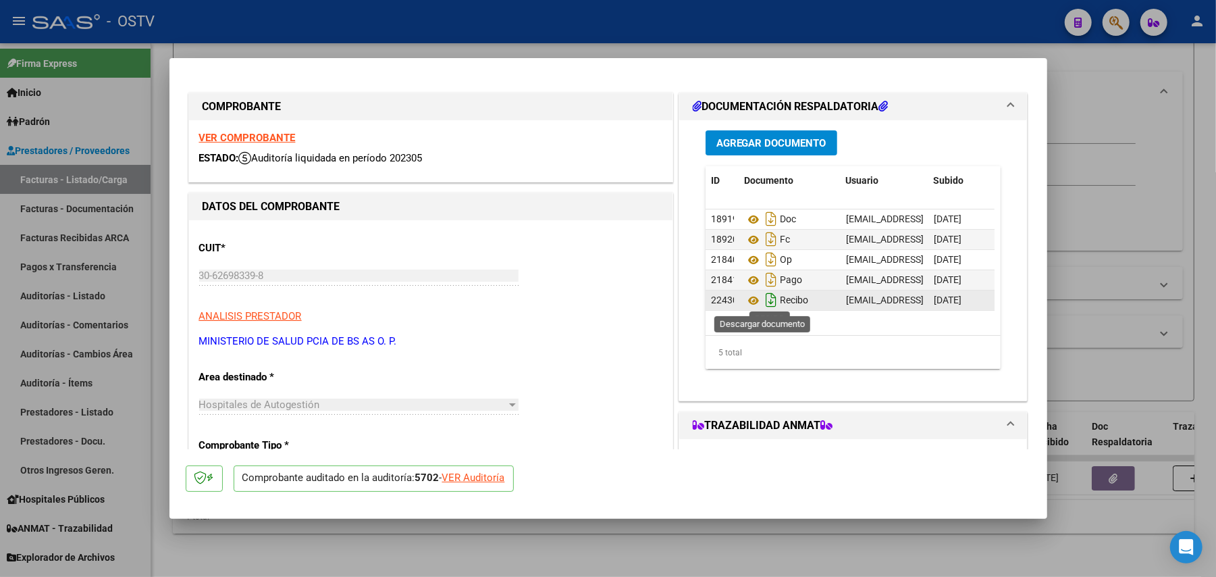
click at [613, 304] on icon "Descargar documento" at bounding box center [771, 300] width 18 height 22
click at [613, 136] on div at bounding box center [608, 288] width 1216 height 577
type input "$ 0,00"
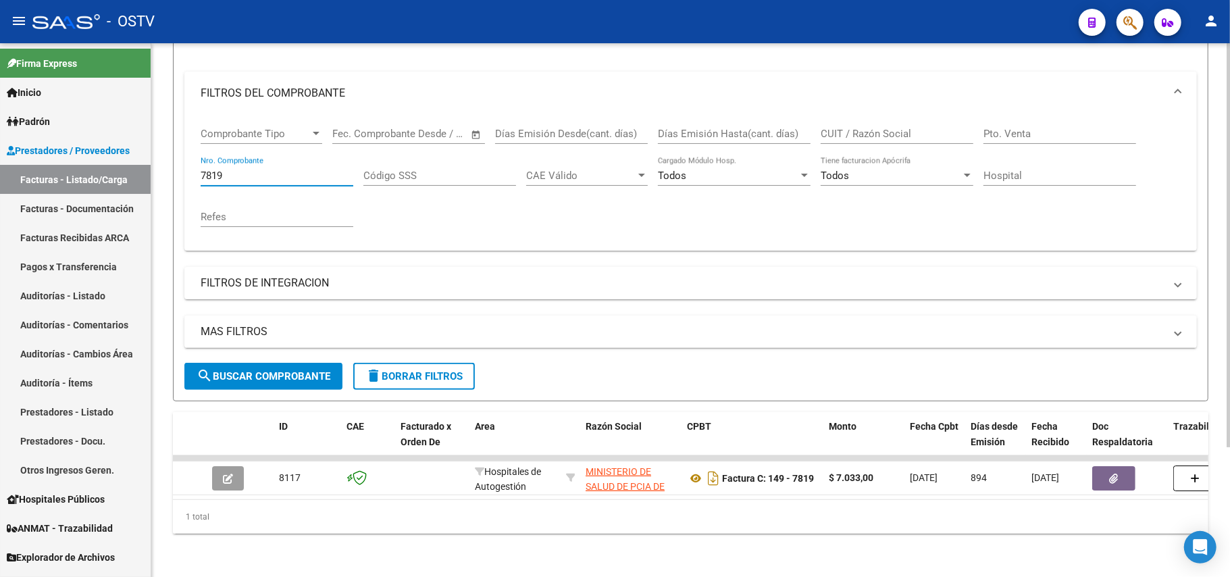
click at [238, 170] on input "7819" at bounding box center [277, 176] width 153 height 12
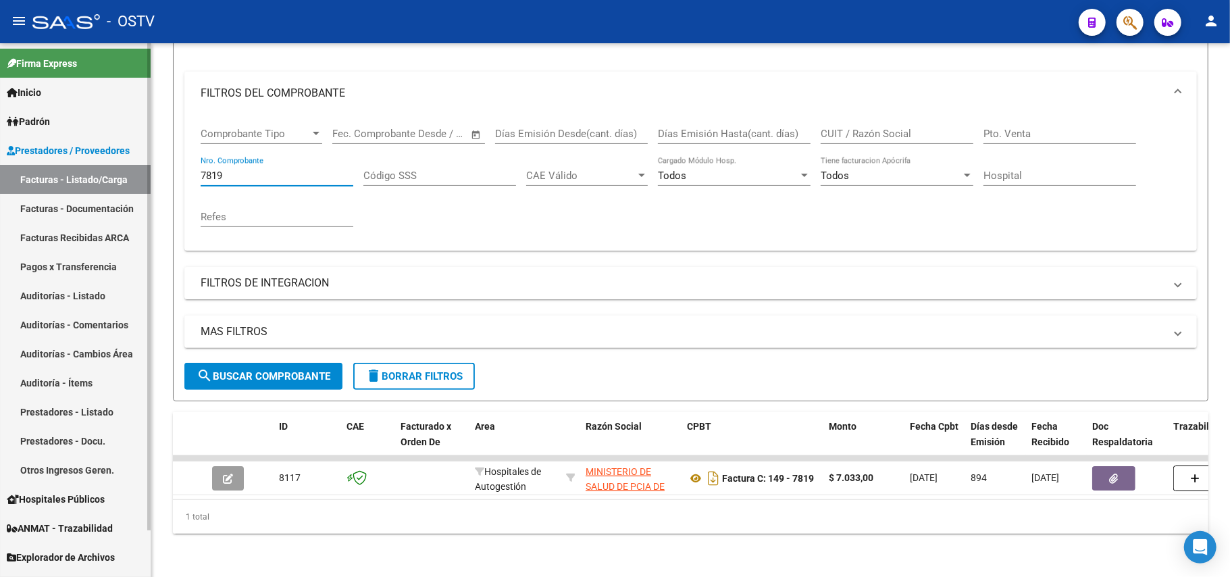
drag, startPoint x: 238, startPoint y: 159, endPoint x: 0, endPoint y: 165, distance: 238.5
click at [0, 165] on mat-sidenav-container "Firma Express Inicio Instructivos Contacto OS Padrón Afiliados Empadronados Mov…" at bounding box center [615, 310] width 1230 height 534
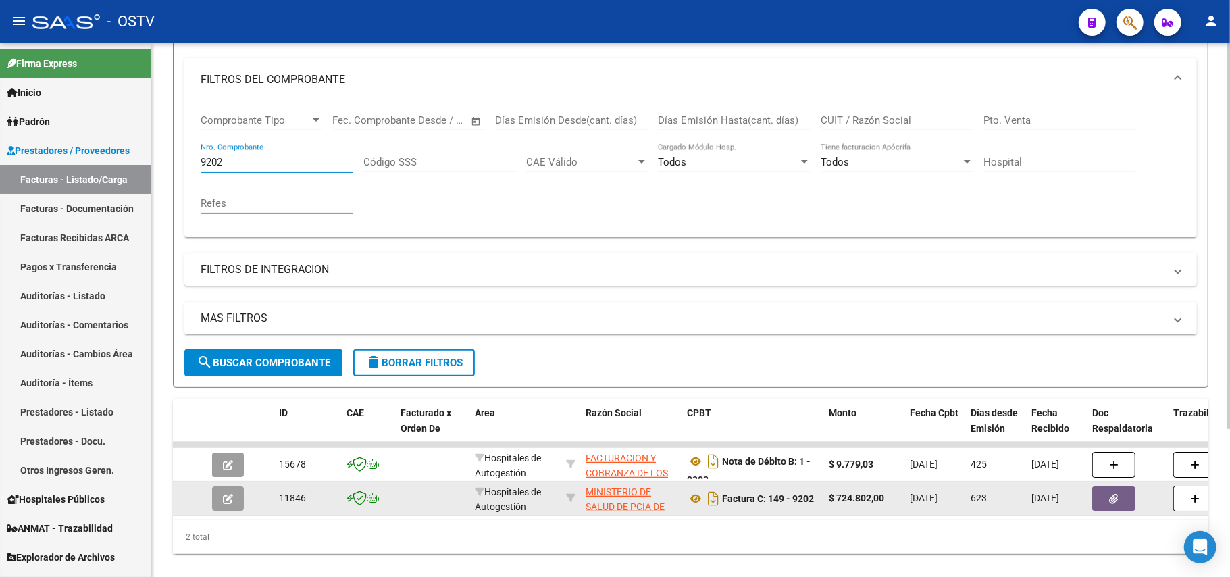
type input "9202"
click at [219, 492] on button "button" at bounding box center [228, 498] width 32 height 24
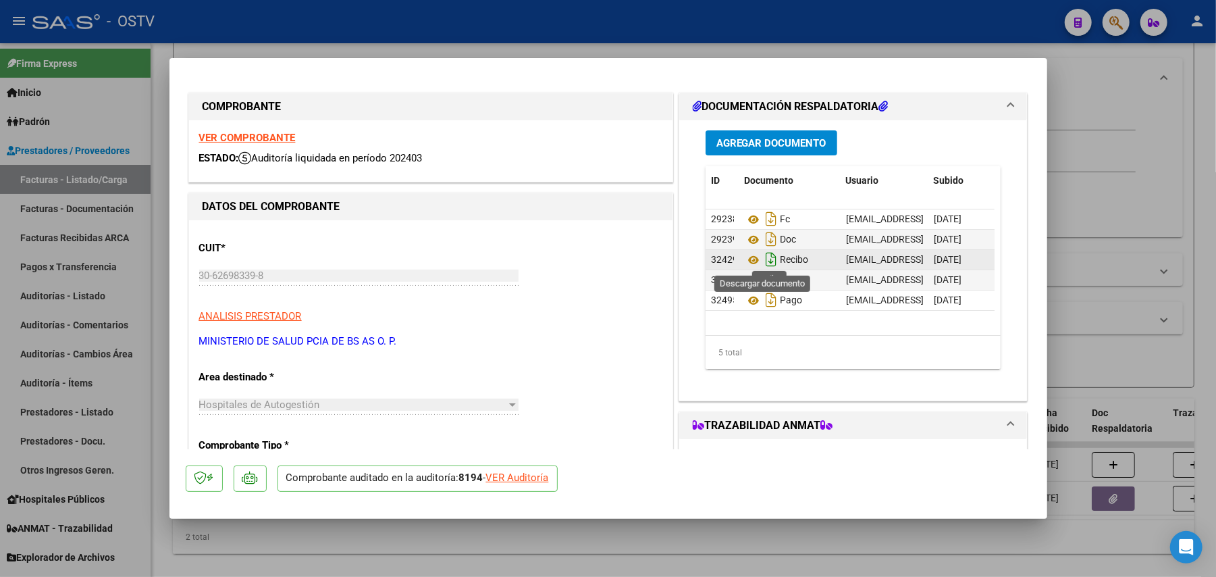
click at [613, 258] on icon "Descargar documento" at bounding box center [771, 260] width 18 height 22
click at [613, 319] on div at bounding box center [608, 288] width 1216 height 577
type input "$ 0,00"
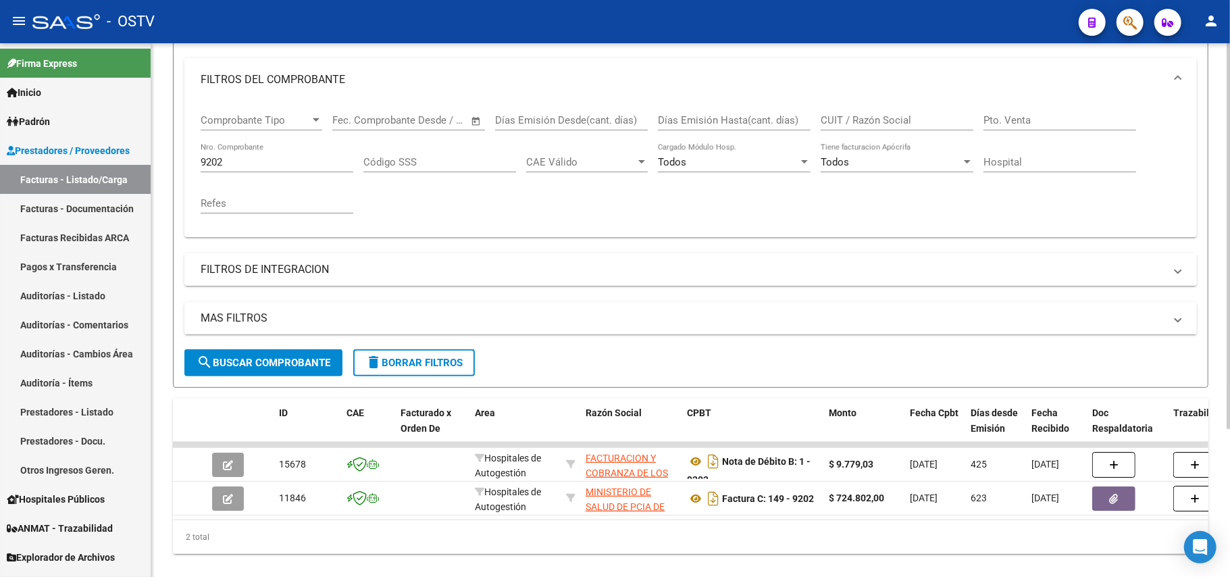
click at [613, 392] on div "Video tutorial PRESTADORES -> Listado de CPBTs Emitidos por Prestadores / Prove…" at bounding box center [690, 223] width 1035 height 661
click at [253, 165] on input "9202" at bounding box center [277, 162] width 153 height 12
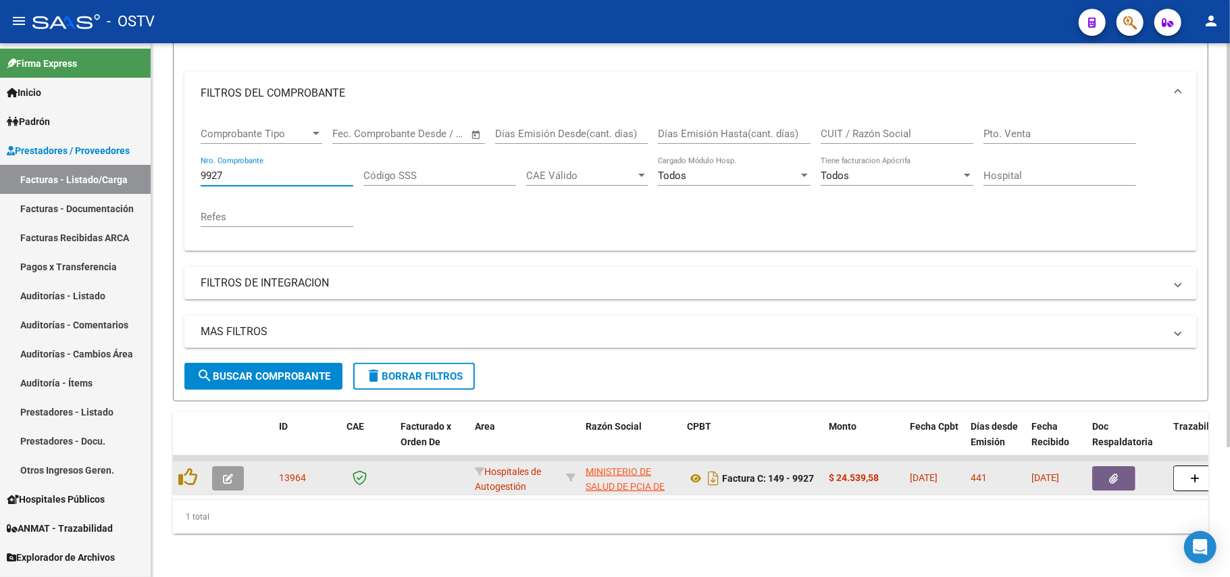
type input "9927"
click at [230, 473] on icon "button" at bounding box center [228, 478] width 10 height 10
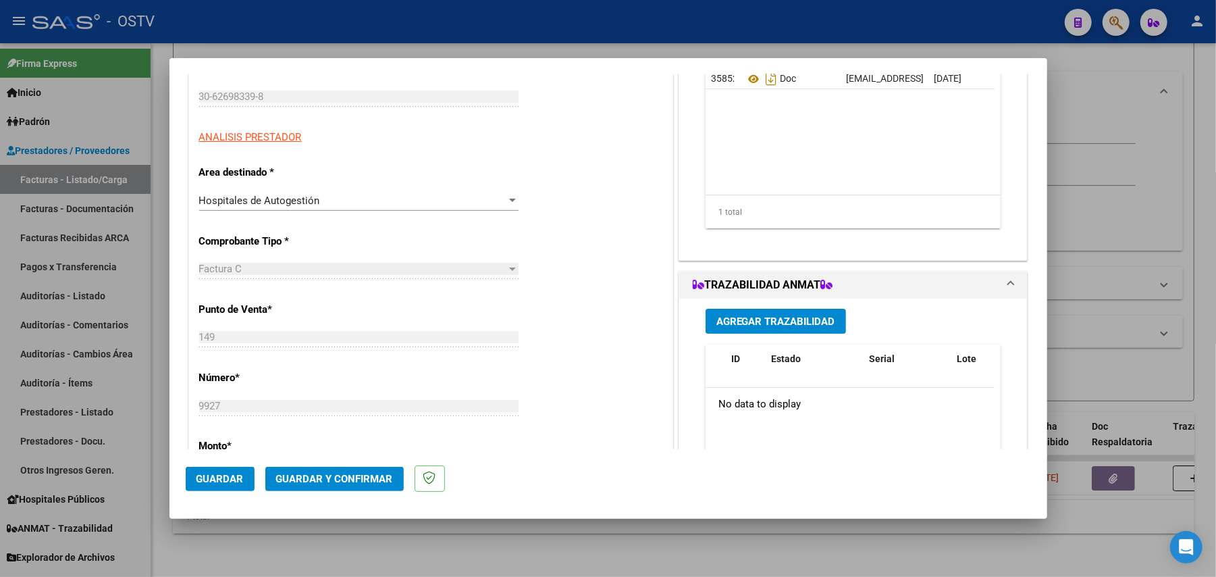
scroll to position [180, 0]
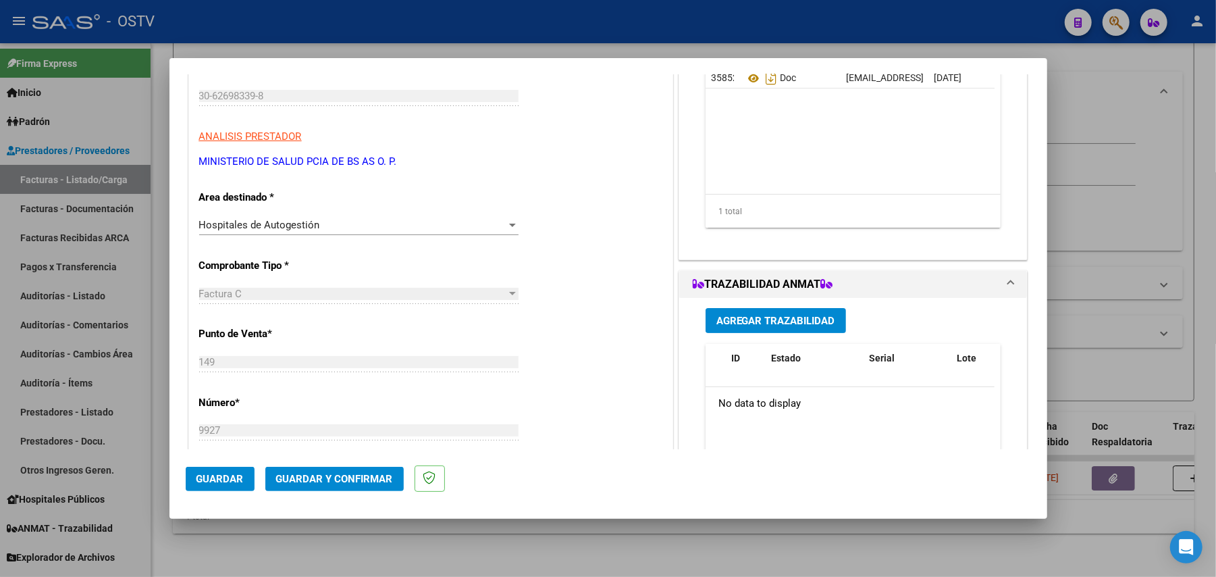
click at [17, 443] on div at bounding box center [608, 288] width 1216 height 577
type input "$ 0,00"
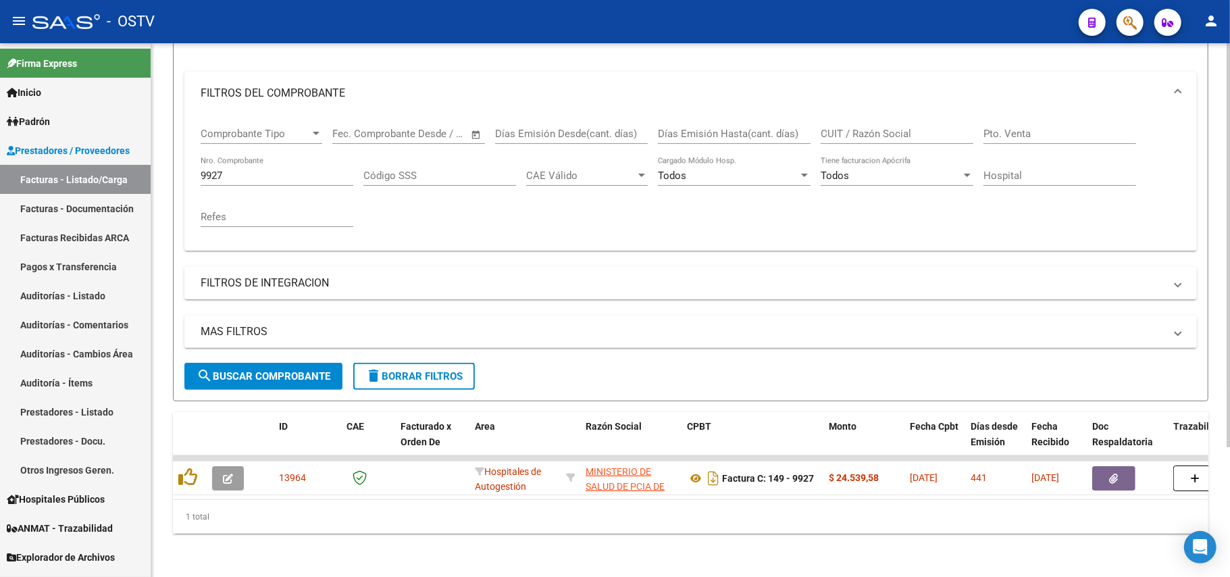
drag, startPoint x: 1050, startPoint y: 355, endPoint x: 1037, endPoint y: 357, distance: 12.3
click at [613, 355] on form "Filtros Id Area Area Seleccionar Gerenciador Seleccionar Gerenciador Todos Conf…" at bounding box center [690, 201] width 1035 height 399
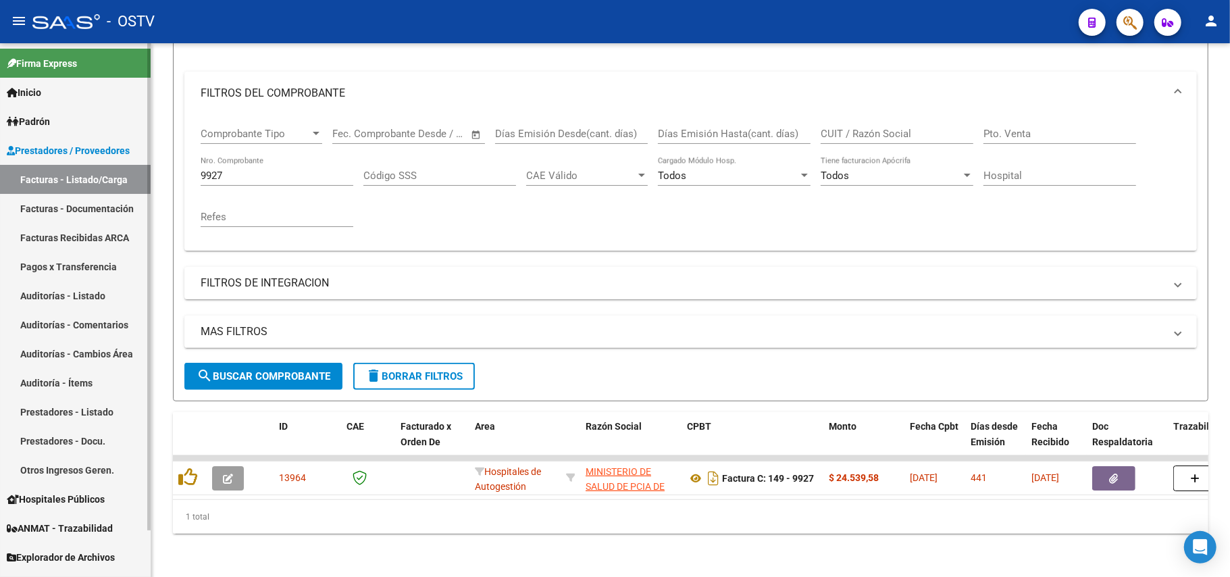
drag, startPoint x: 259, startPoint y: 153, endPoint x: 98, endPoint y: 130, distance: 162.9
click at [98, 130] on mat-sidenav-container "Firma Express Inicio Instructivos Contacto OS Padrón Afiliados Empadronados Mov…" at bounding box center [615, 310] width 1230 height 534
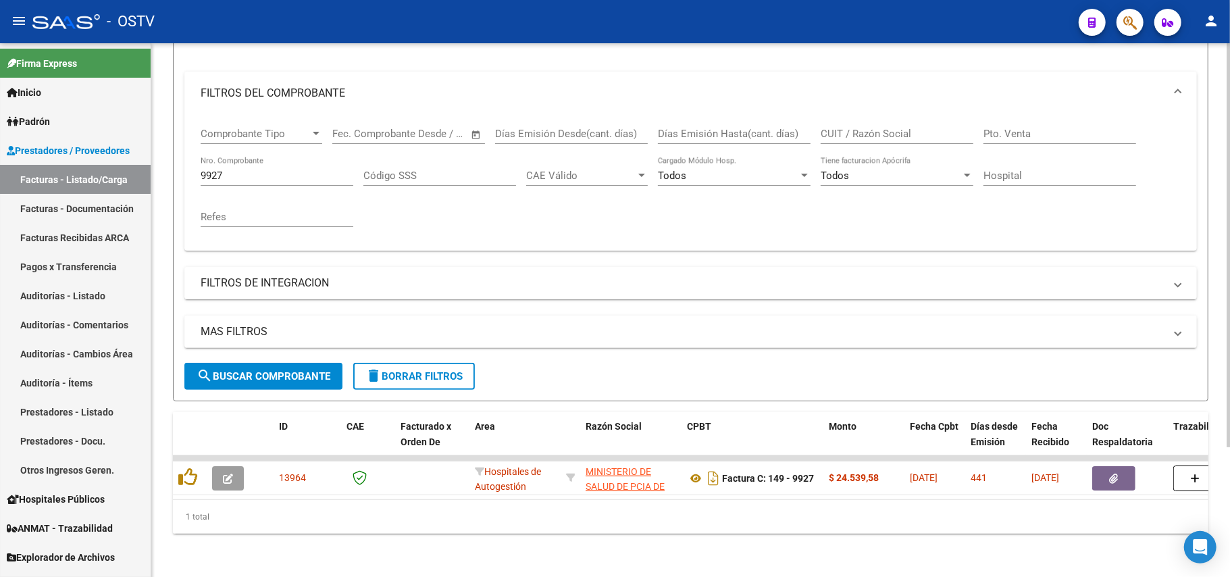
click at [250, 170] on input "9927" at bounding box center [277, 176] width 153 height 12
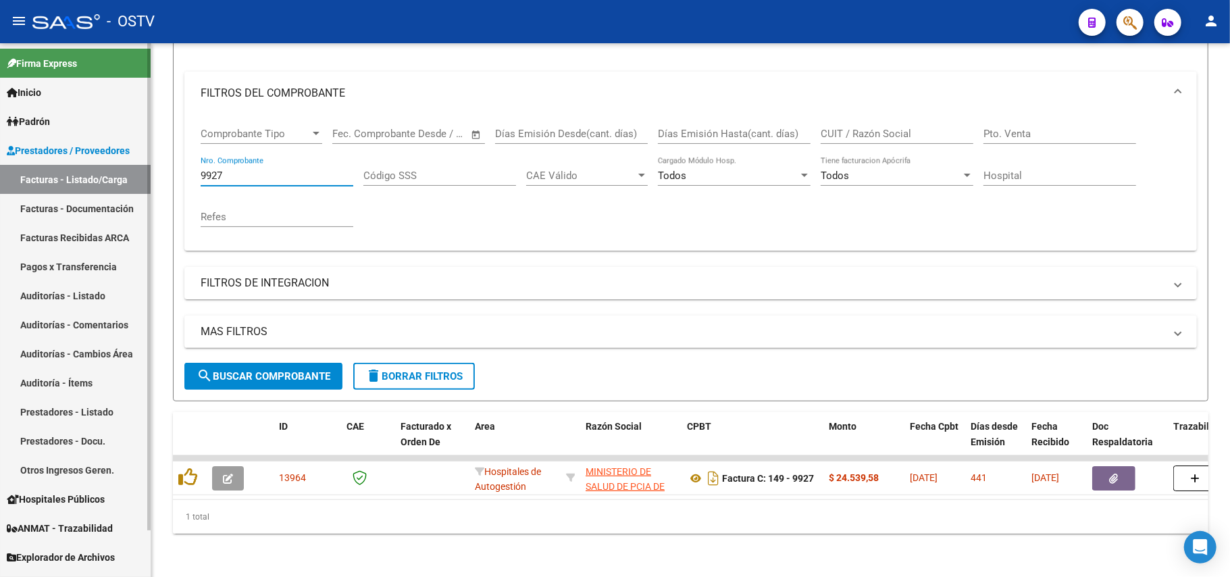
drag, startPoint x: 222, startPoint y: 155, endPoint x: 12, endPoint y: 145, distance: 210.3
click at [12, 145] on mat-sidenav-container "Firma Express Inicio Instructivos Contacto OS Padrón Afiliados Empadronados Mov…" at bounding box center [615, 310] width 1230 height 534
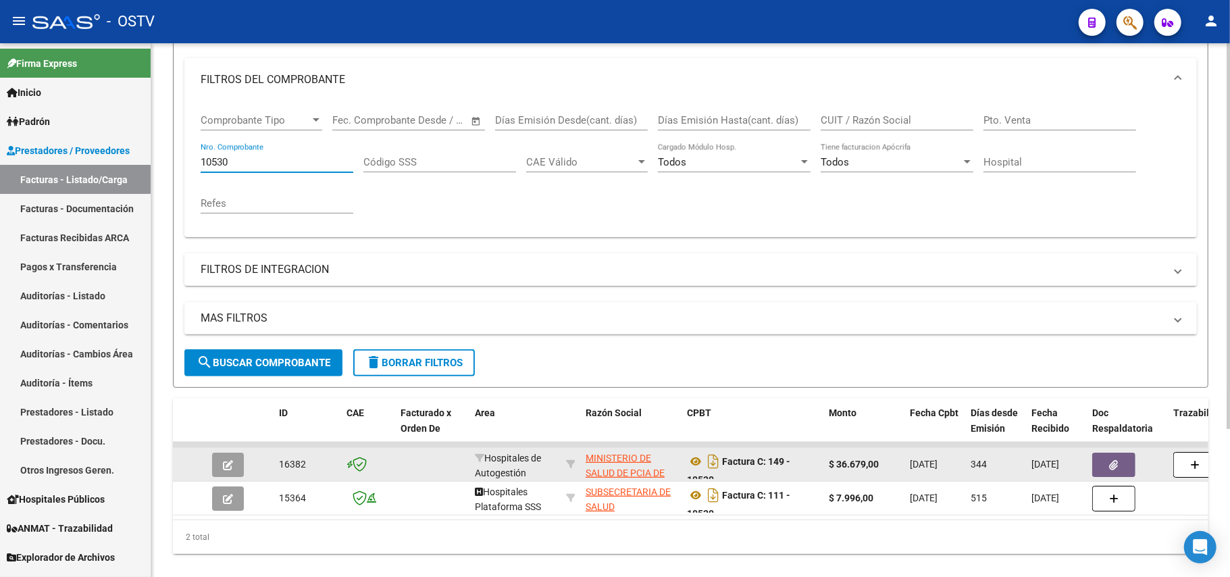
type input "10530"
click at [225, 460] on icon "button" at bounding box center [228, 465] width 10 height 10
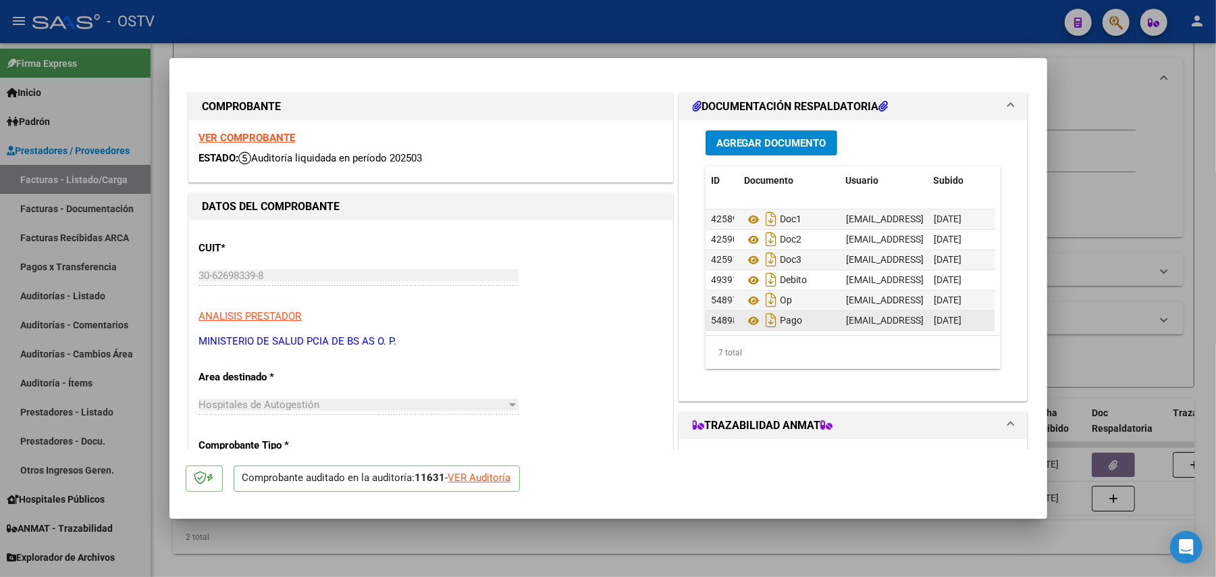
scroll to position [33, 0]
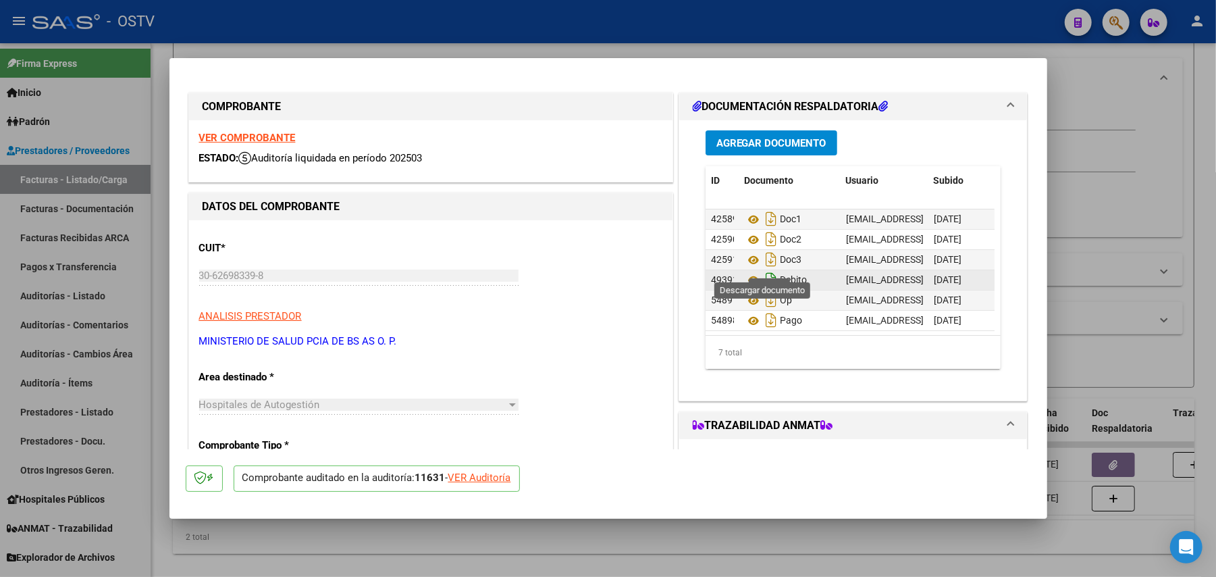
click at [613, 269] on icon "Descargar documento" at bounding box center [771, 280] width 18 height 22
click at [348, 55] on div at bounding box center [608, 288] width 1216 height 577
type input "$ 0,00"
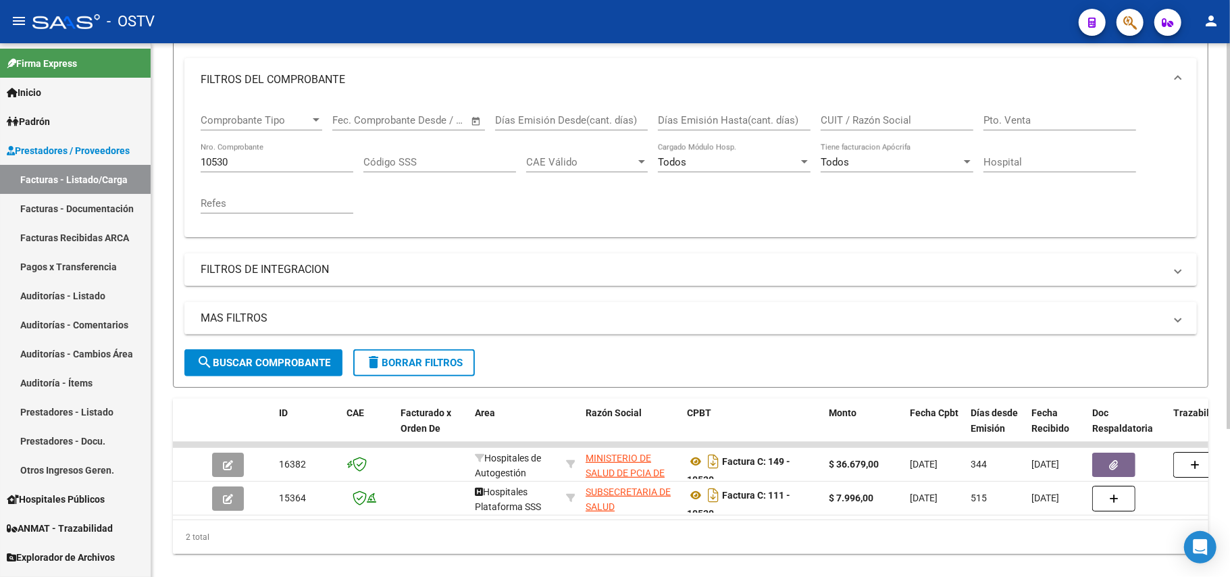
click at [295, 159] on input "10530" at bounding box center [277, 162] width 153 height 12
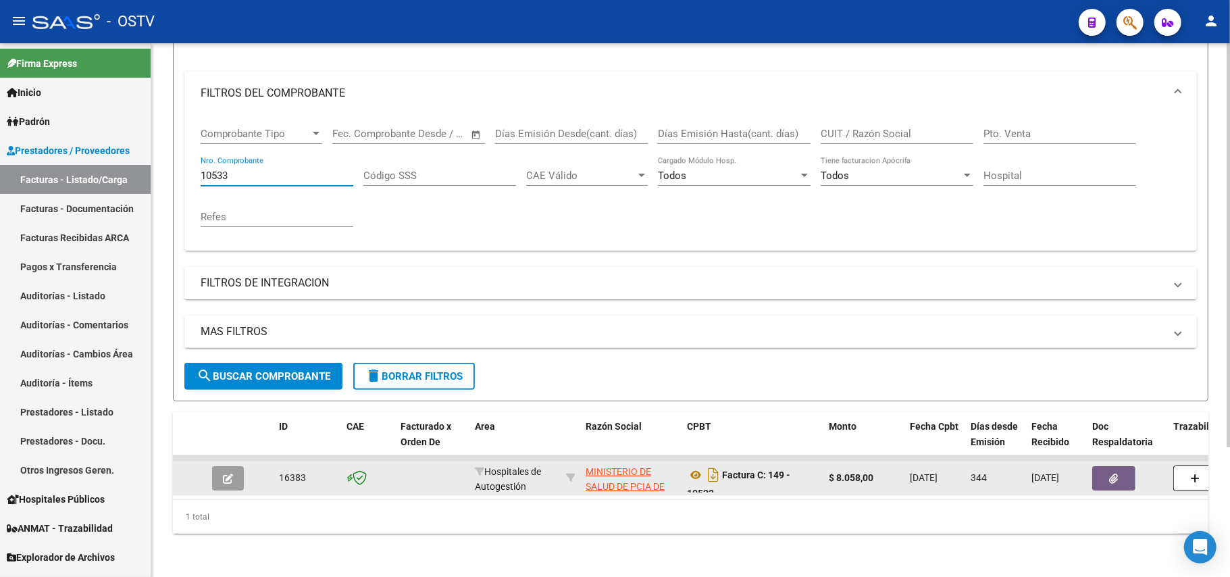
type input "10533"
click at [217, 466] on button "button" at bounding box center [228, 478] width 32 height 24
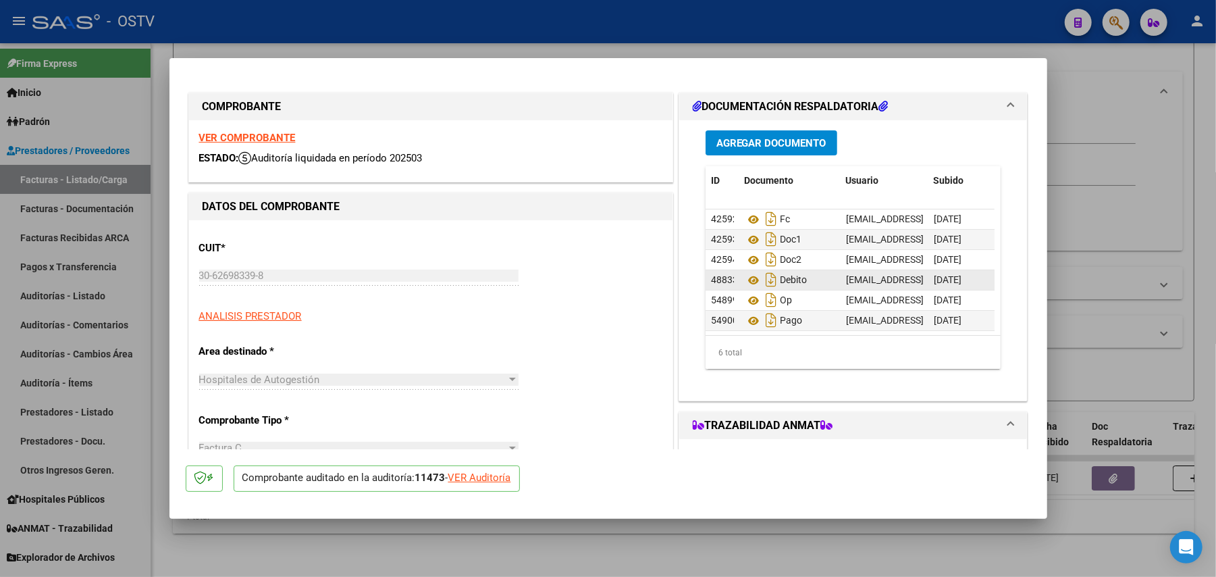
scroll to position [14, 0]
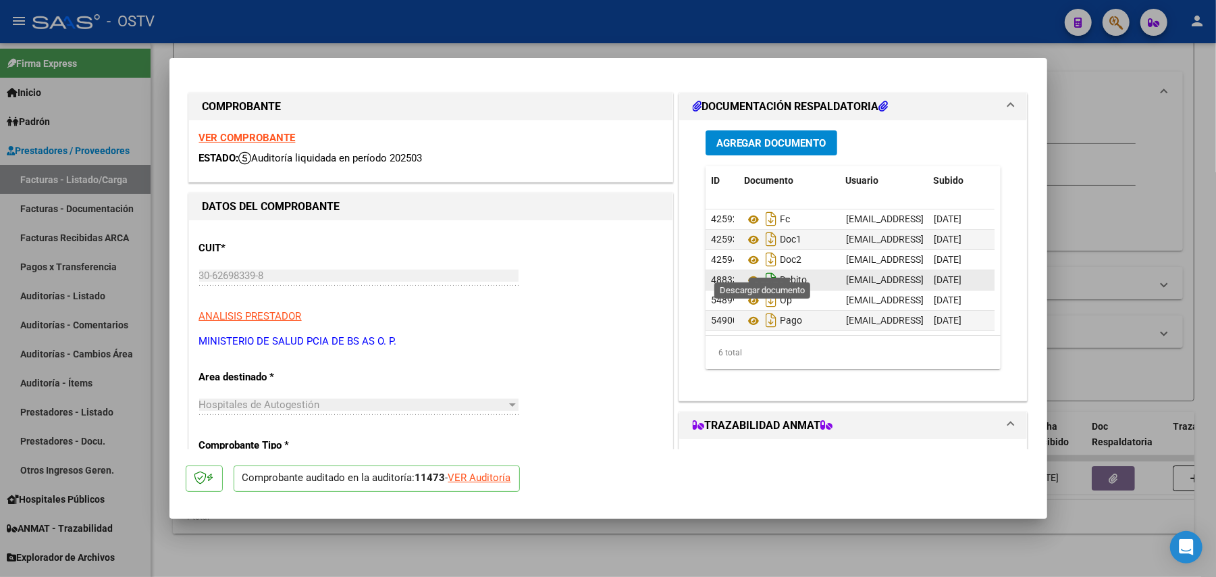
click at [613, 270] on icon "Descargar documento" at bounding box center [771, 280] width 18 height 22
click at [613, 200] on div at bounding box center [608, 288] width 1216 height 577
type input "$ 0,00"
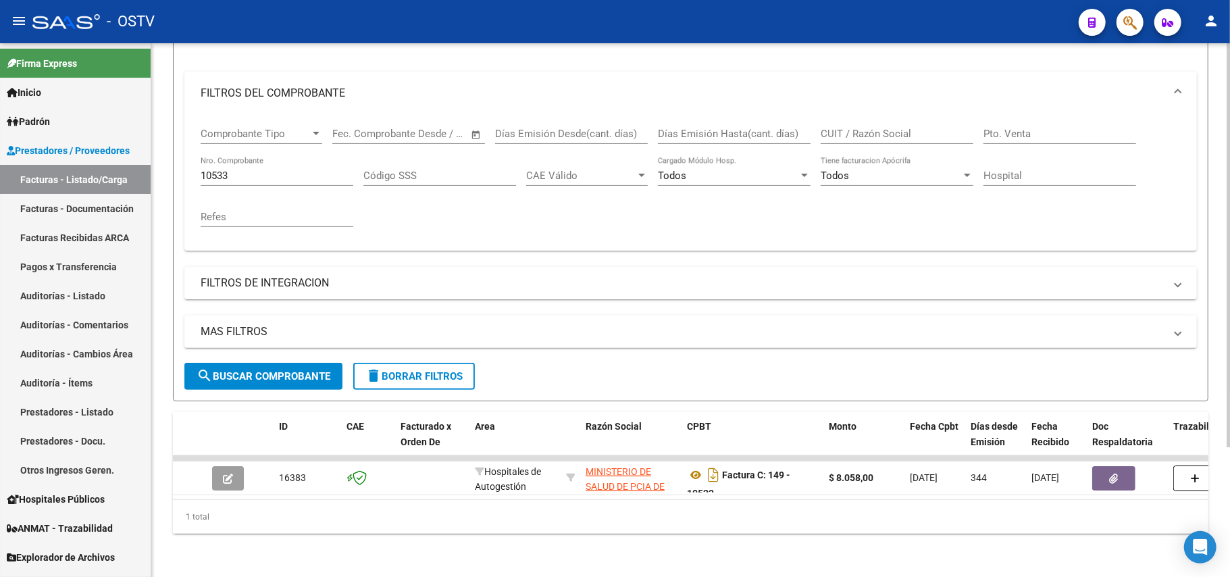
click at [274, 168] on div "10533 Nro. Comprobante" at bounding box center [277, 171] width 153 height 29
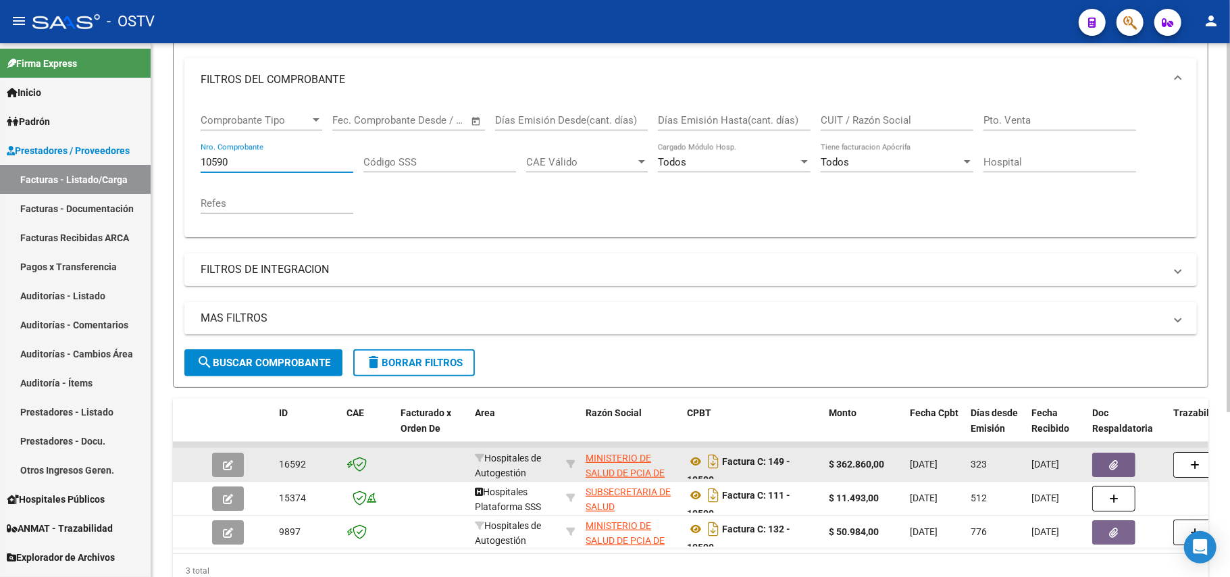
type input "10590"
click at [226, 466] on icon "button" at bounding box center [228, 465] width 10 height 10
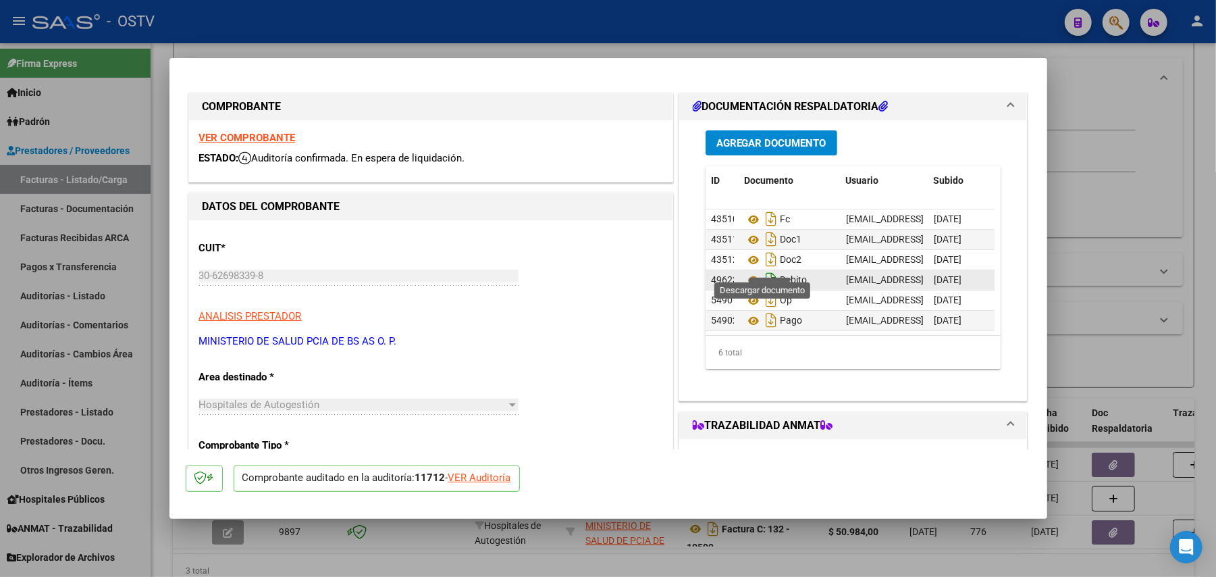
click at [613, 269] on icon "Descargar documento" at bounding box center [771, 280] width 18 height 22
click at [613, 187] on div at bounding box center [608, 288] width 1216 height 577
type input "$ 0,00"
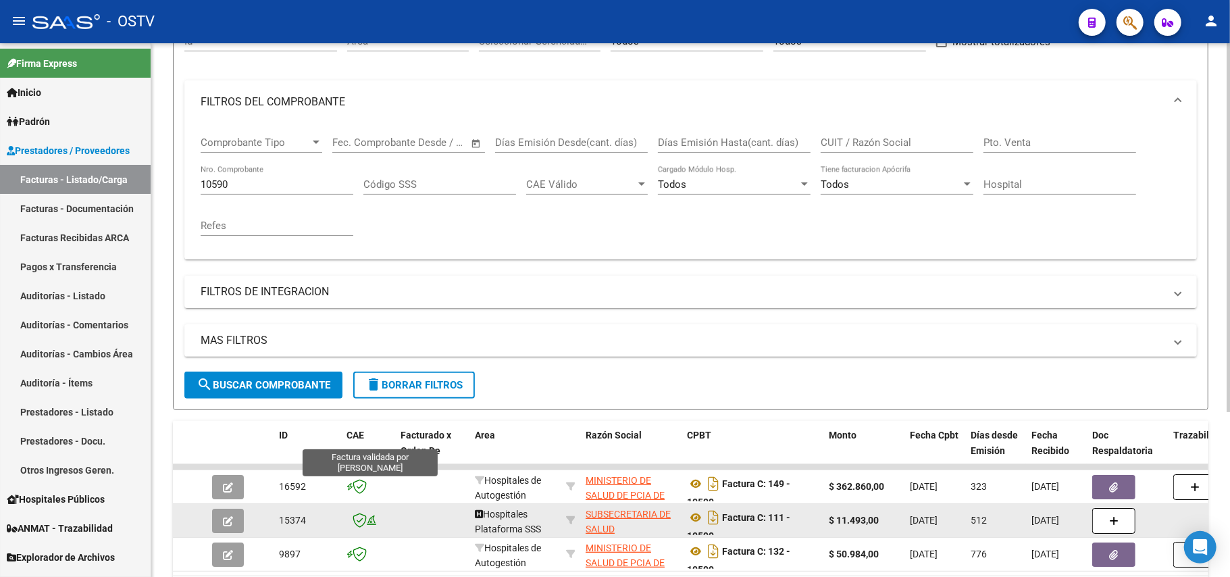
scroll to position [0, 0]
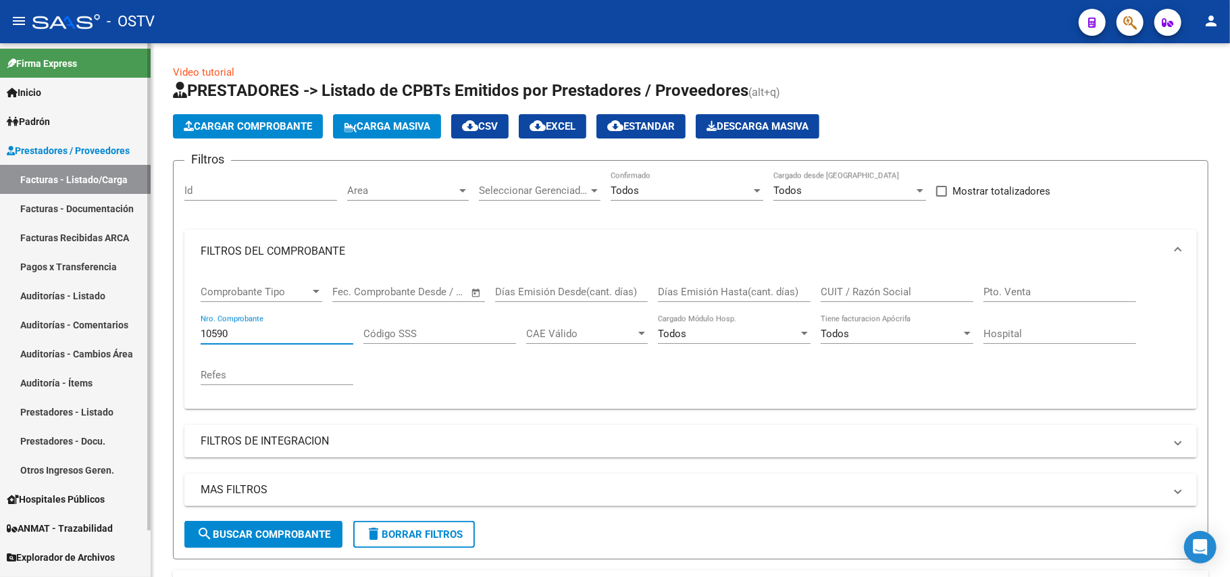
drag, startPoint x: 328, startPoint y: 339, endPoint x: 0, endPoint y: 330, distance: 327.7
click at [0, 330] on mat-sidenav-container "Firma Express Inicio Instructivos Contacto OS Padrón Afiliados Empadronados Mov…" at bounding box center [615, 310] width 1230 height 534
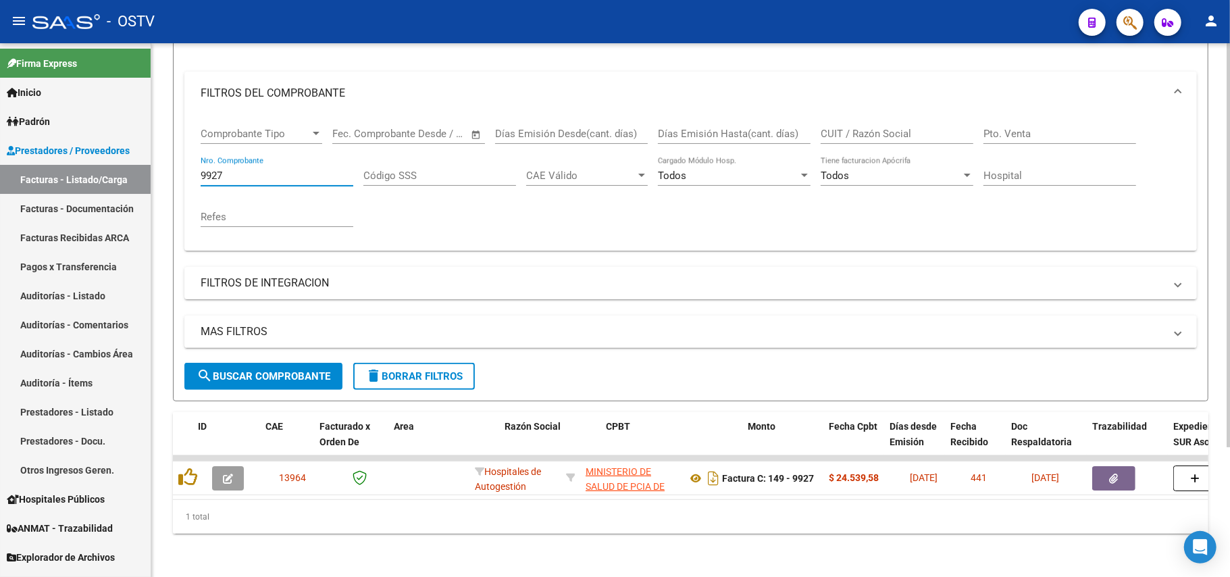
scroll to position [0, 384]
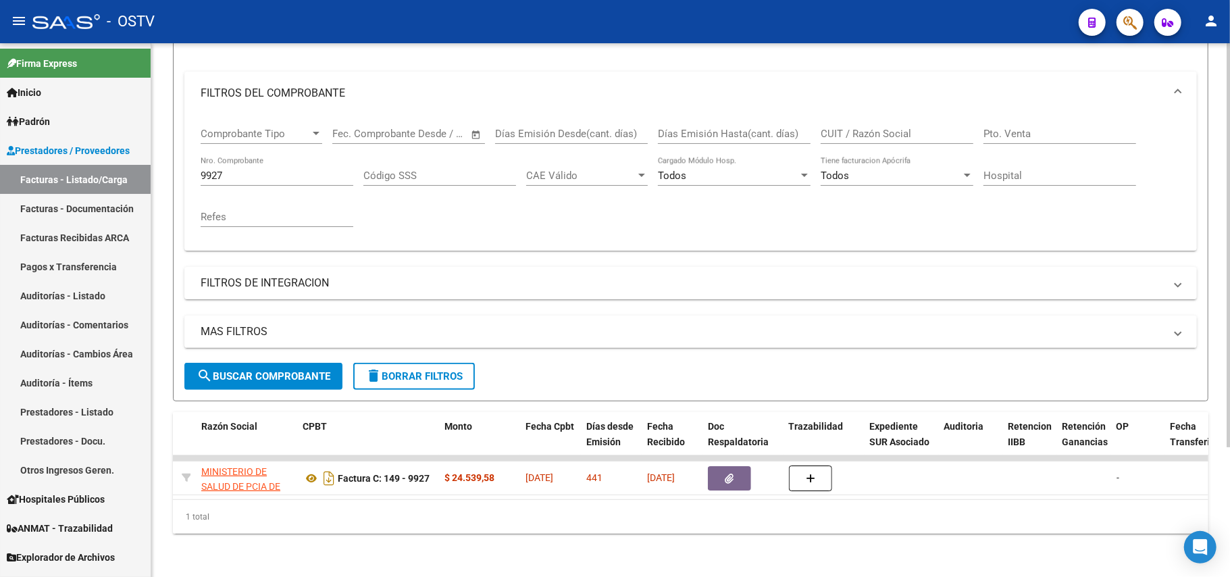
drag, startPoint x: 317, startPoint y: 170, endPoint x: 303, endPoint y: 170, distance: 13.5
click at [303, 170] on div "9927 Nro. Comprobante" at bounding box center [277, 171] width 153 height 29
drag, startPoint x: 322, startPoint y: 155, endPoint x: 219, endPoint y: 155, distance: 102.7
click at [219, 157] on div "9927 Nro. Comprobante" at bounding box center [277, 171] width 153 height 29
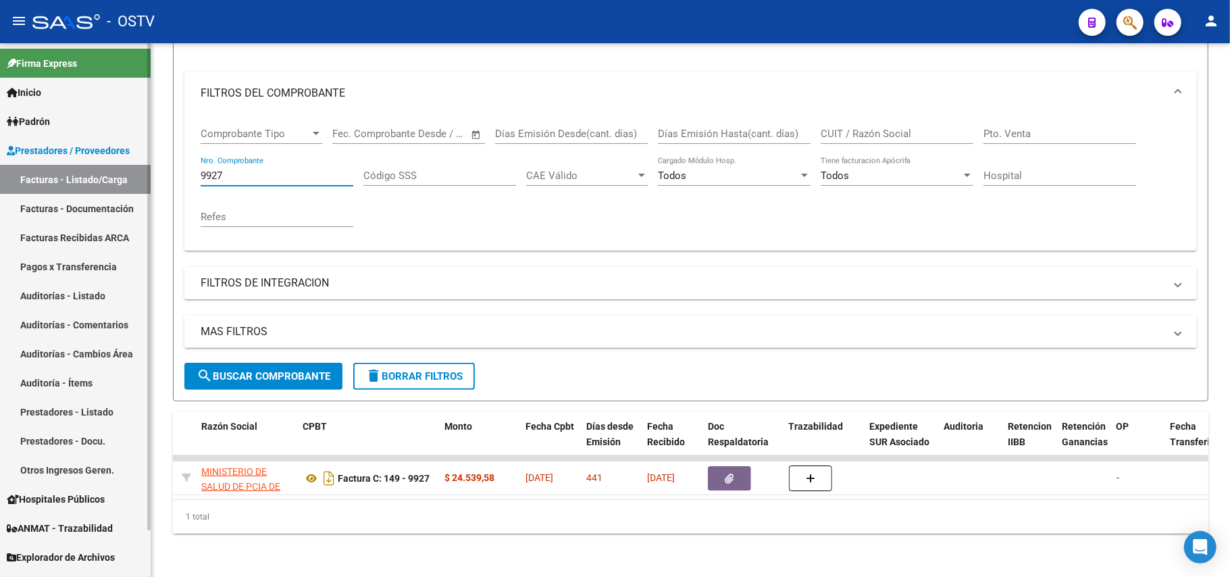
drag, startPoint x: 236, startPoint y: 157, endPoint x: 0, endPoint y: 157, distance: 236.4
click at [0, 157] on mat-sidenav-container "Firma Express Inicio Instructivos Contacto OS Padrón Afiliados Empadronados Mov…" at bounding box center [615, 310] width 1230 height 534
type input "10553"
